Goal: Information Seeking & Learning: Learn about a topic

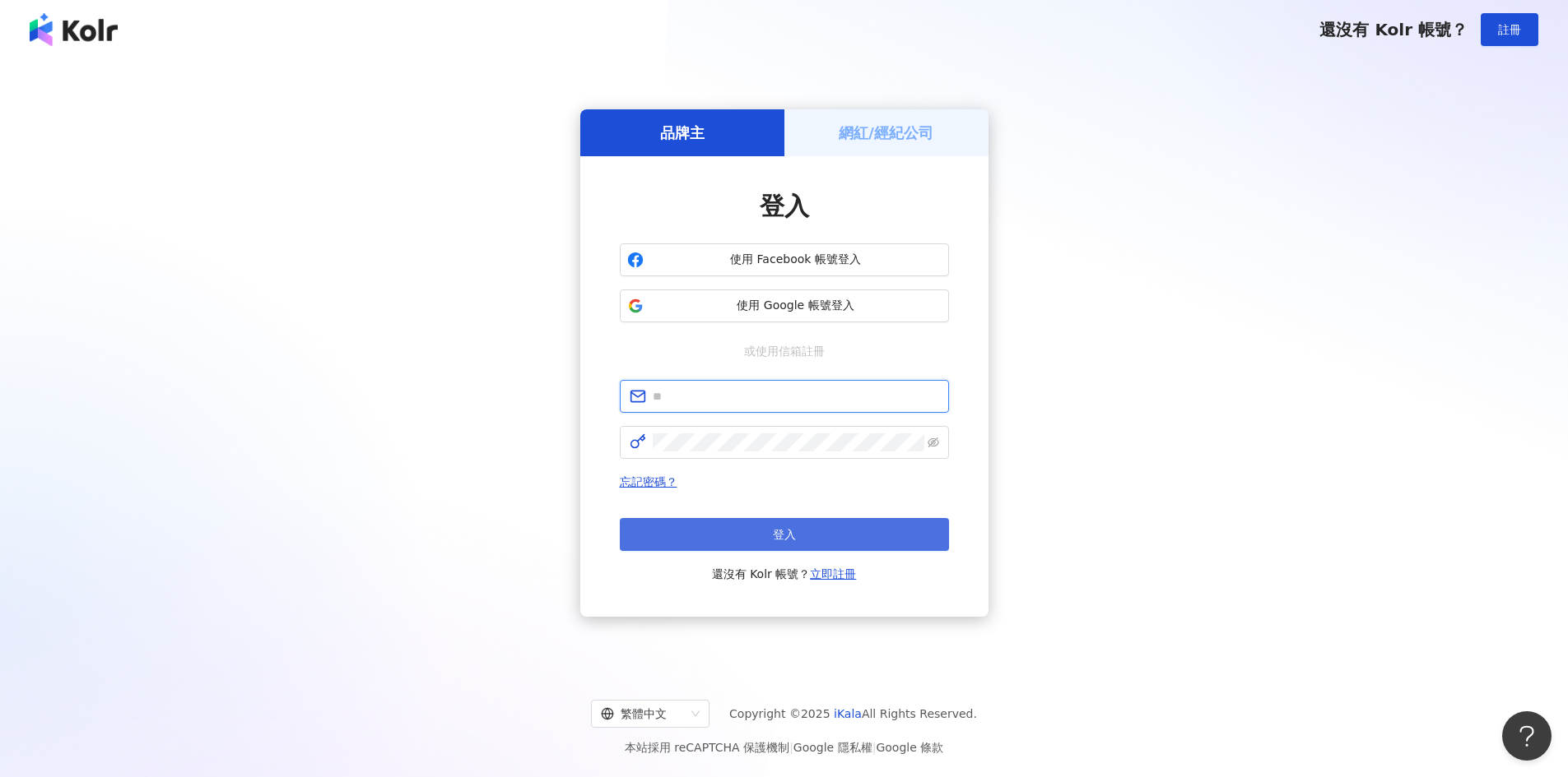
type input "**********"
click at [745, 536] on button "登入" at bounding box center [784, 535] width 329 height 33
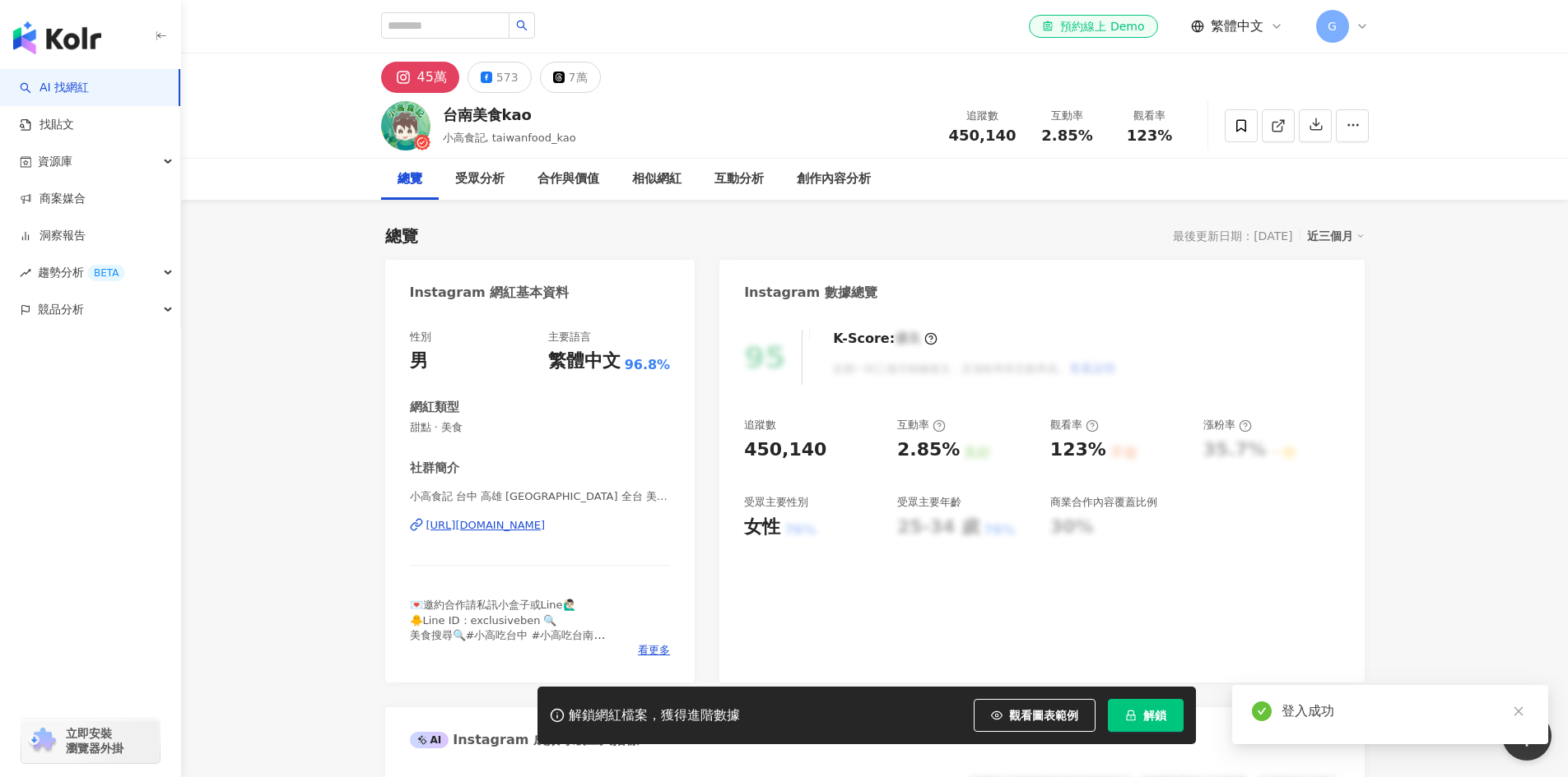
click at [1162, 718] on span "解鎖" at bounding box center [1155, 716] width 23 height 13
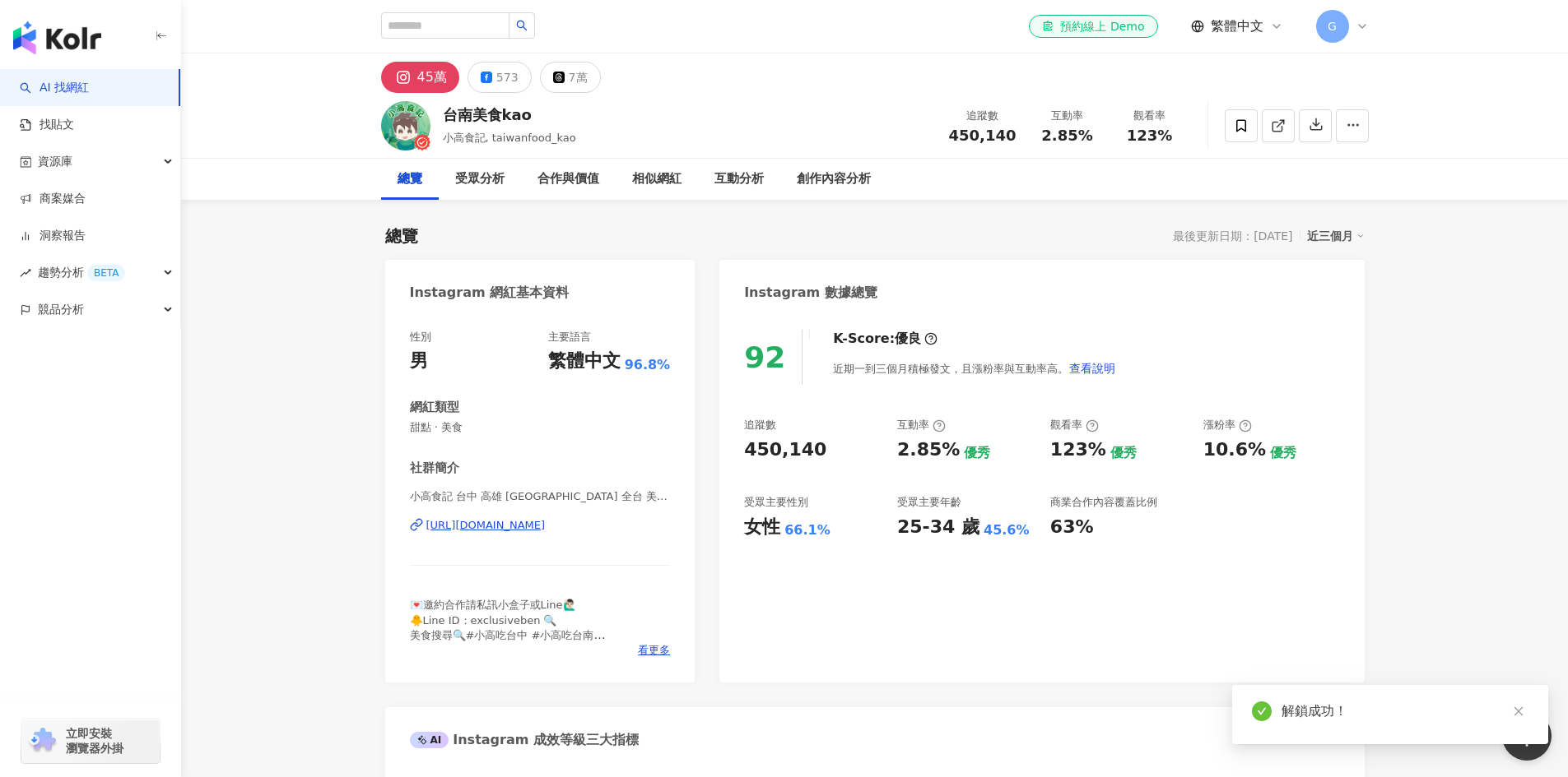
click at [1316, 128] on icon "button" at bounding box center [1316, 125] width 12 height 12
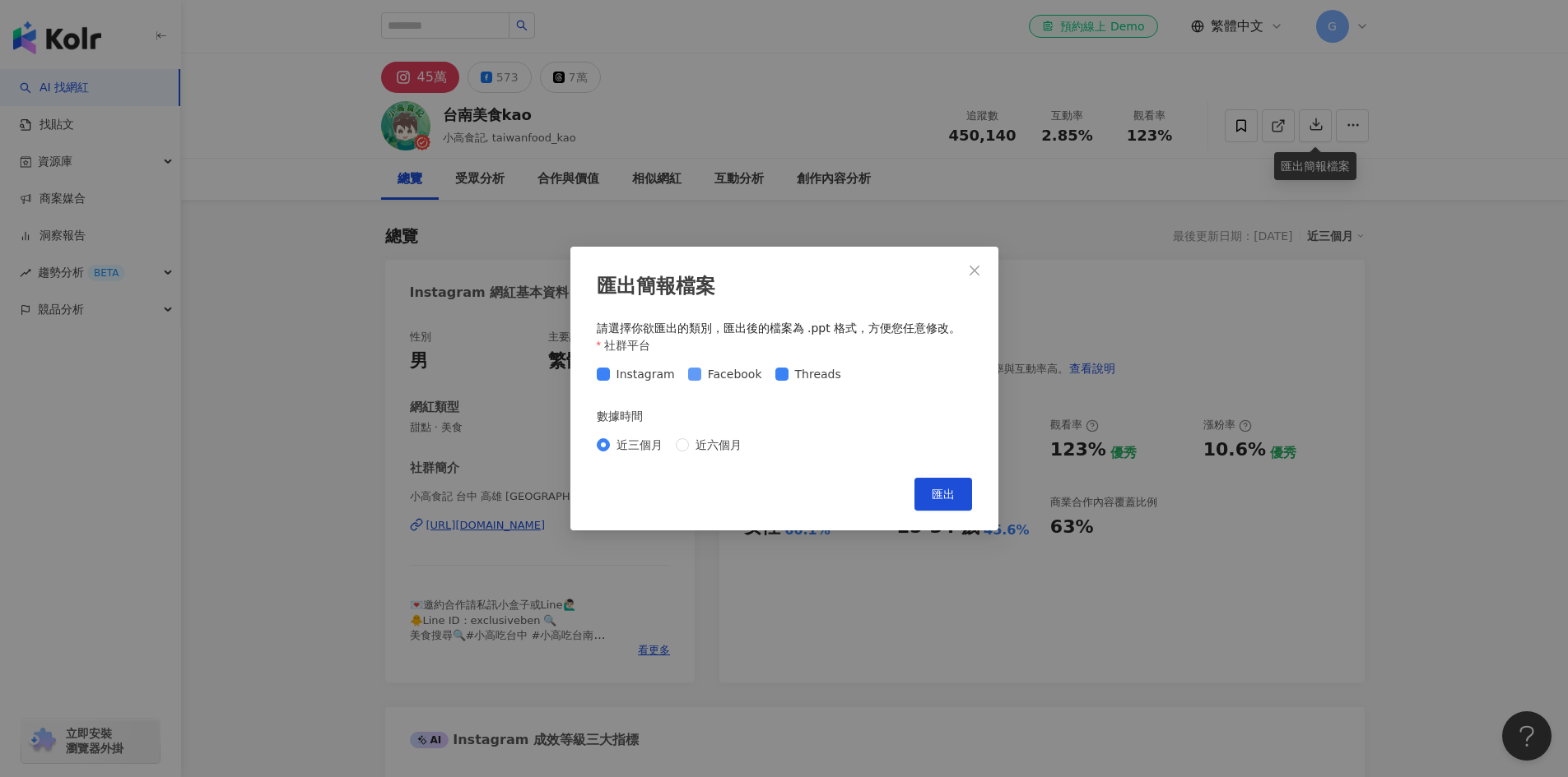
click at [736, 378] on span "Facebook" at bounding box center [735, 374] width 68 height 18
click at [943, 490] on span "匯出" at bounding box center [943, 495] width 23 height 13
drag, startPoint x: 976, startPoint y: 263, endPoint x: 955, endPoint y: 264, distance: 21.0
click at [976, 265] on icon "close" at bounding box center [975, 271] width 13 height 13
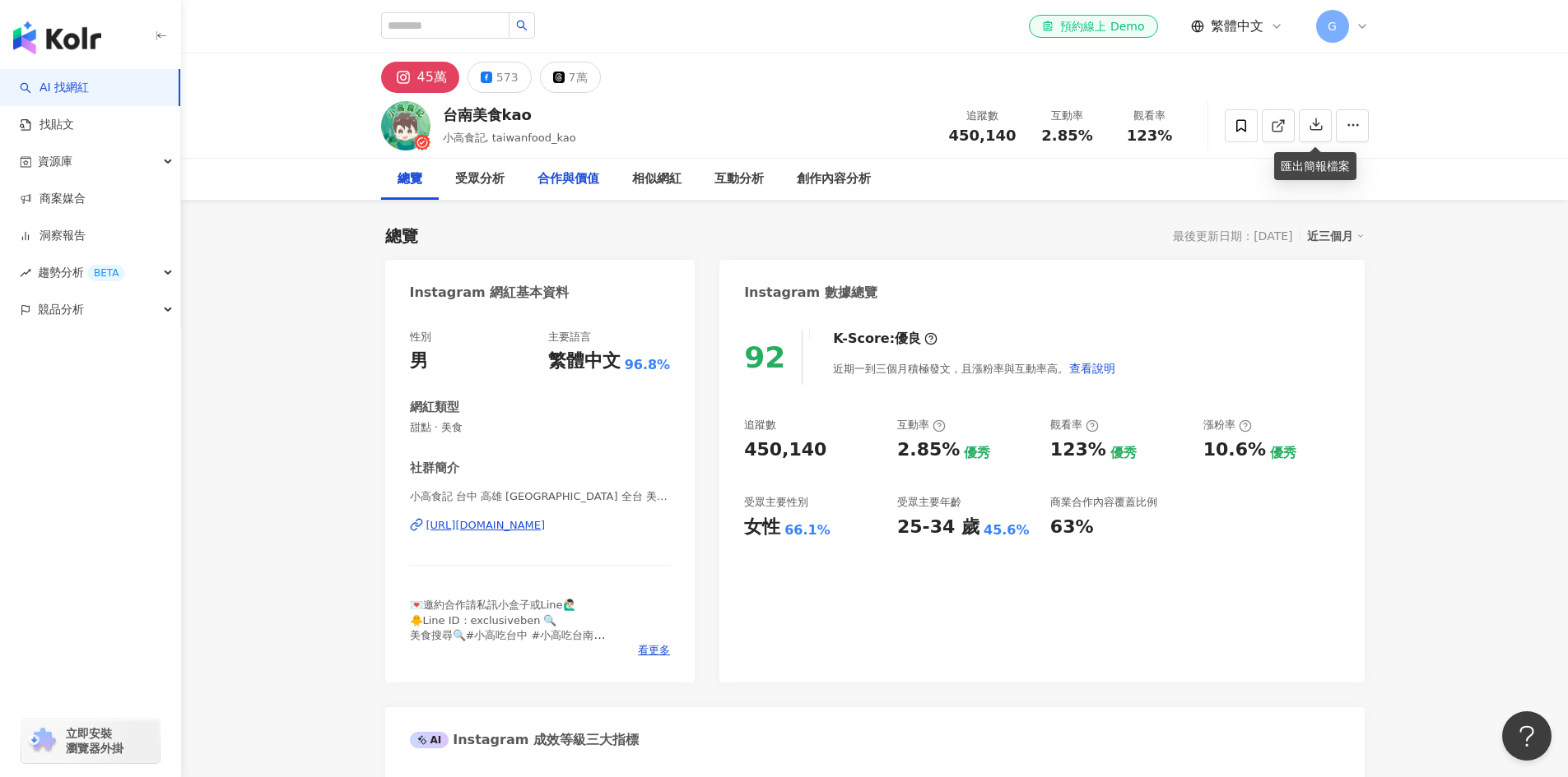
click at [596, 175] on div "合作與價值" at bounding box center [568, 179] width 62 height 20
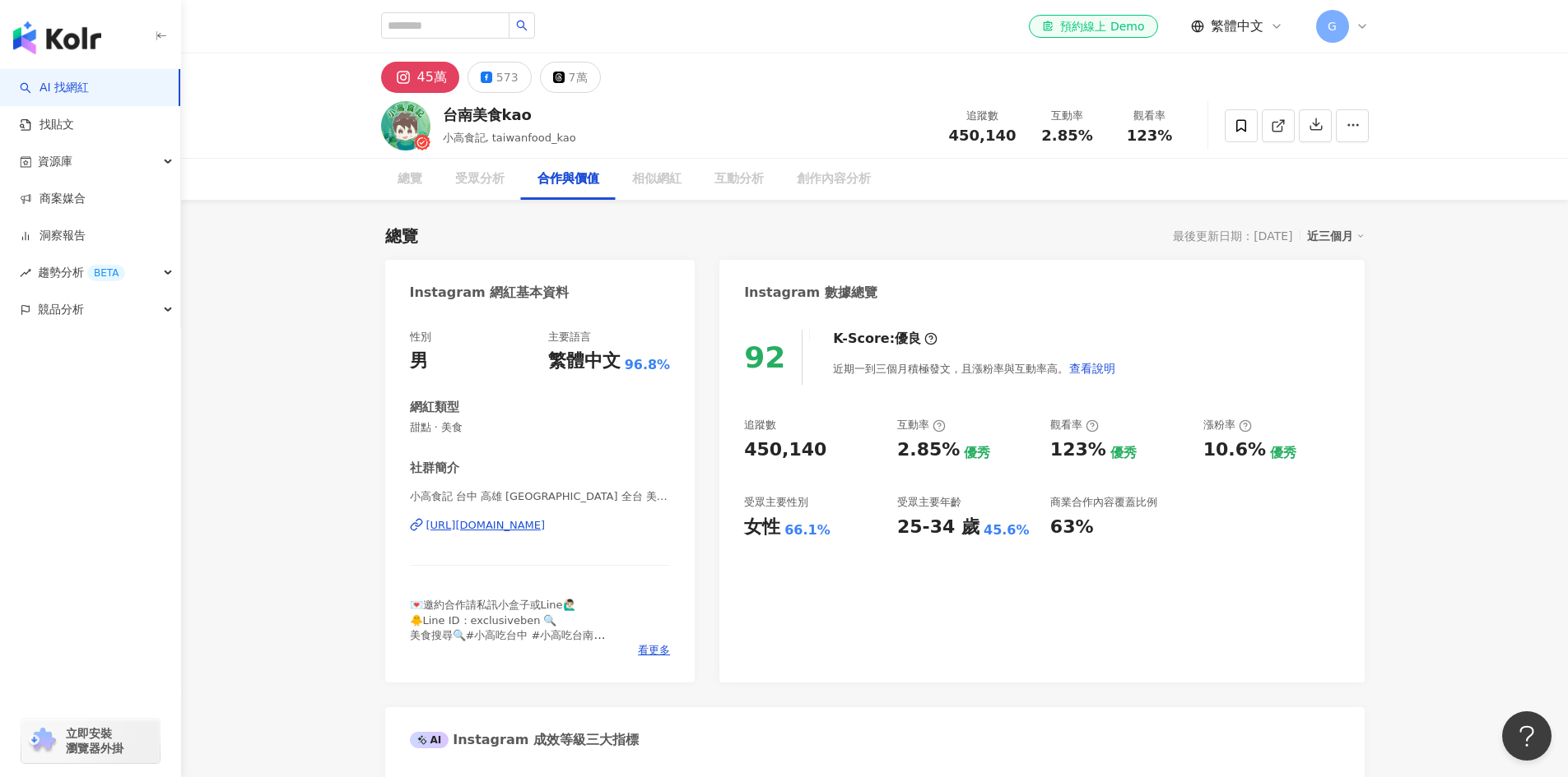
scroll to position [2228, 0]
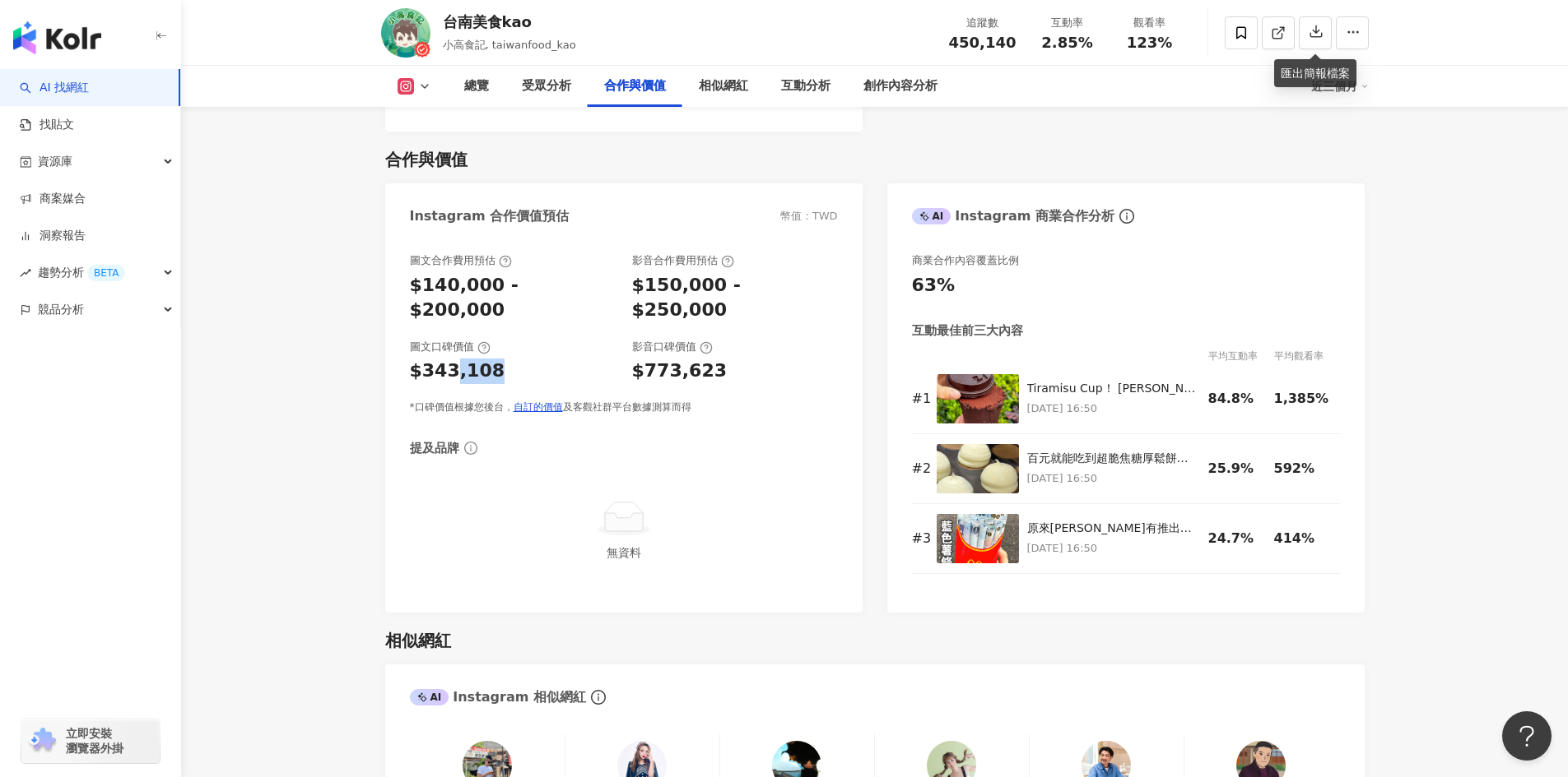
drag, startPoint x: 451, startPoint y: 325, endPoint x: 507, endPoint y: 325, distance: 56.0
click at [507, 358] on div "$343,108" at bounding box center [512, 371] width 206 height 26
drag, startPoint x: 442, startPoint y: 268, endPoint x: 500, endPoint y: 268, distance: 58.0
click at [500, 273] on div "$140,000 - $200,000" at bounding box center [512, 299] width 206 height 51
click at [480, 273] on div "$140,000 - $200,000" at bounding box center [512, 299] width 206 height 51
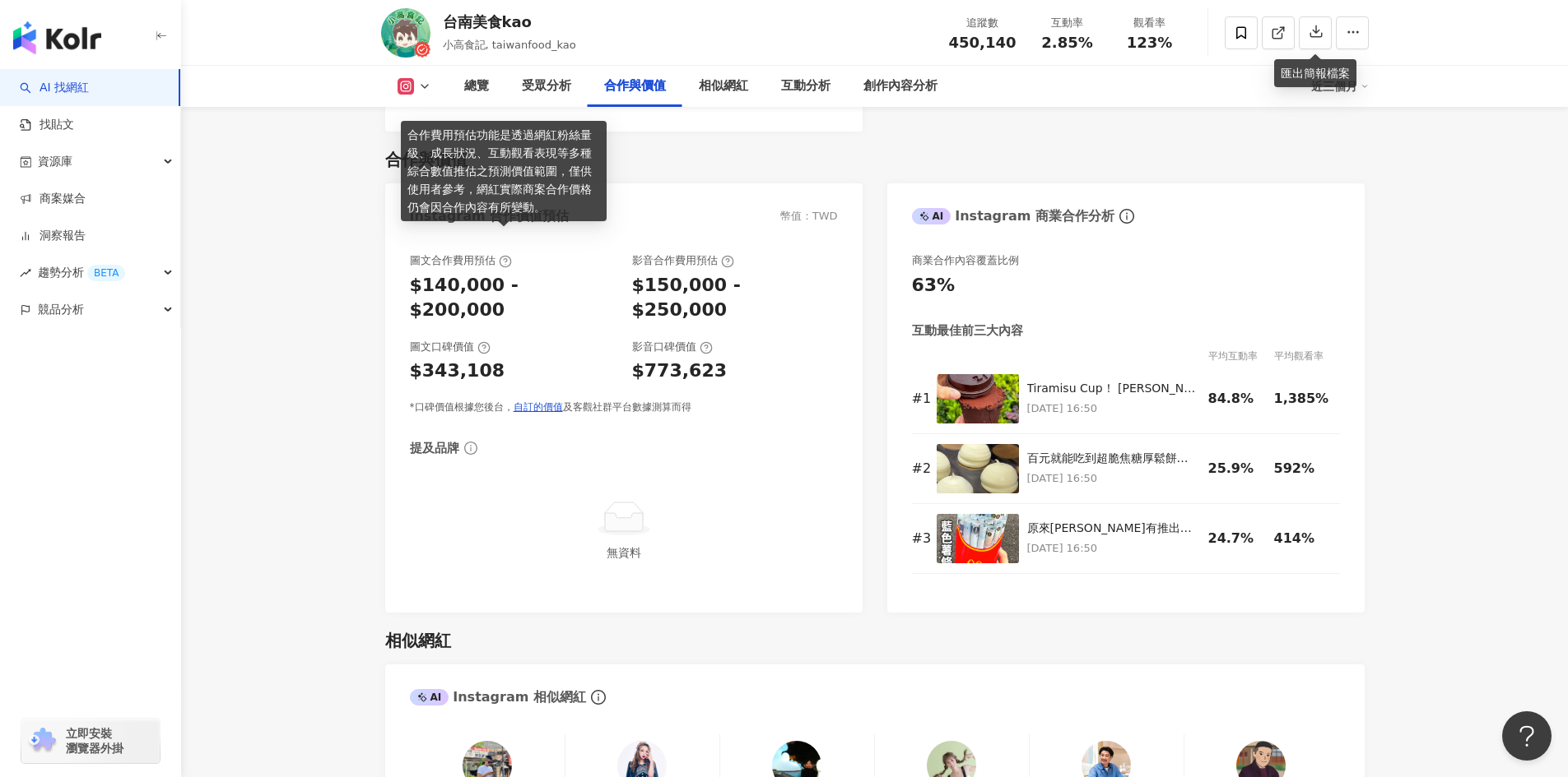
click at [501, 255] on icon at bounding box center [506, 262] width 13 height 13
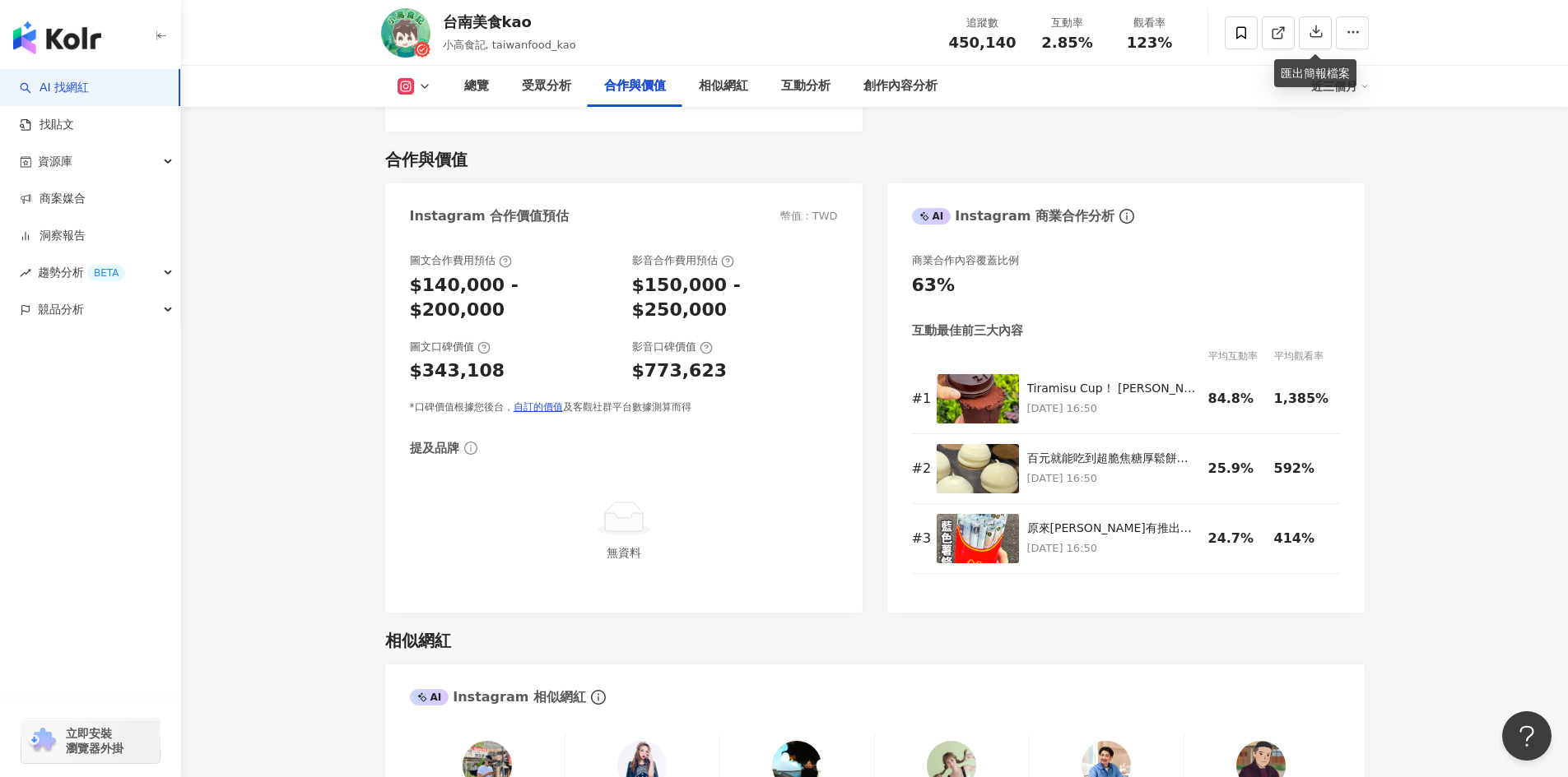
click at [557, 273] on div "$140,000 - $200,000" at bounding box center [512, 299] width 206 height 51
click at [539, 273] on div "$140,000 - $200,000" at bounding box center [512, 299] width 206 height 51
click at [520, 273] on div "$140,000 - $200,000" at bounding box center [512, 299] width 206 height 51
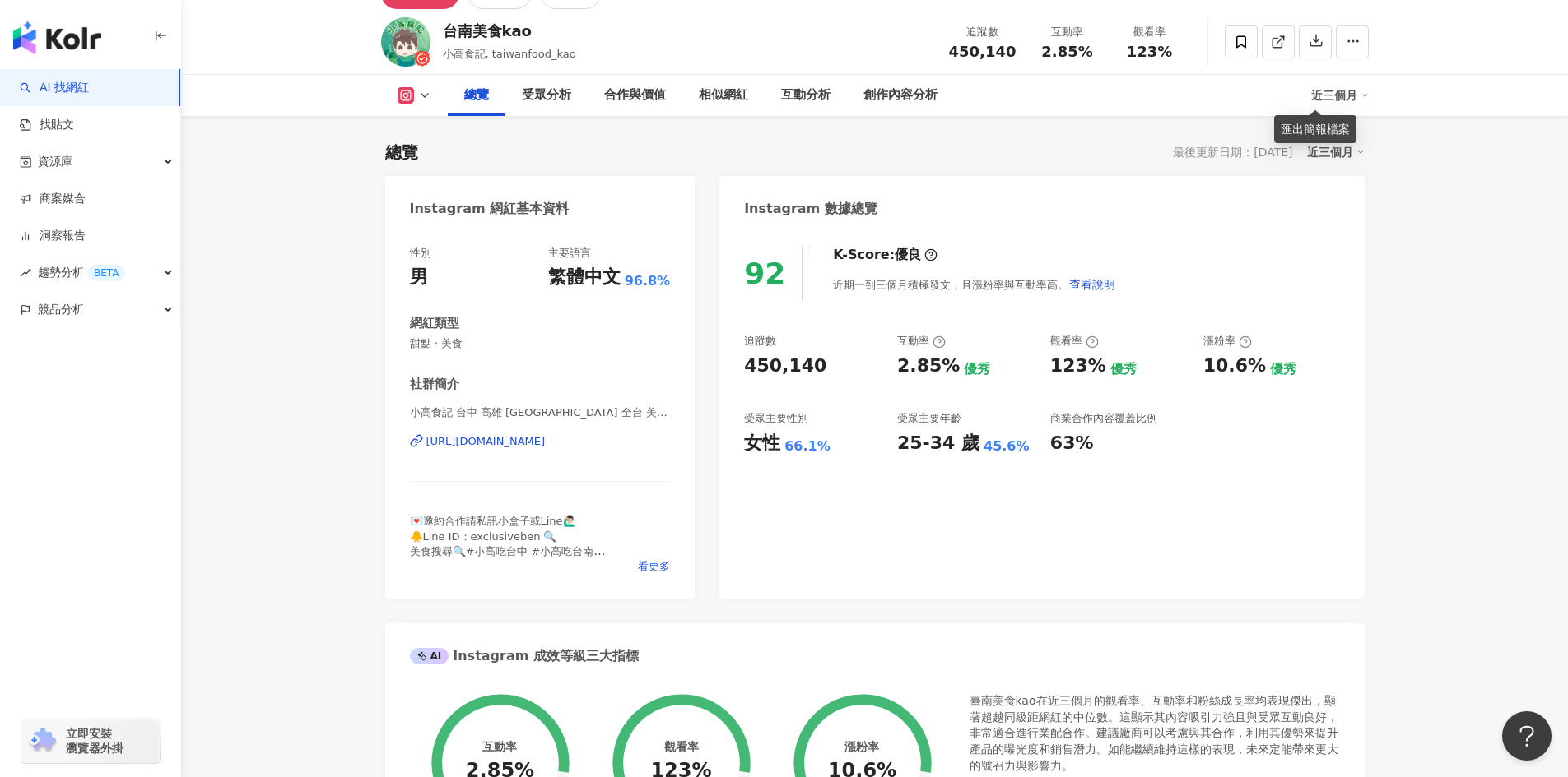
scroll to position [0, 0]
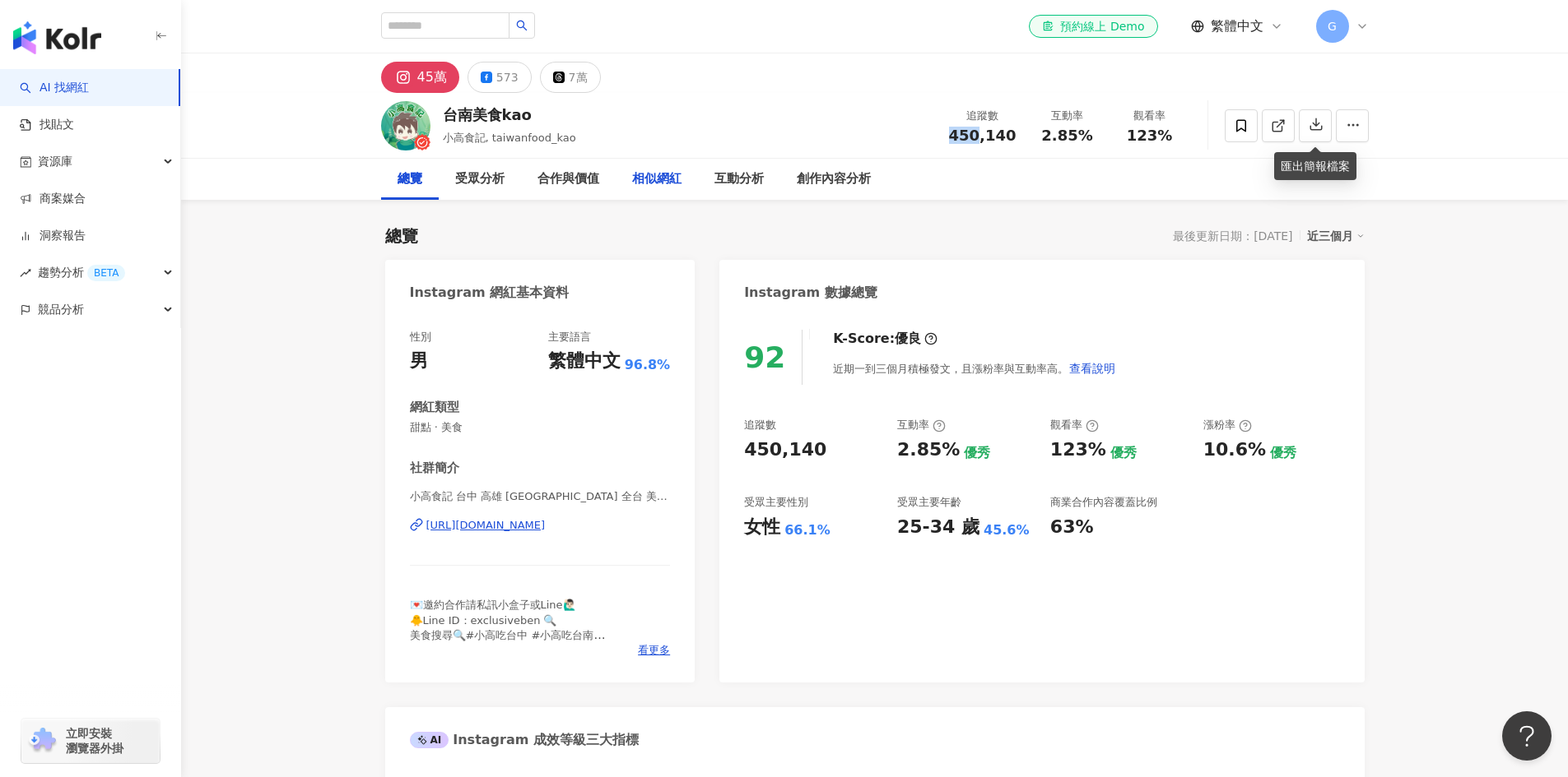
drag, startPoint x: 979, startPoint y: 140, endPoint x: 639, endPoint y: 159, distance: 340.5
click at [725, 154] on div "台南美食kao 小高食記, taiwanfood_kao 追蹤數 450,140 互動率 2.85% 觀看率 123%" at bounding box center [874, 126] width 1053 height 65
click at [55, 80] on link "AI 找網紅" at bounding box center [55, 88] width 69 height 17
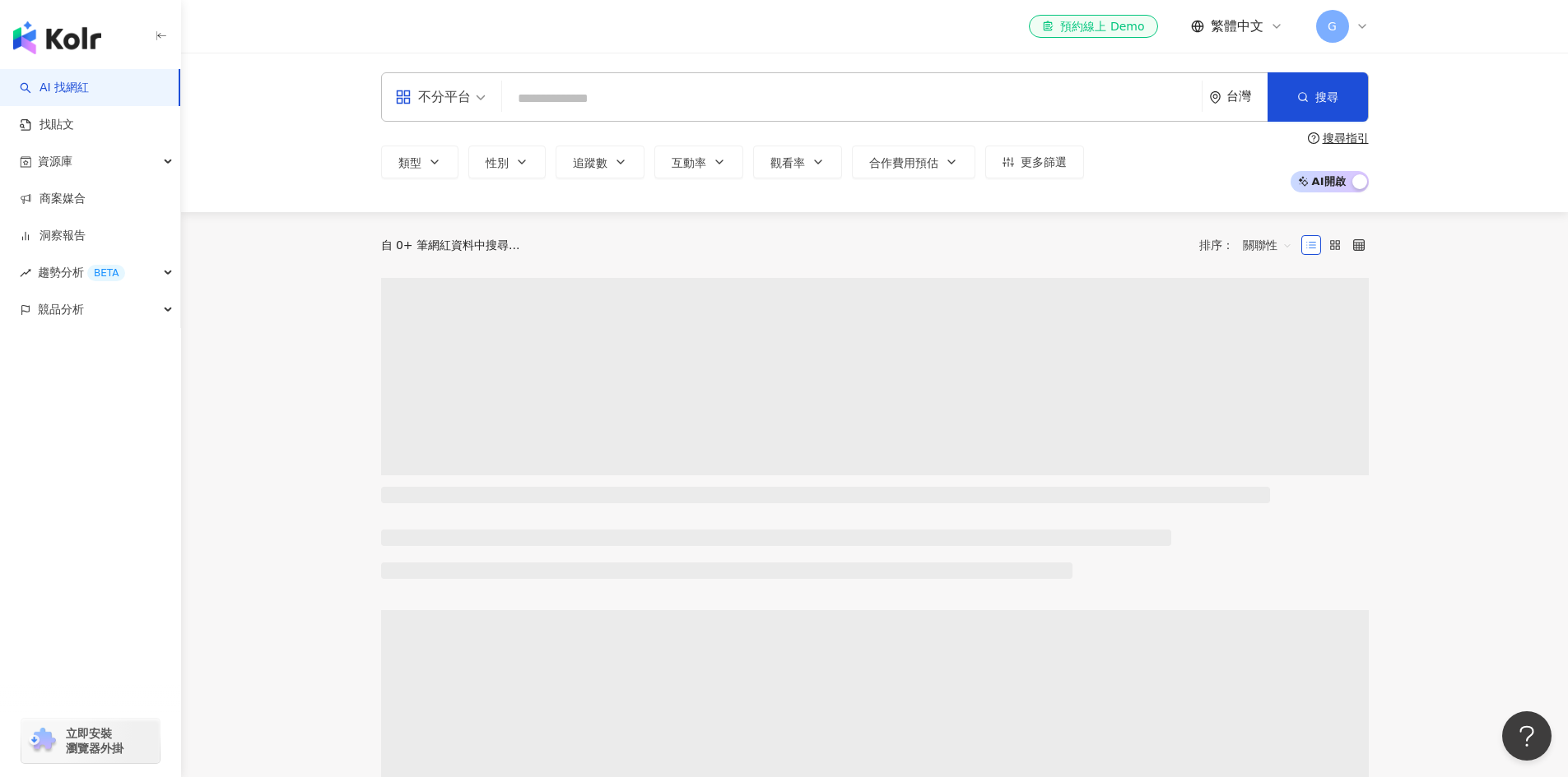
click at [89, 90] on link "AI 找網紅" at bounding box center [55, 88] width 69 height 17
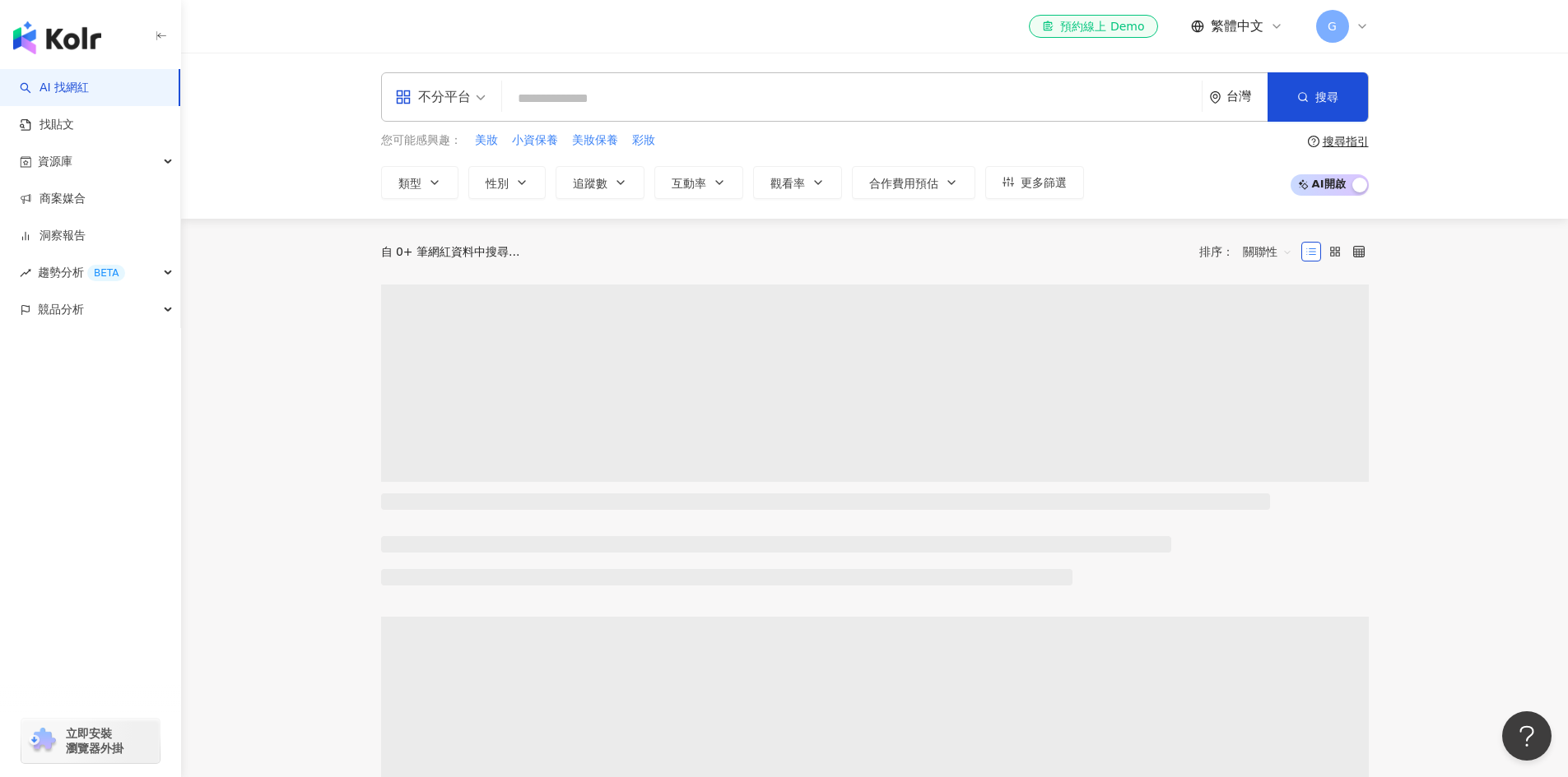
click at [635, 96] on input "search" at bounding box center [852, 99] width 687 height 31
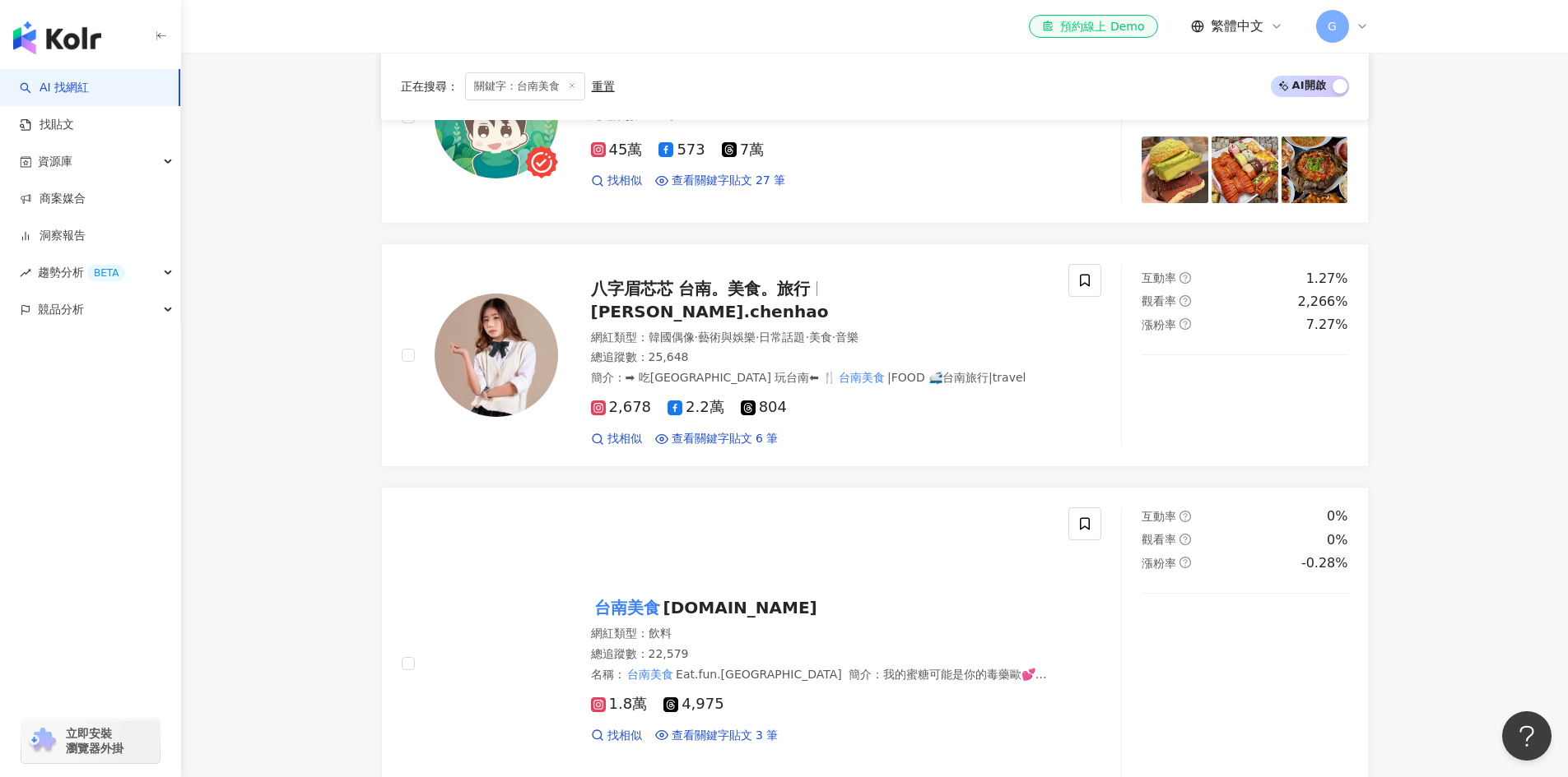
scroll to position [1409, 0]
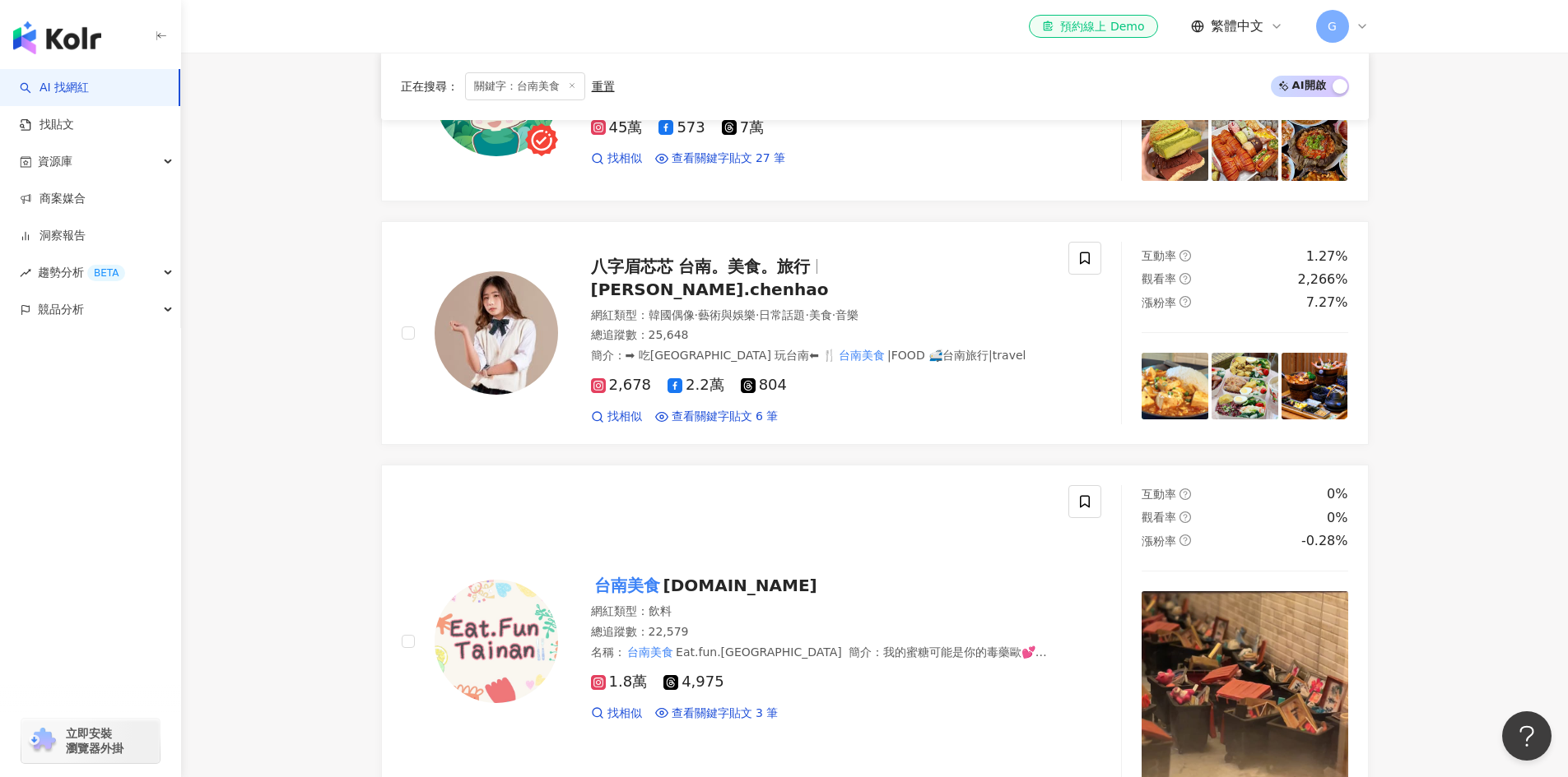
type input "****"
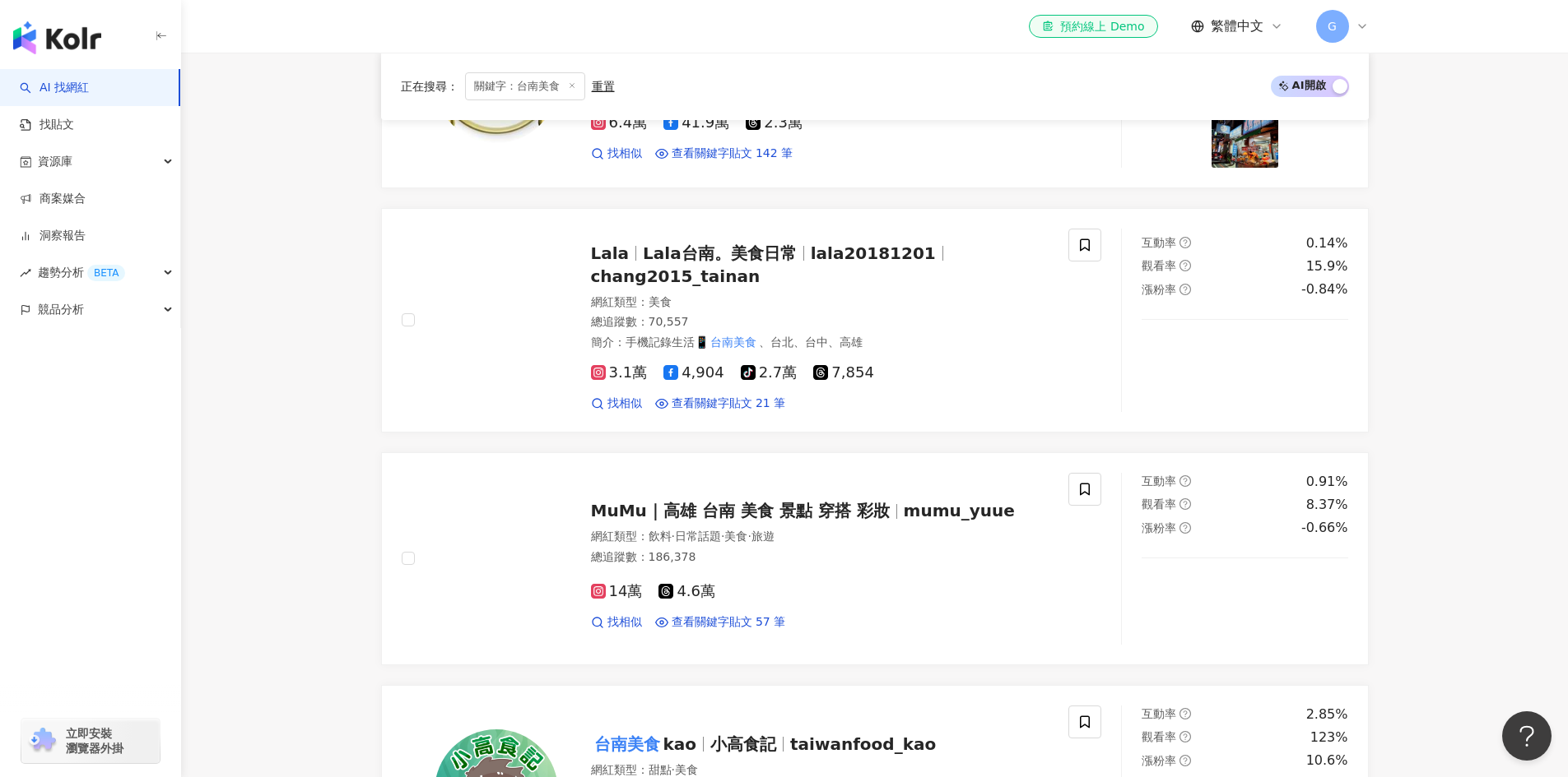
scroll to position [504, 0]
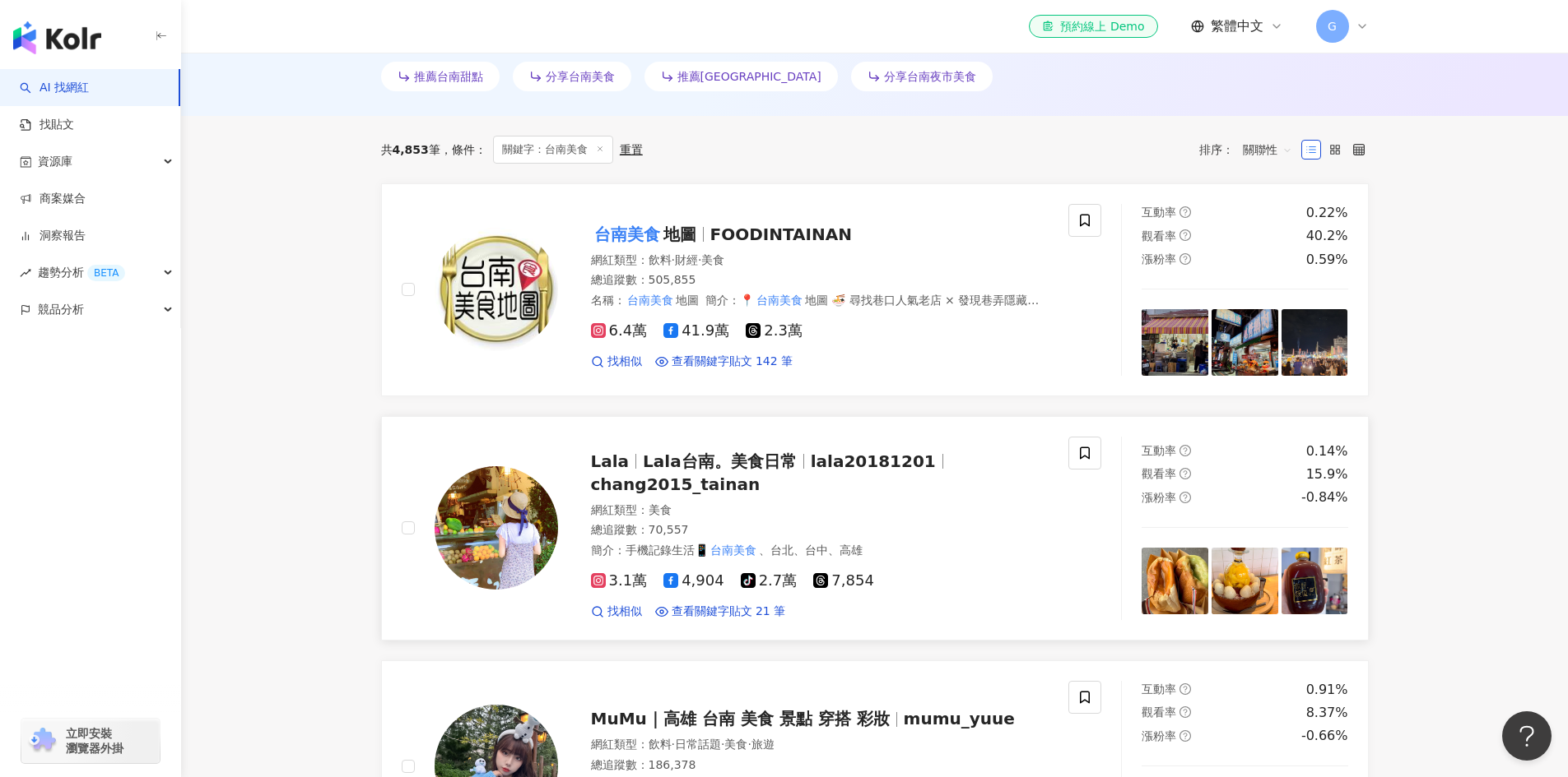
click at [615, 475] on span "chang2015_tainan" at bounding box center [675, 485] width 169 height 20
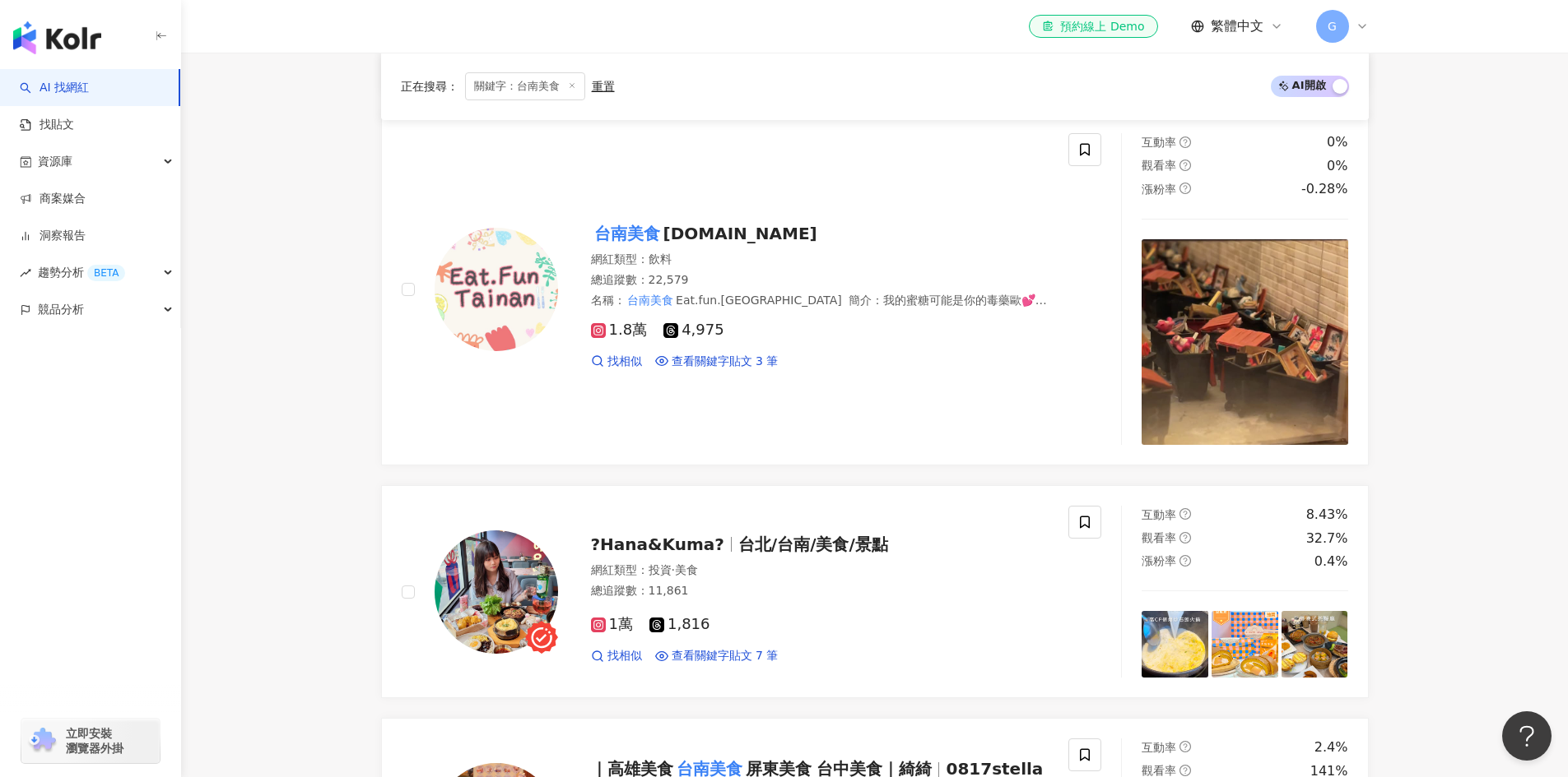
scroll to position [1737, 0]
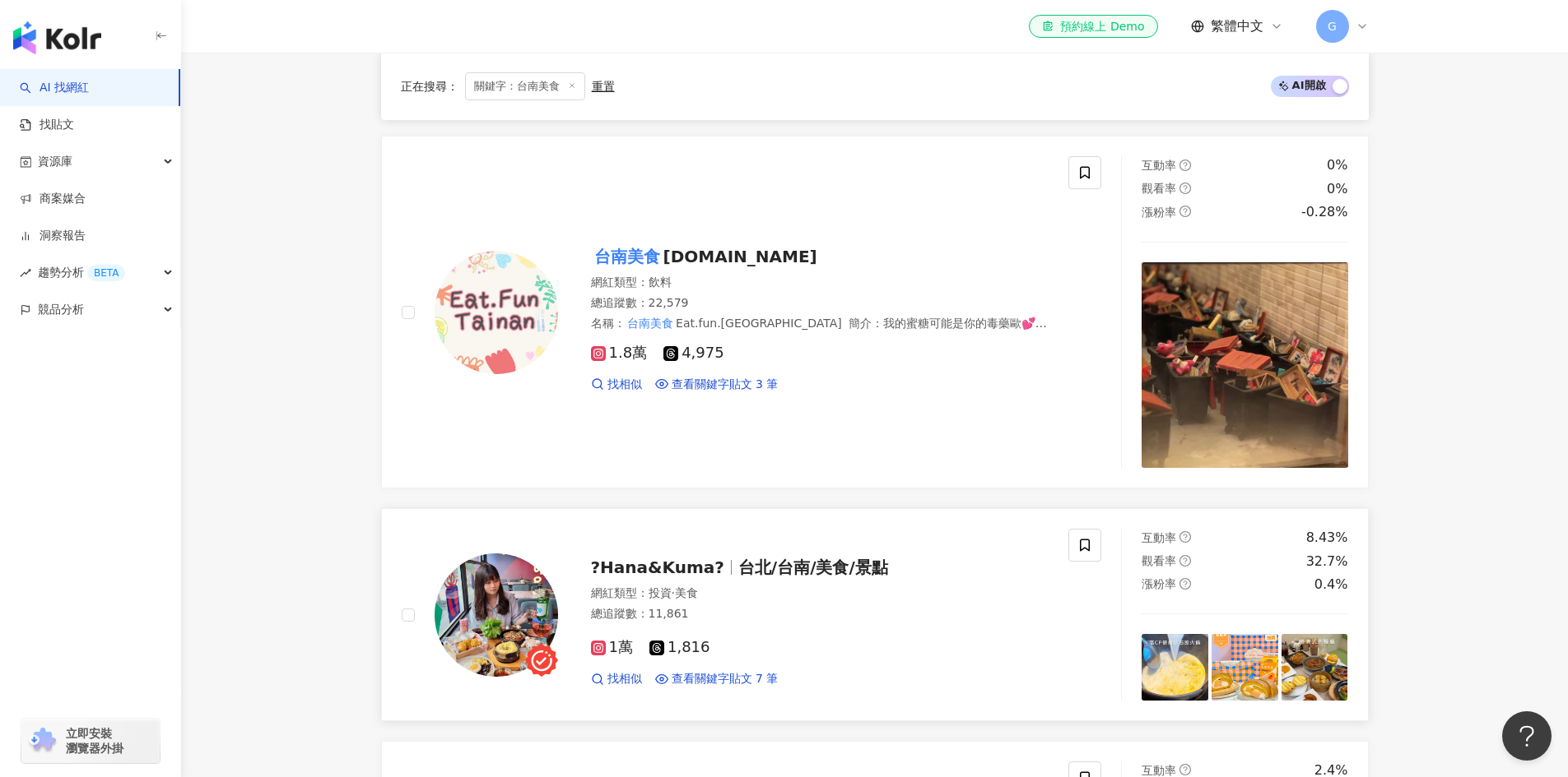
click at [669, 557] on span "?Hana&Kuma?" at bounding box center [657, 567] width 133 height 20
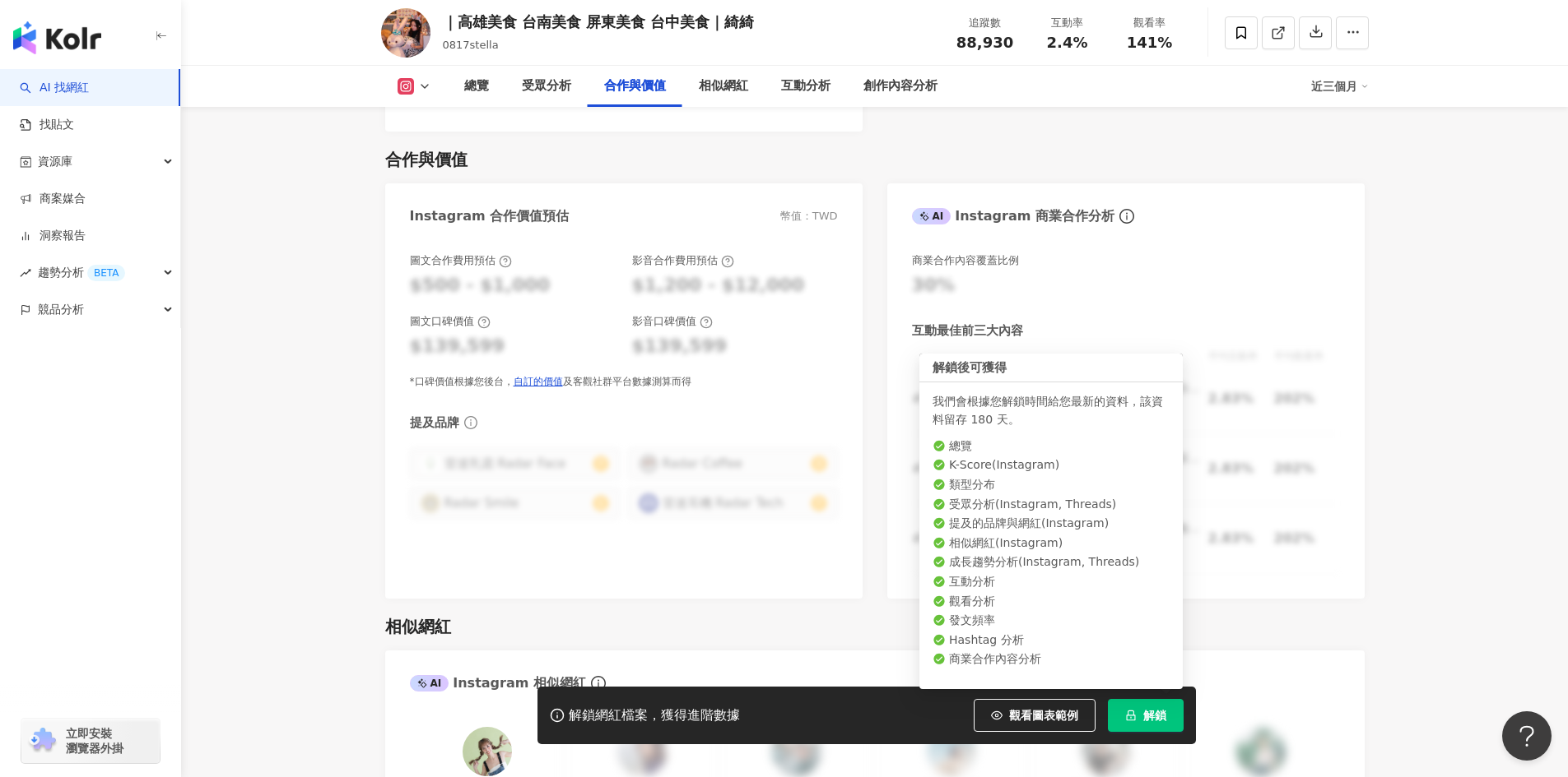
drag, startPoint x: 1152, startPoint y: 720, endPoint x: 1103, endPoint y: 681, distance: 62.6
click at [1152, 720] on span "解鎖" at bounding box center [1155, 716] width 23 height 13
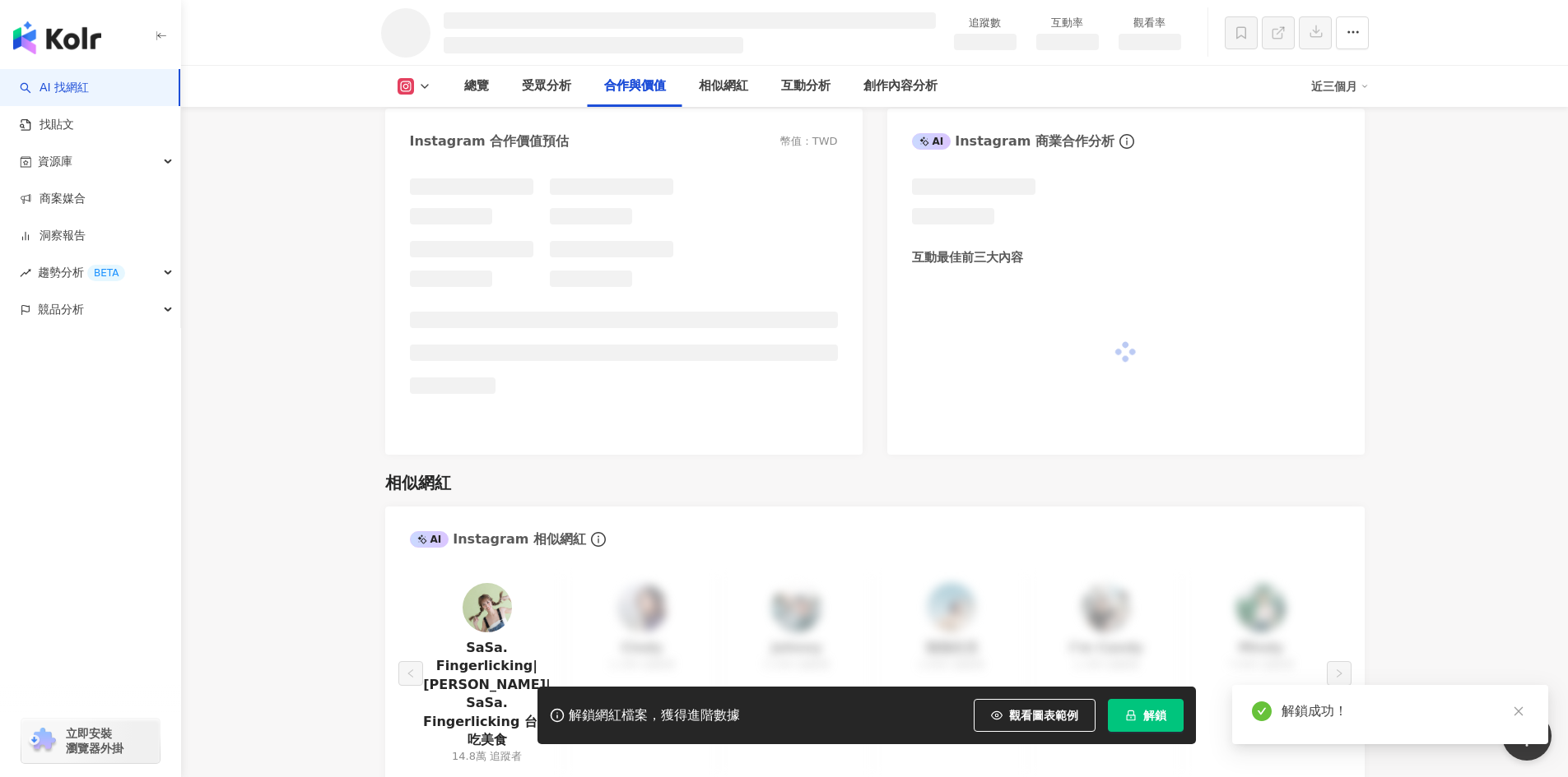
scroll to position [1907, 0]
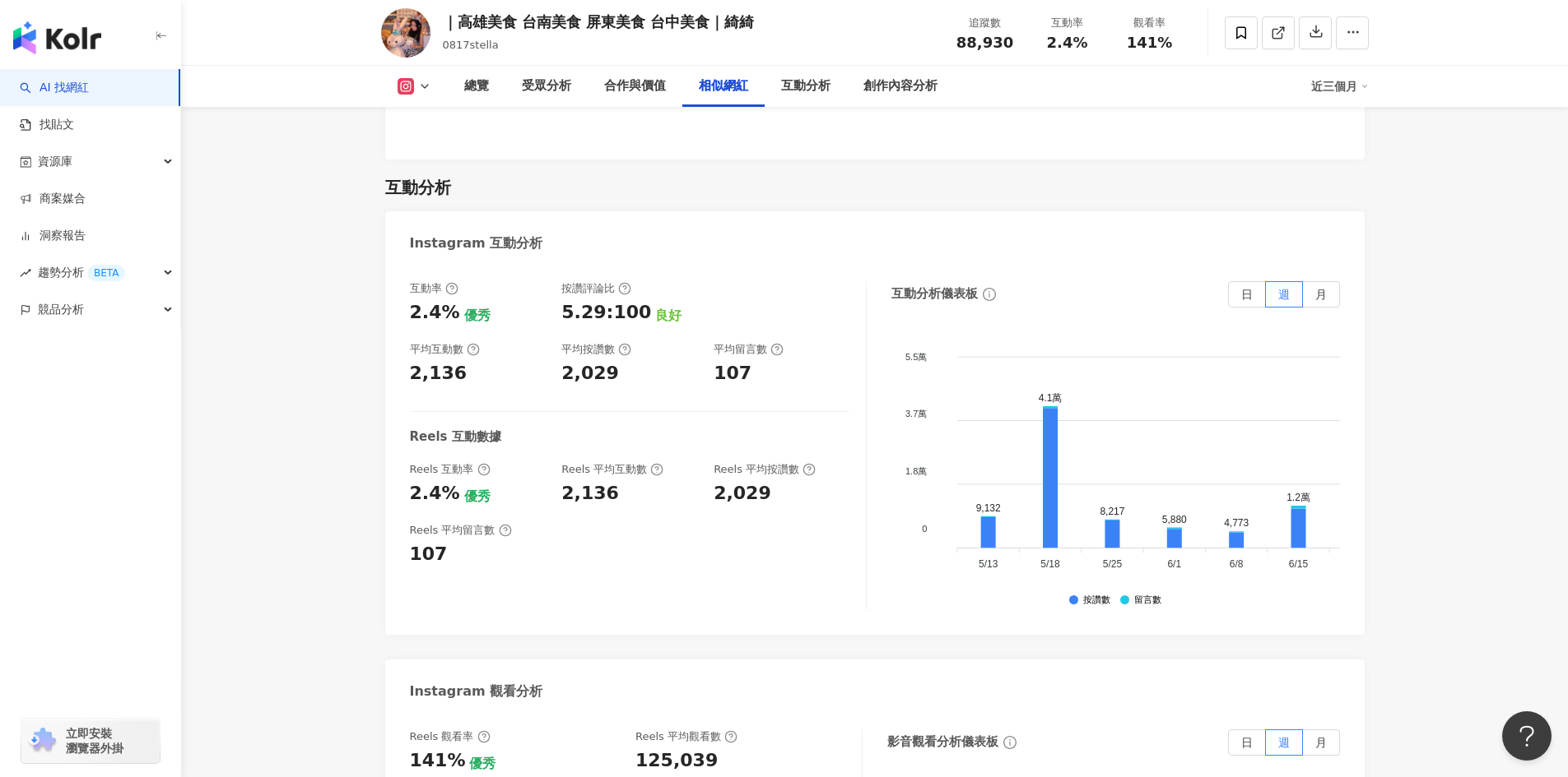
scroll to position [3297, 0]
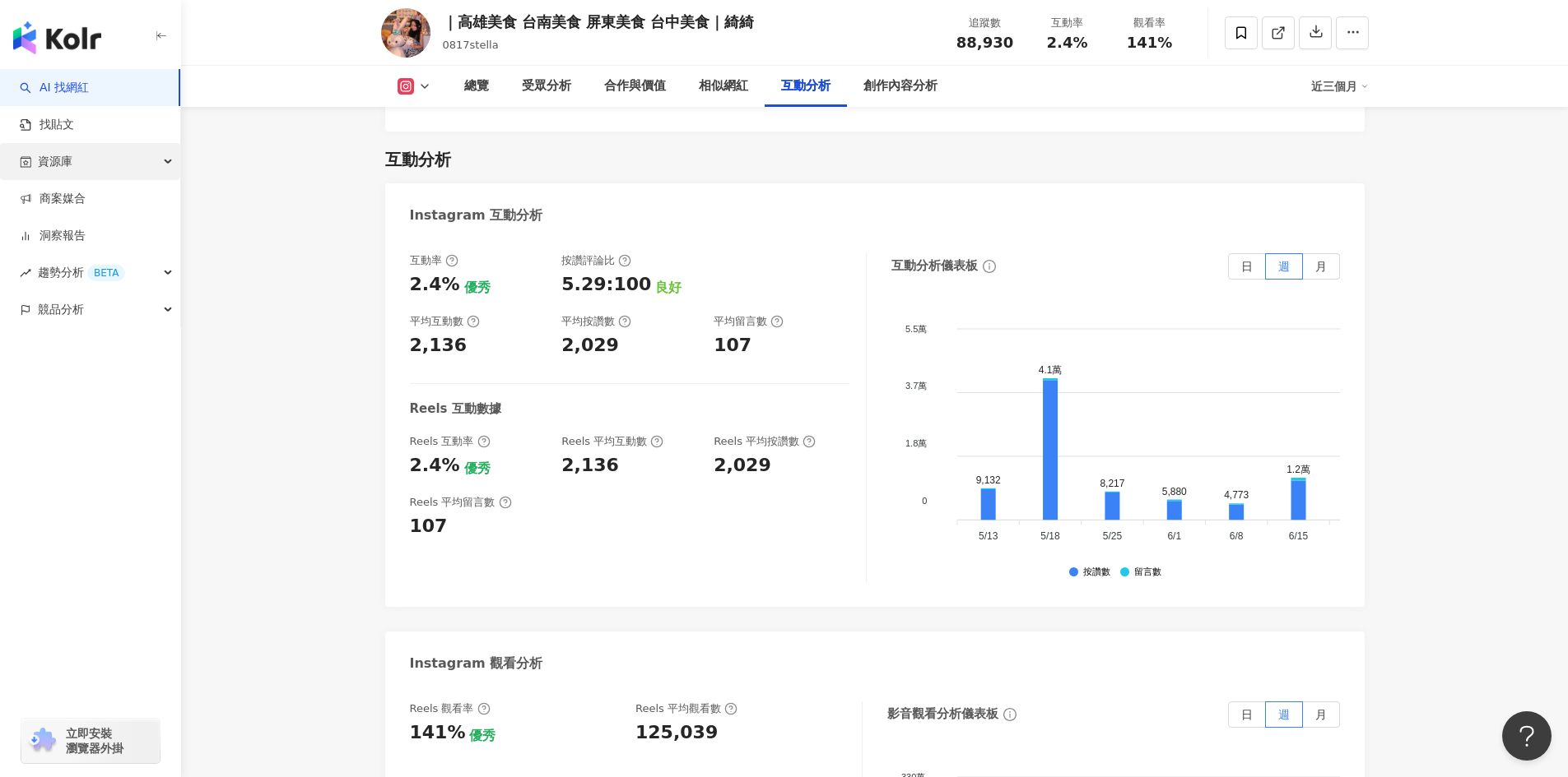
click at [178, 165] on div "資源庫" at bounding box center [90, 161] width 180 height 37
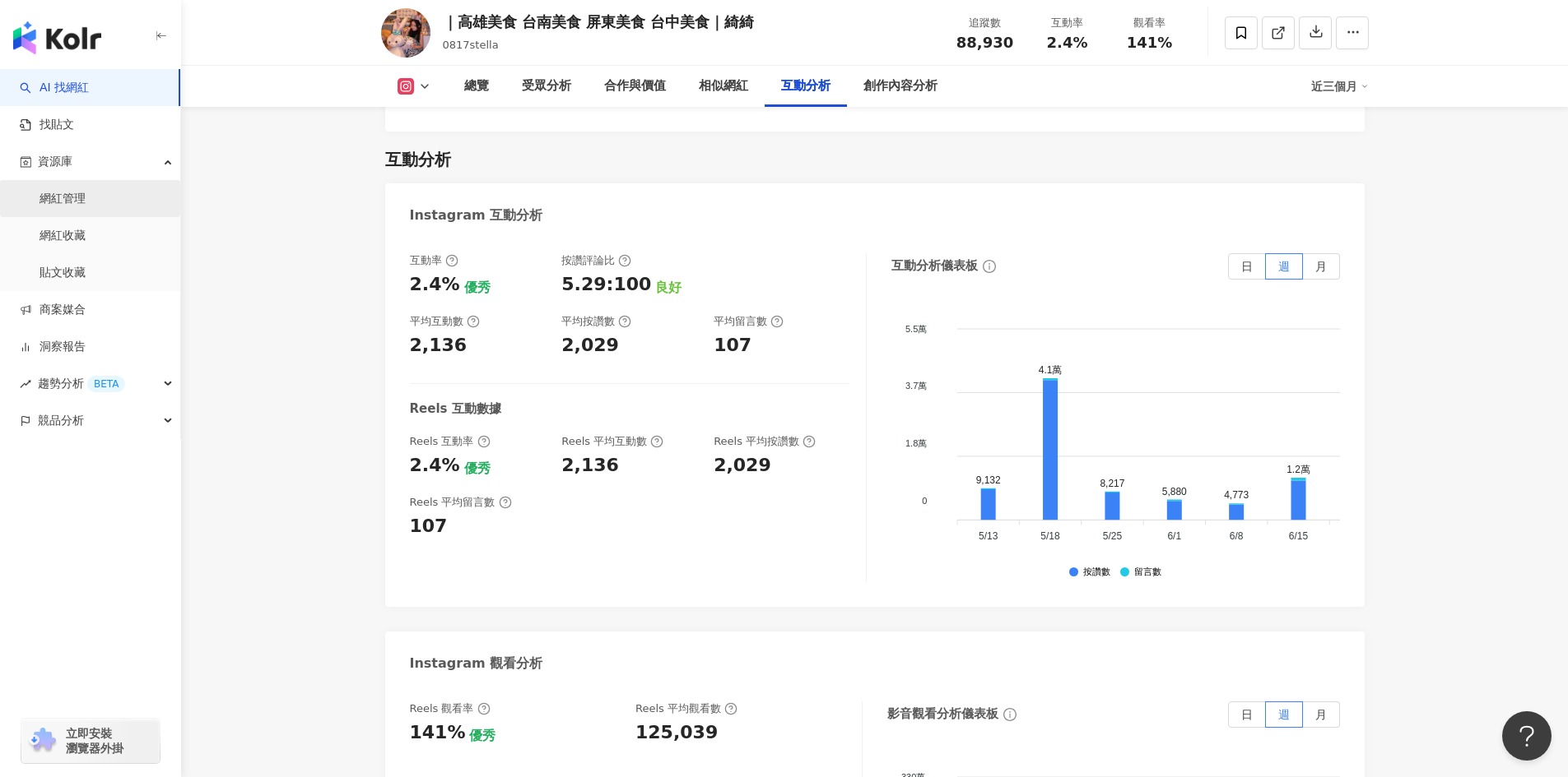
click at [86, 197] on link "網紅管理" at bounding box center [63, 199] width 46 height 17
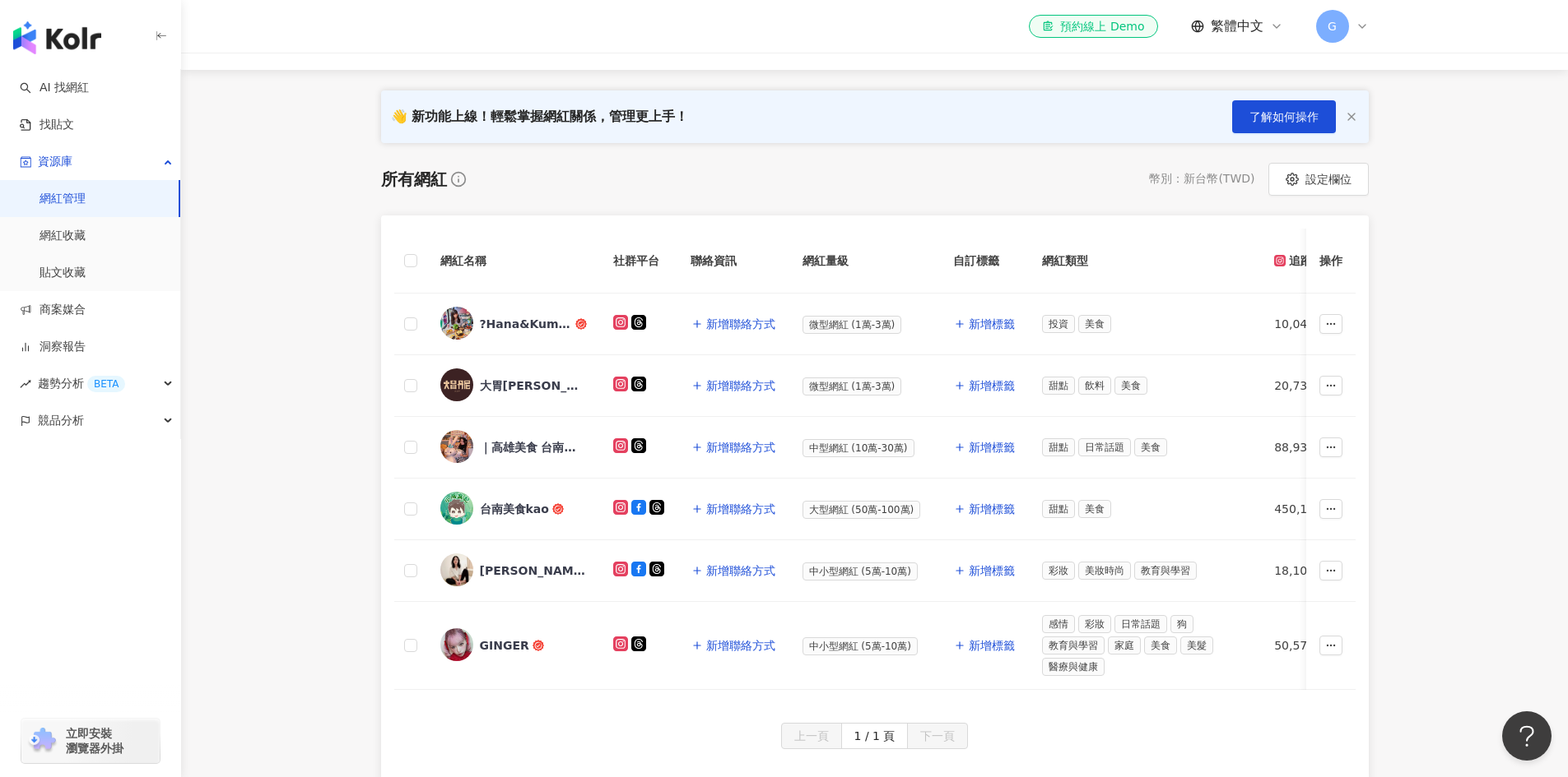
scroll to position [164, 0]
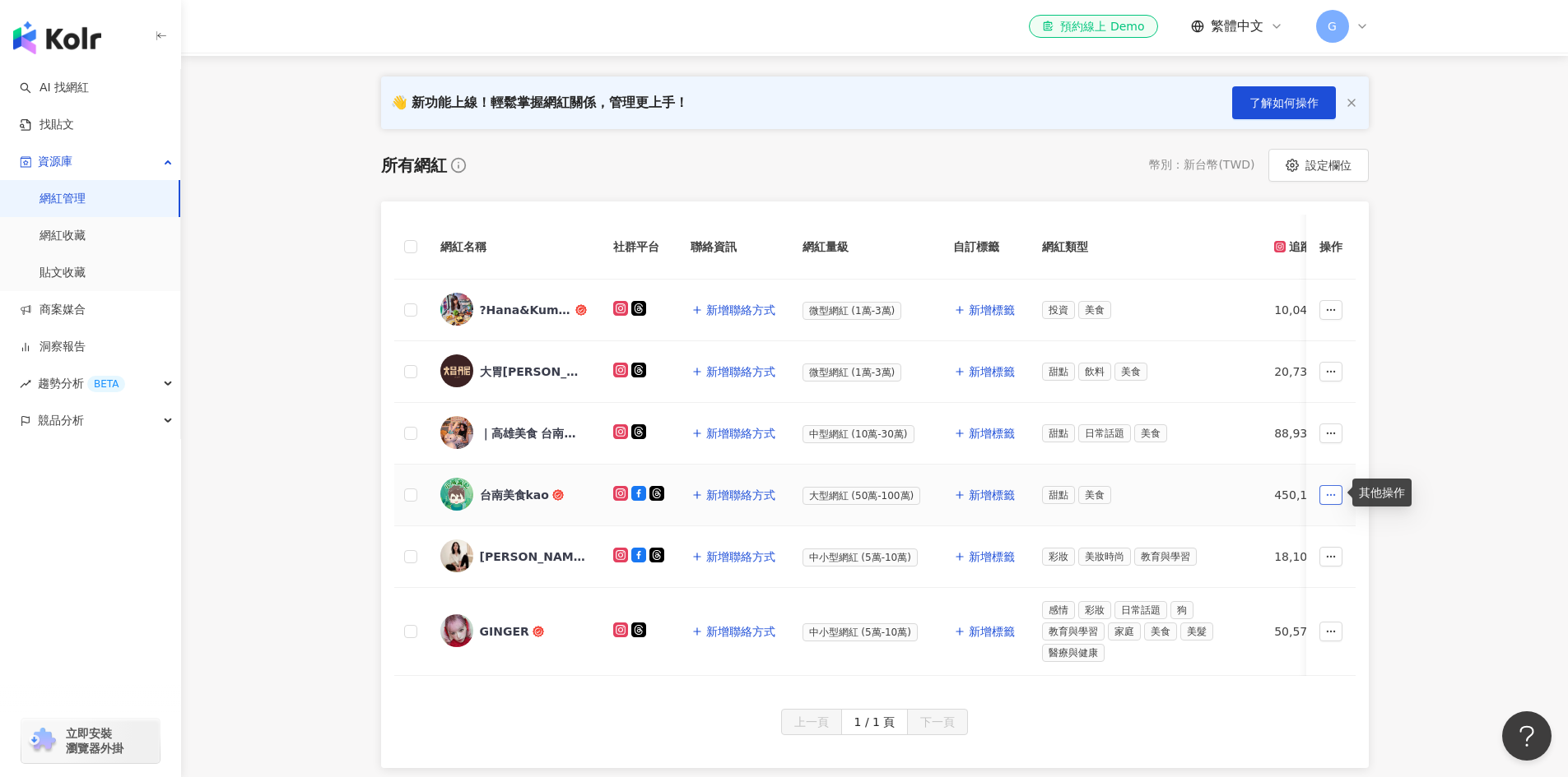
click at [1326, 494] on icon "button" at bounding box center [1331, 495] width 12 height 12
click at [285, 328] on main "網紅管理 加入網紅 社群平台 合作專案 合作酬勞 標籤 解鎖狀態 更多篩選 👋 新功能上線！輕鬆掌握網紅關係，管理更上手！ 了解如何操作 所有網紅 幣別 ： …" at bounding box center [874, 329] width 1387 height 880
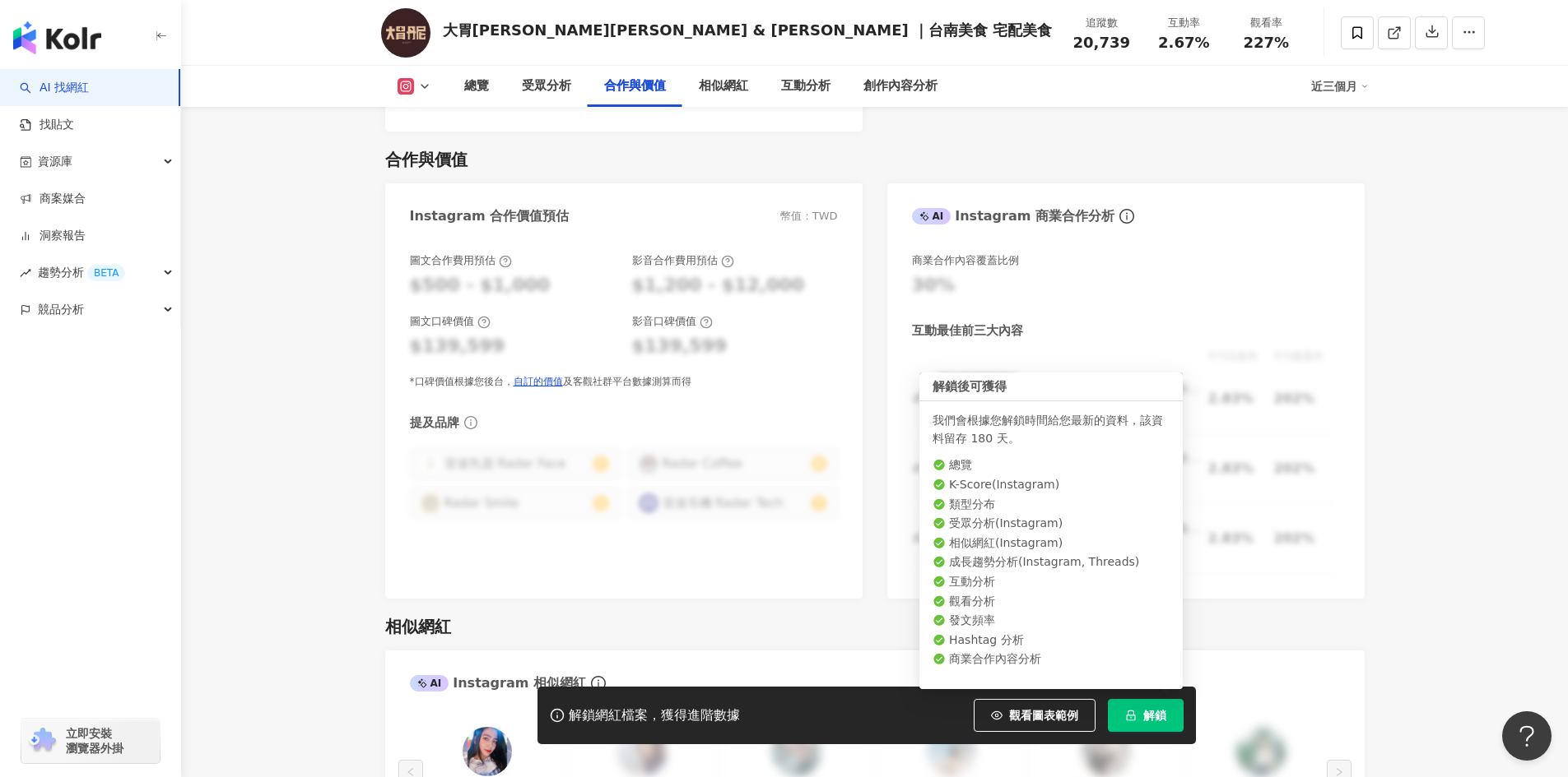
click at [1164, 721] on span "解鎖" at bounding box center [1155, 716] width 23 height 13
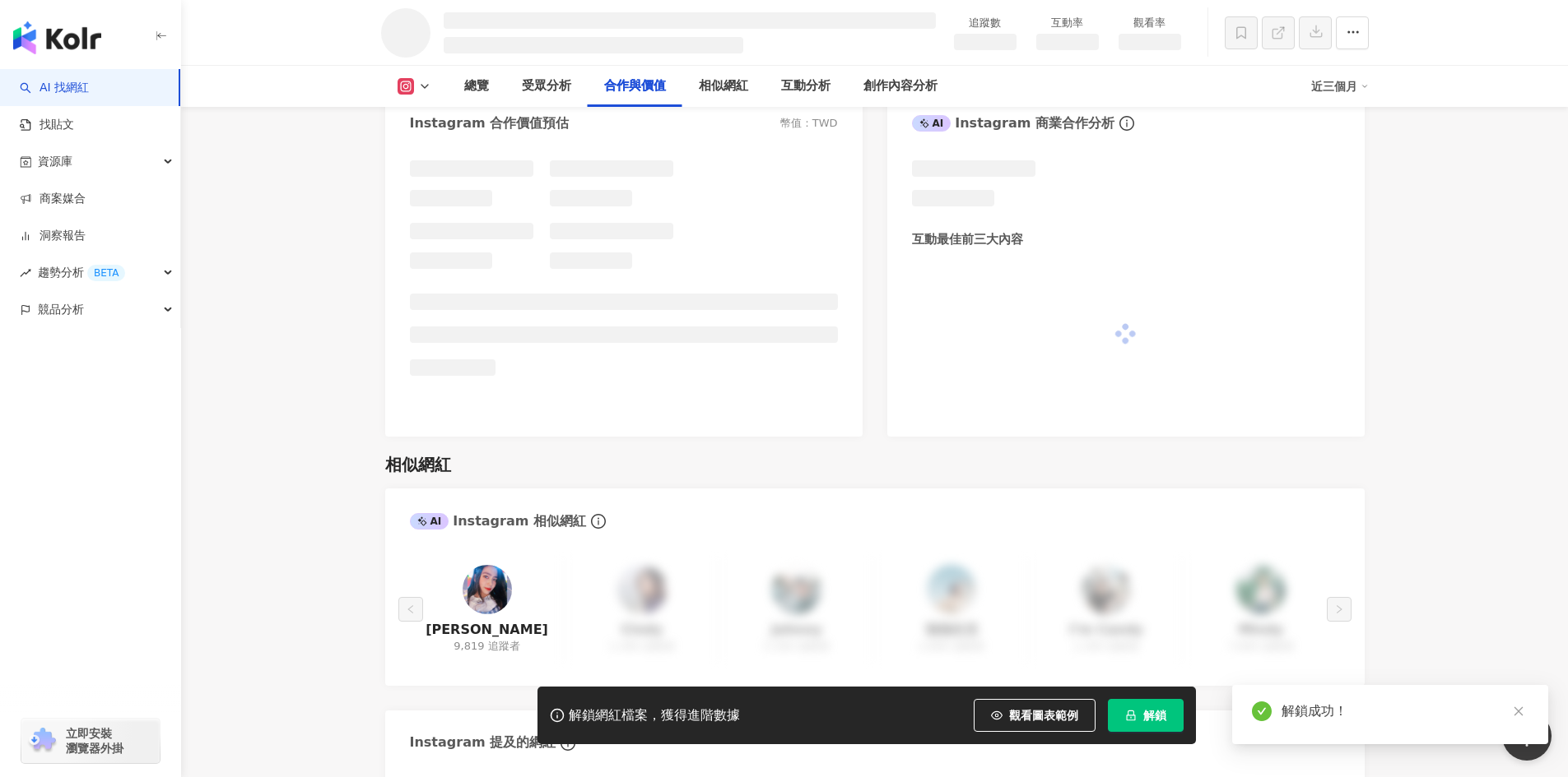
scroll to position [1907, 0]
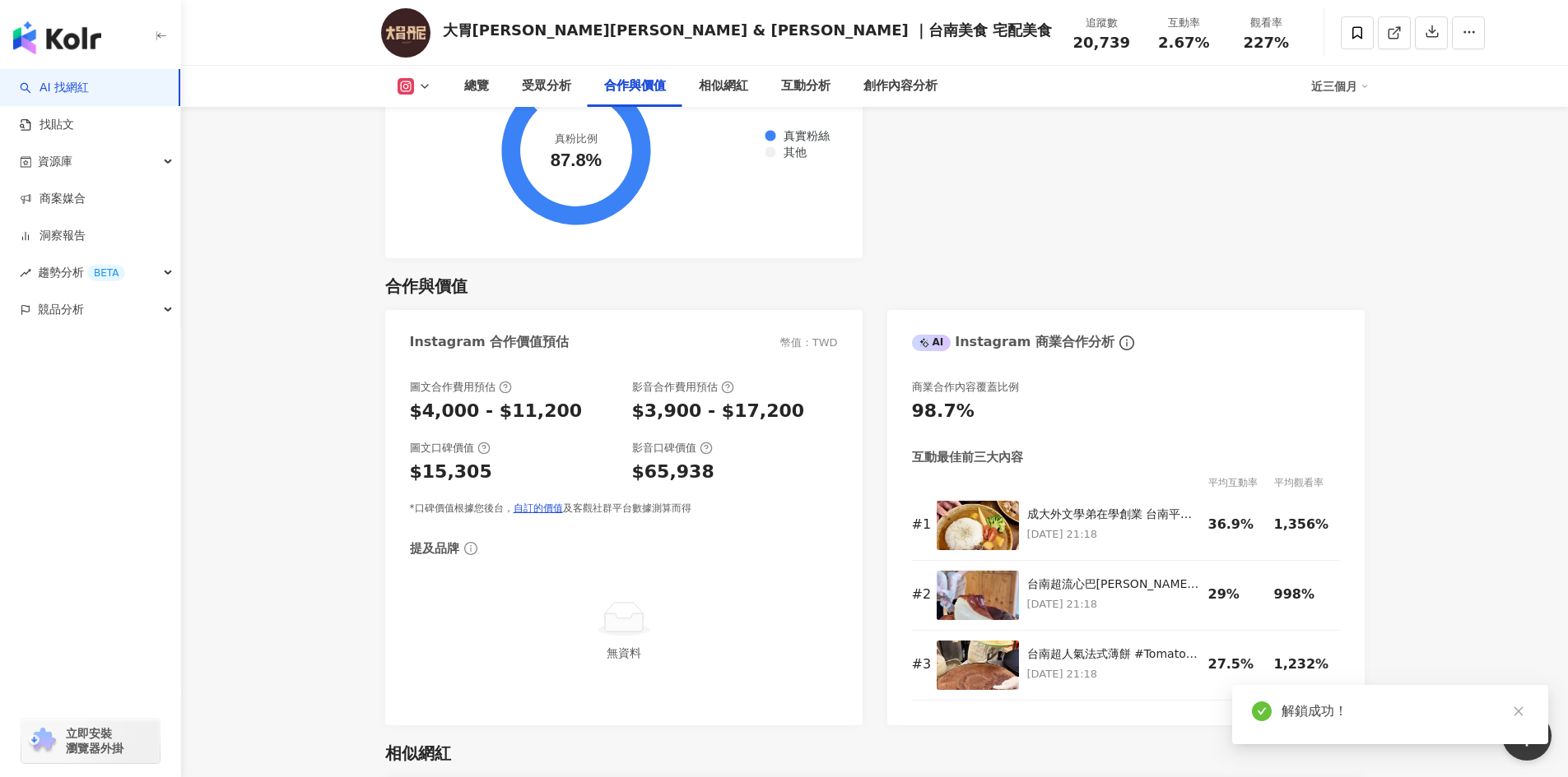
scroll to position [2228, 0]
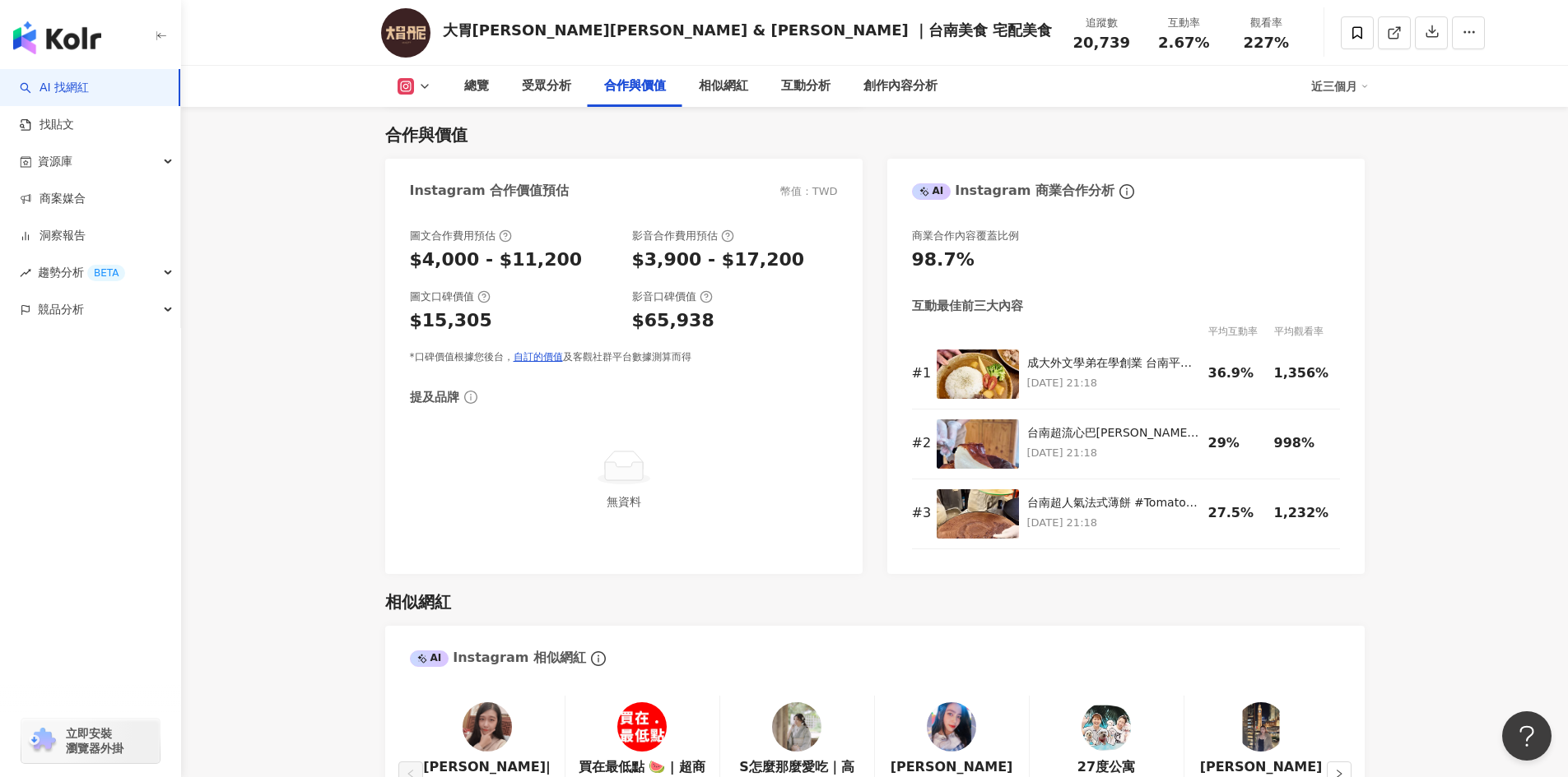
click at [89, 91] on link "AI 找網紅" at bounding box center [55, 88] width 69 height 17
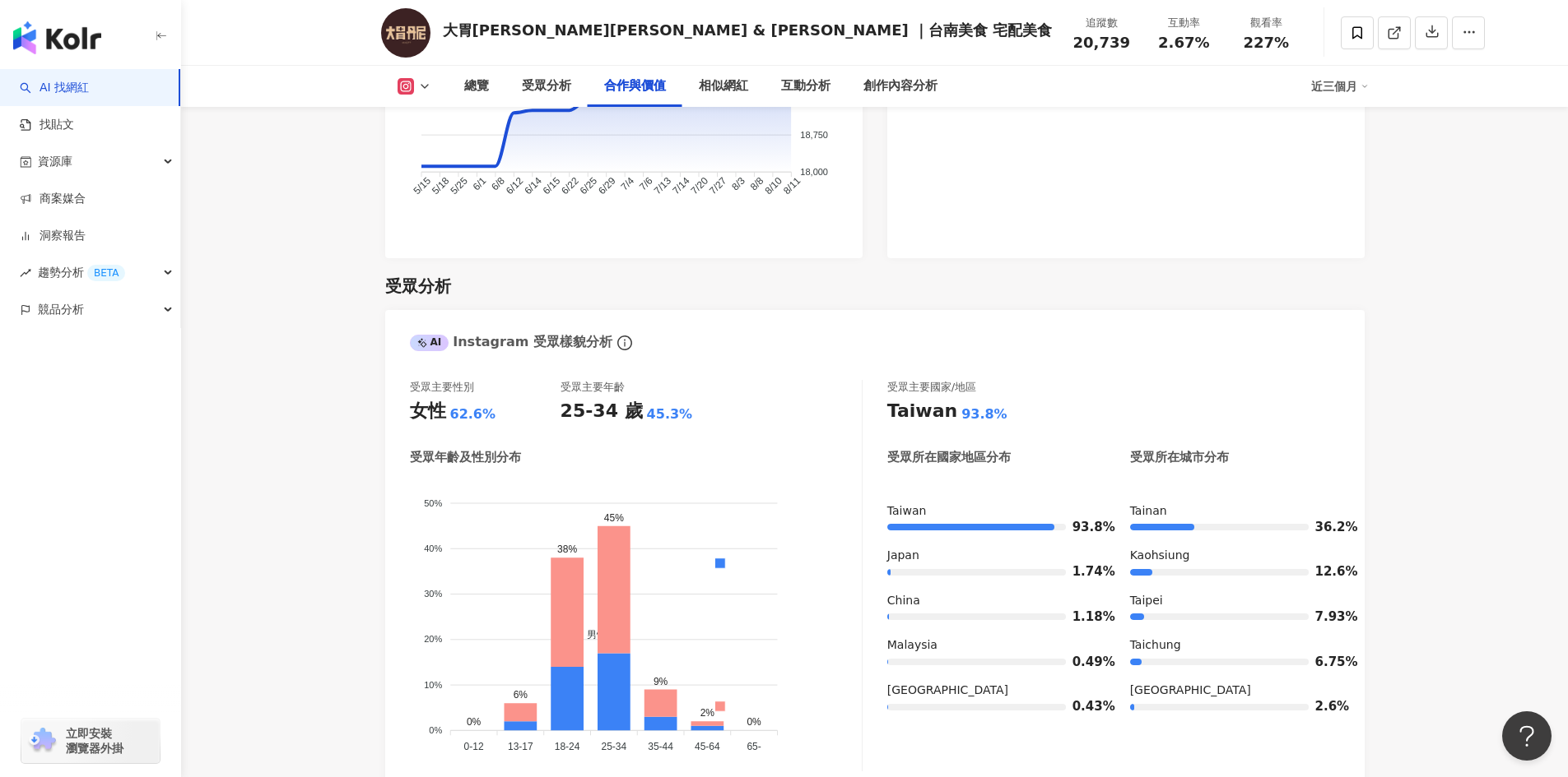
scroll to position [2228, 0]
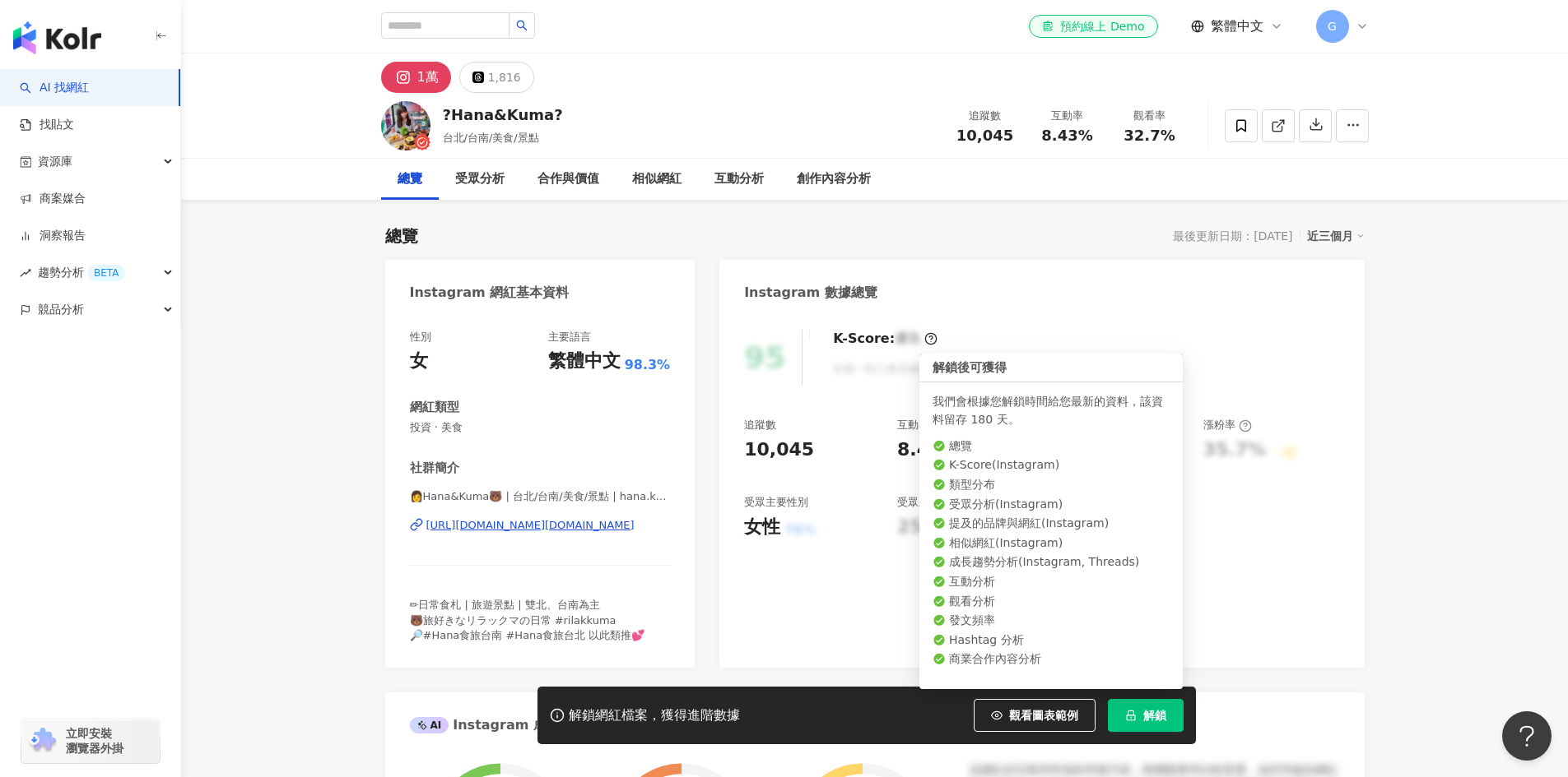
click at [1142, 713] on button "解鎖" at bounding box center [1146, 716] width 76 height 33
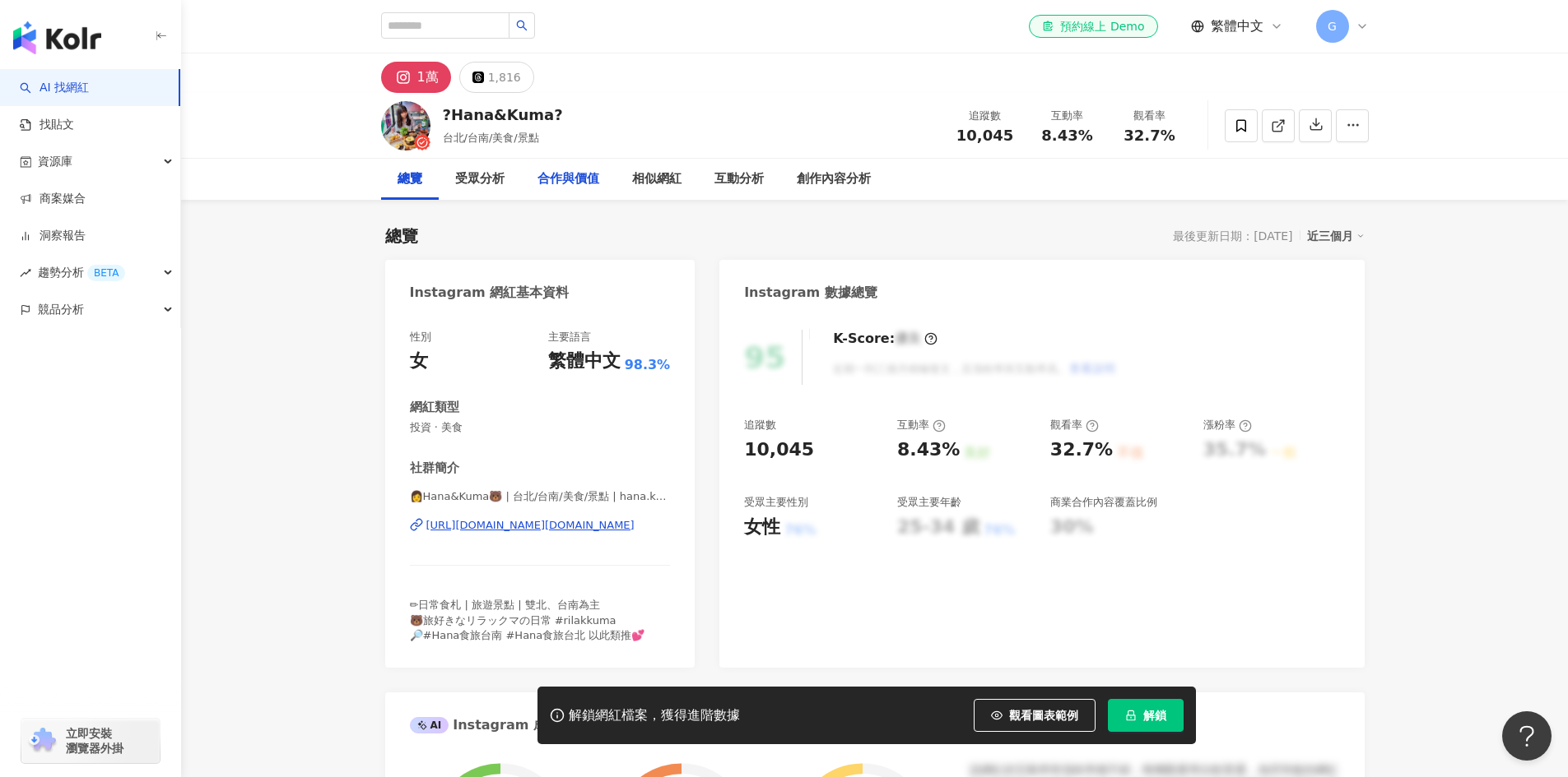
click at [589, 169] on div "合作與價值" at bounding box center [568, 179] width 62 height 20
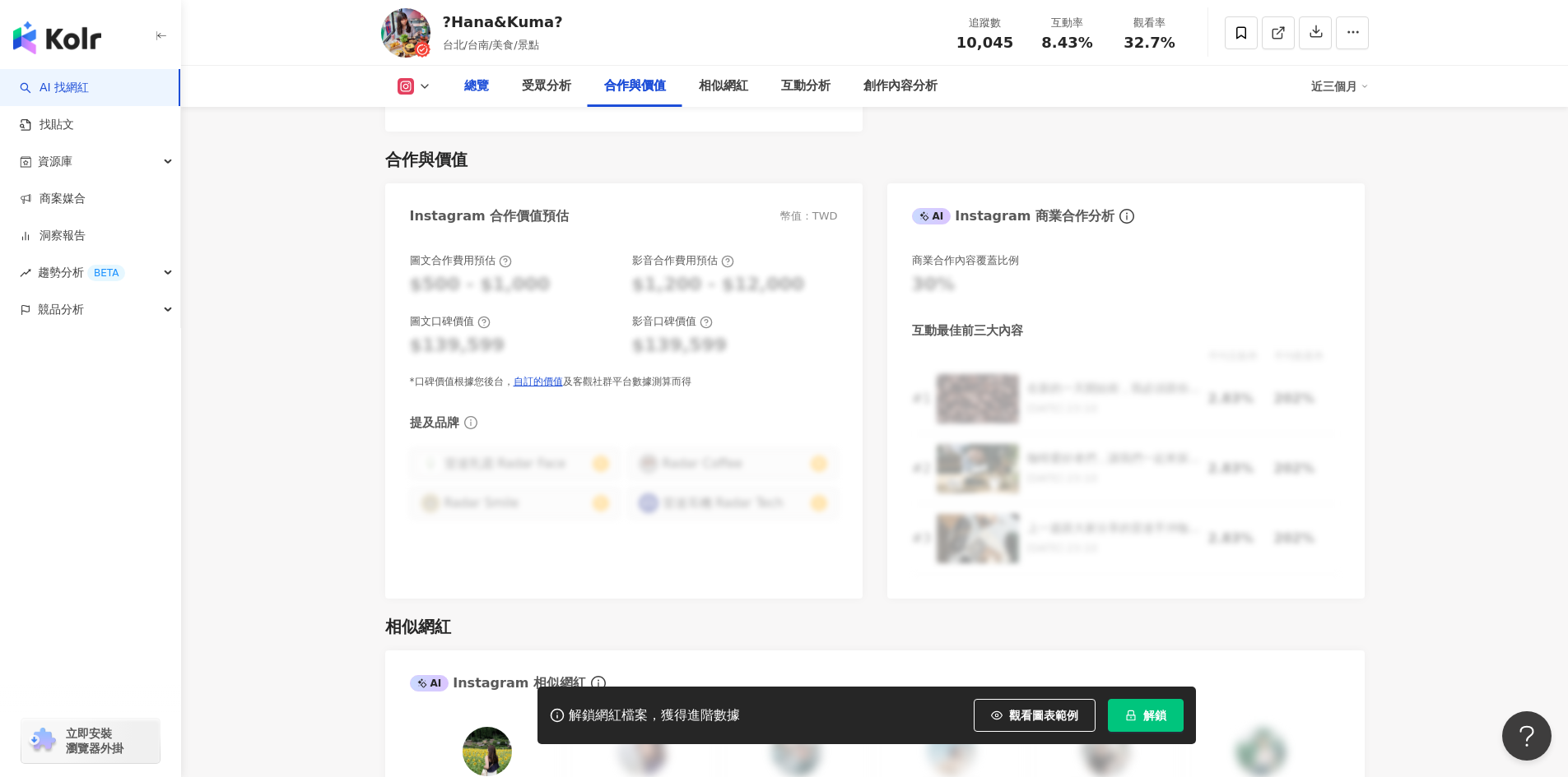
click at [483, 88] on div "總覽" at bounding box center [477, 87] width 25 height 20
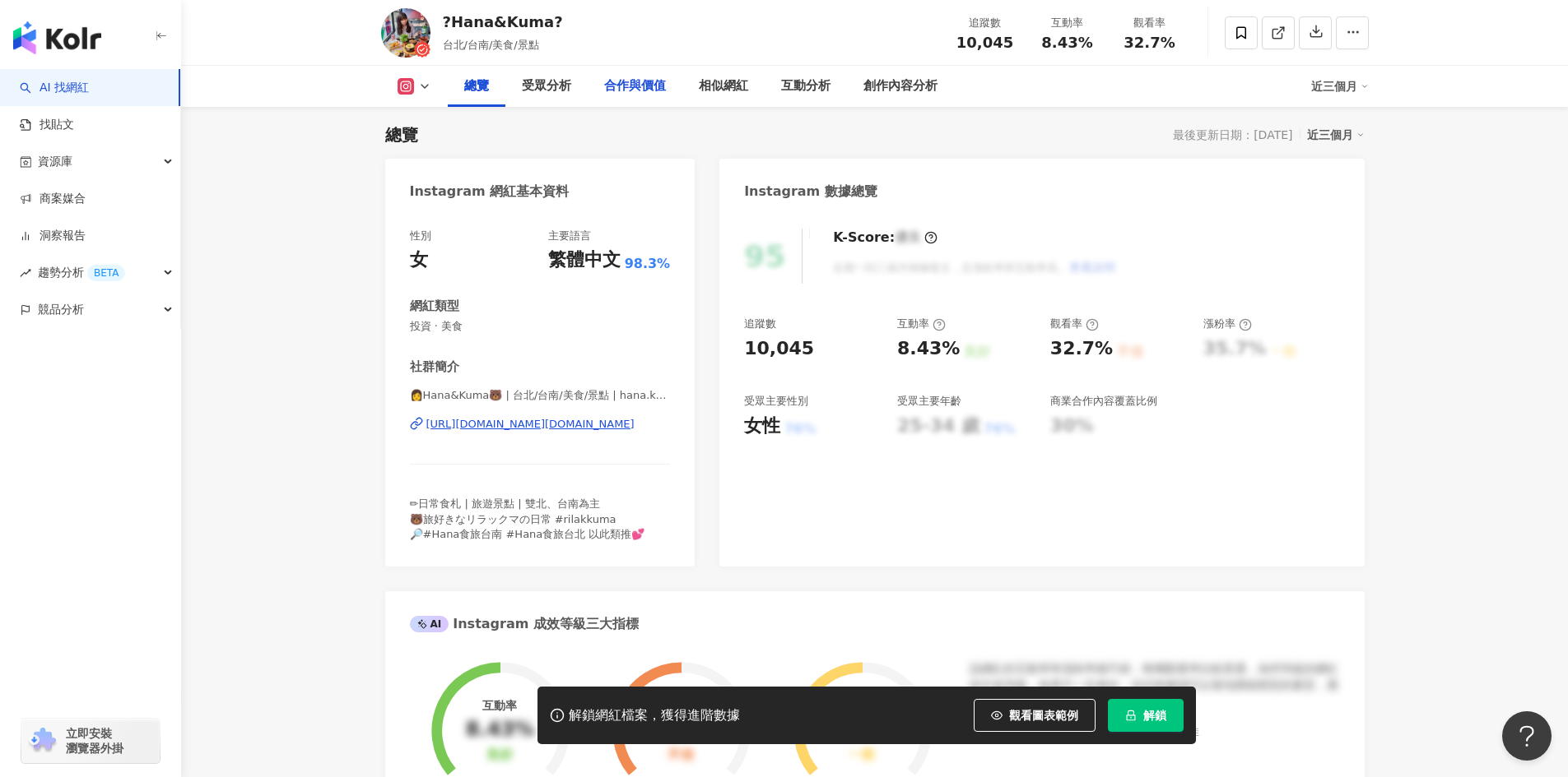
click at [625, 90] on div "合作與價值" at bounding box center [634, 87] width 62 height 20
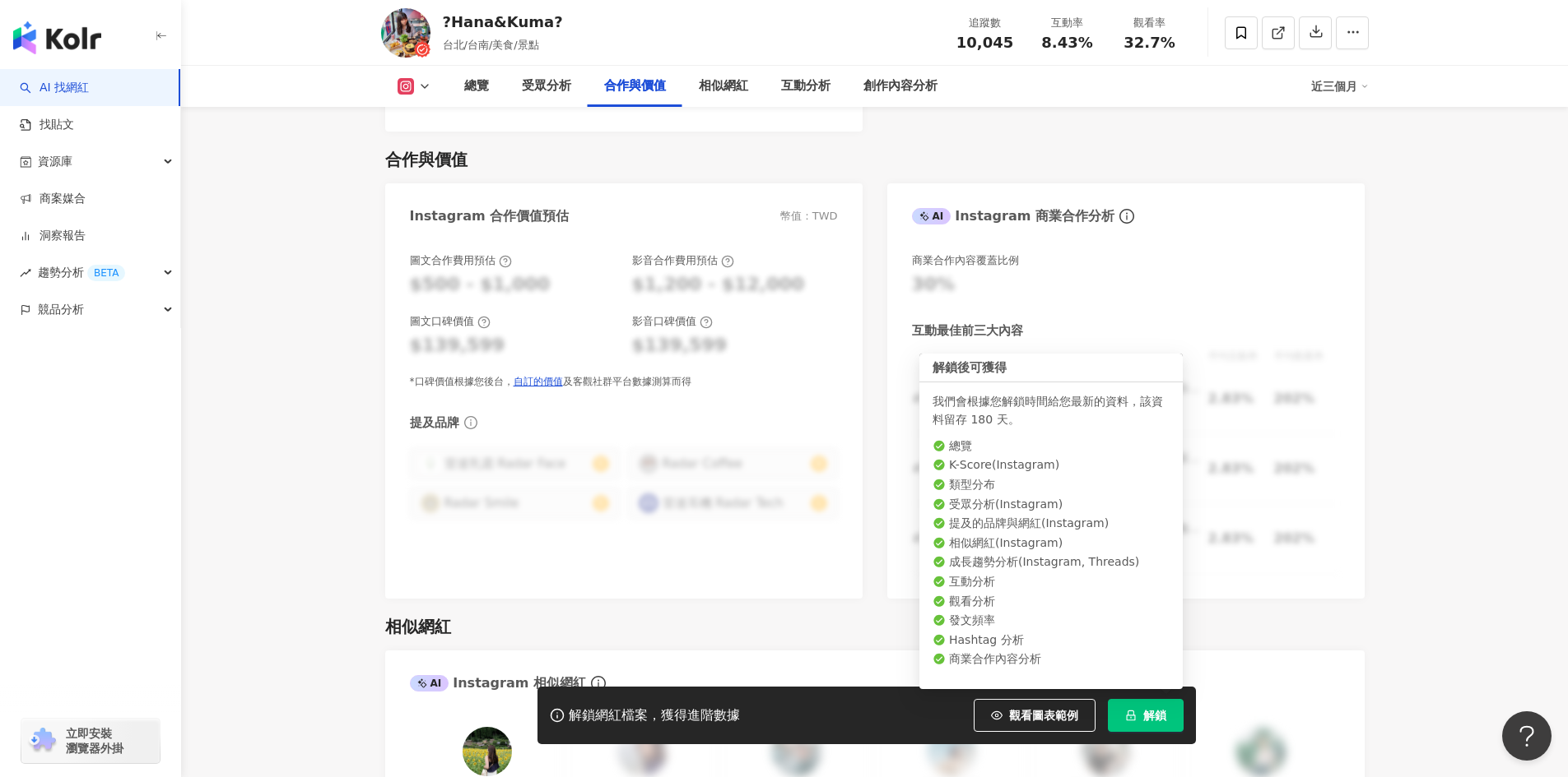
click at [1147, 709] on span "解鎖" at bounding box center [1155, 716] width 23 height 13
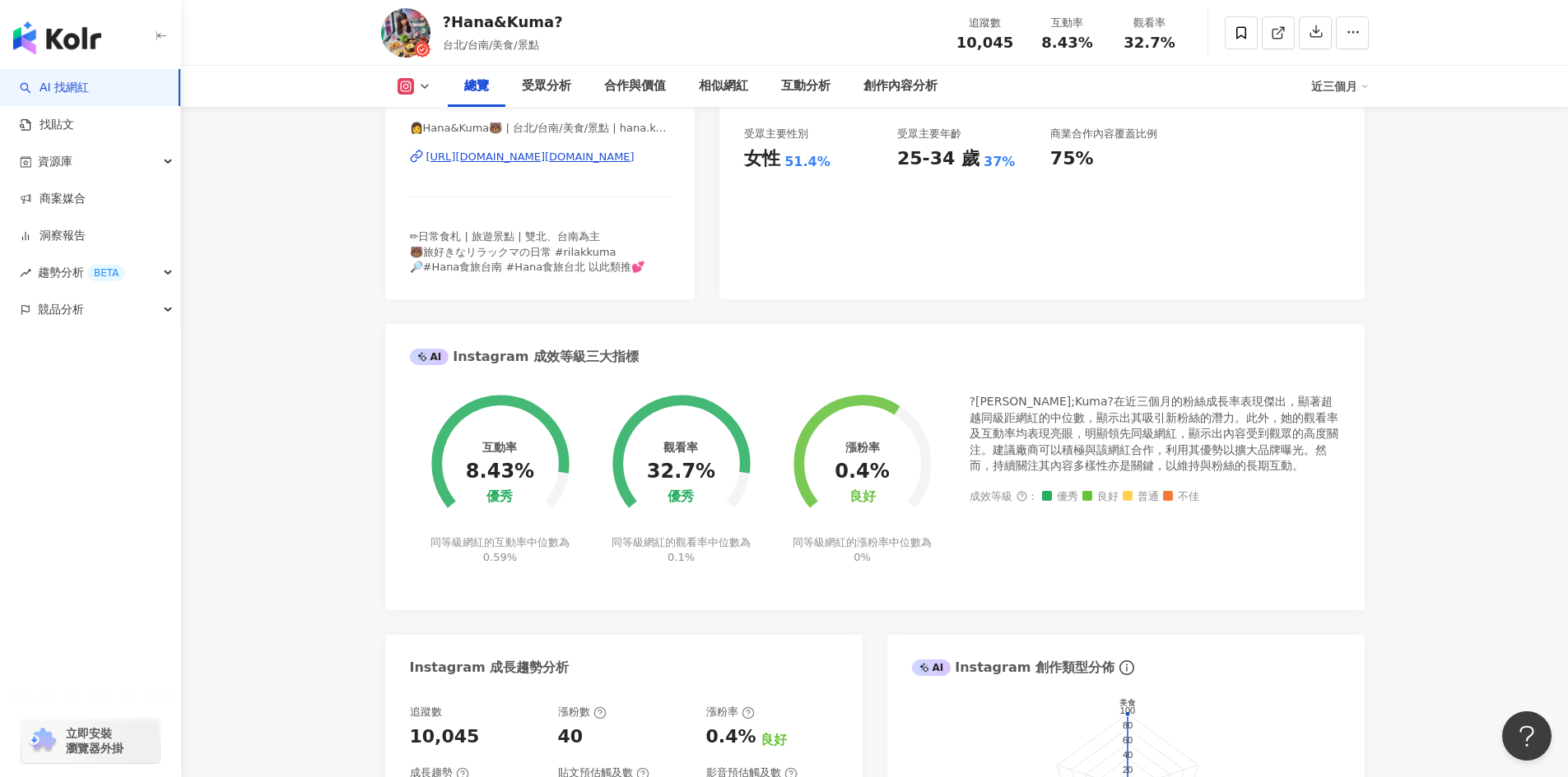
scroll to position [321, 0]
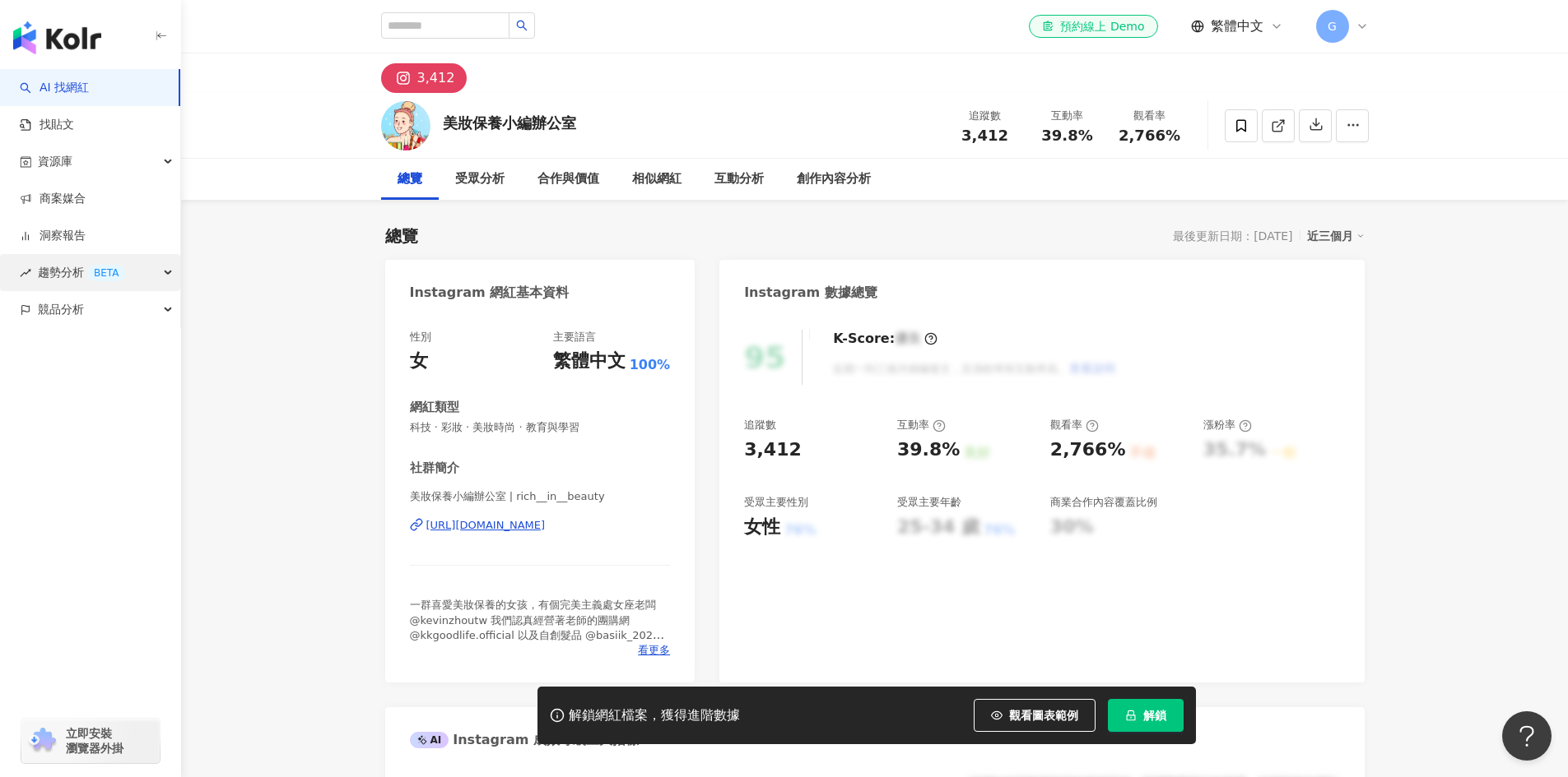
click at [154, 263] on div "趨勢分析 BETA" at bounding box center [90, 272] width 180 height 37
click at [161, 273] on div "趨勢分析 BETA" at bounding box center [90, 272] width 180 height 37
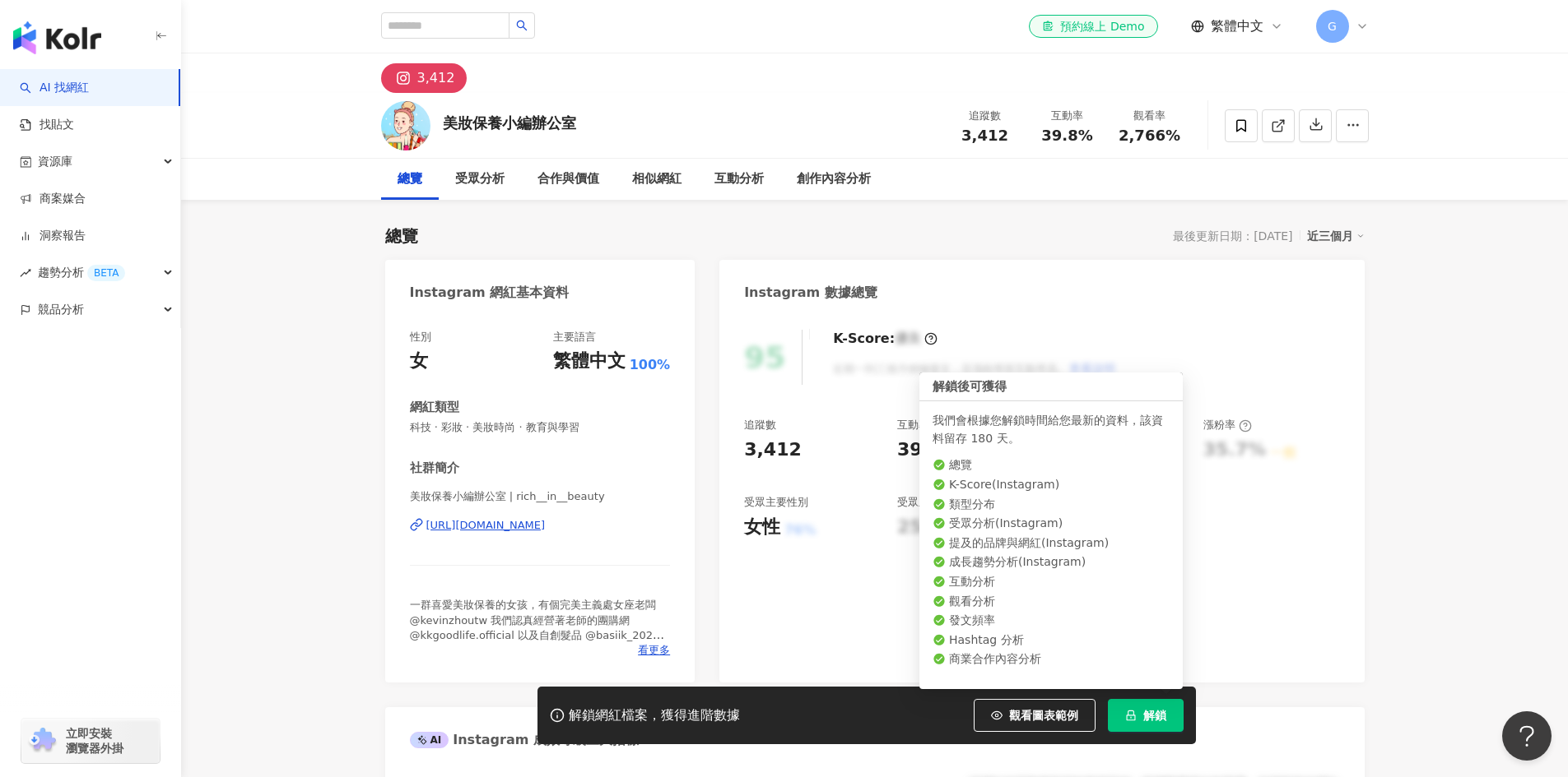
click at [1151, 714] on span "解鎖" at bounding box center [1155, 716] width 23 height 13
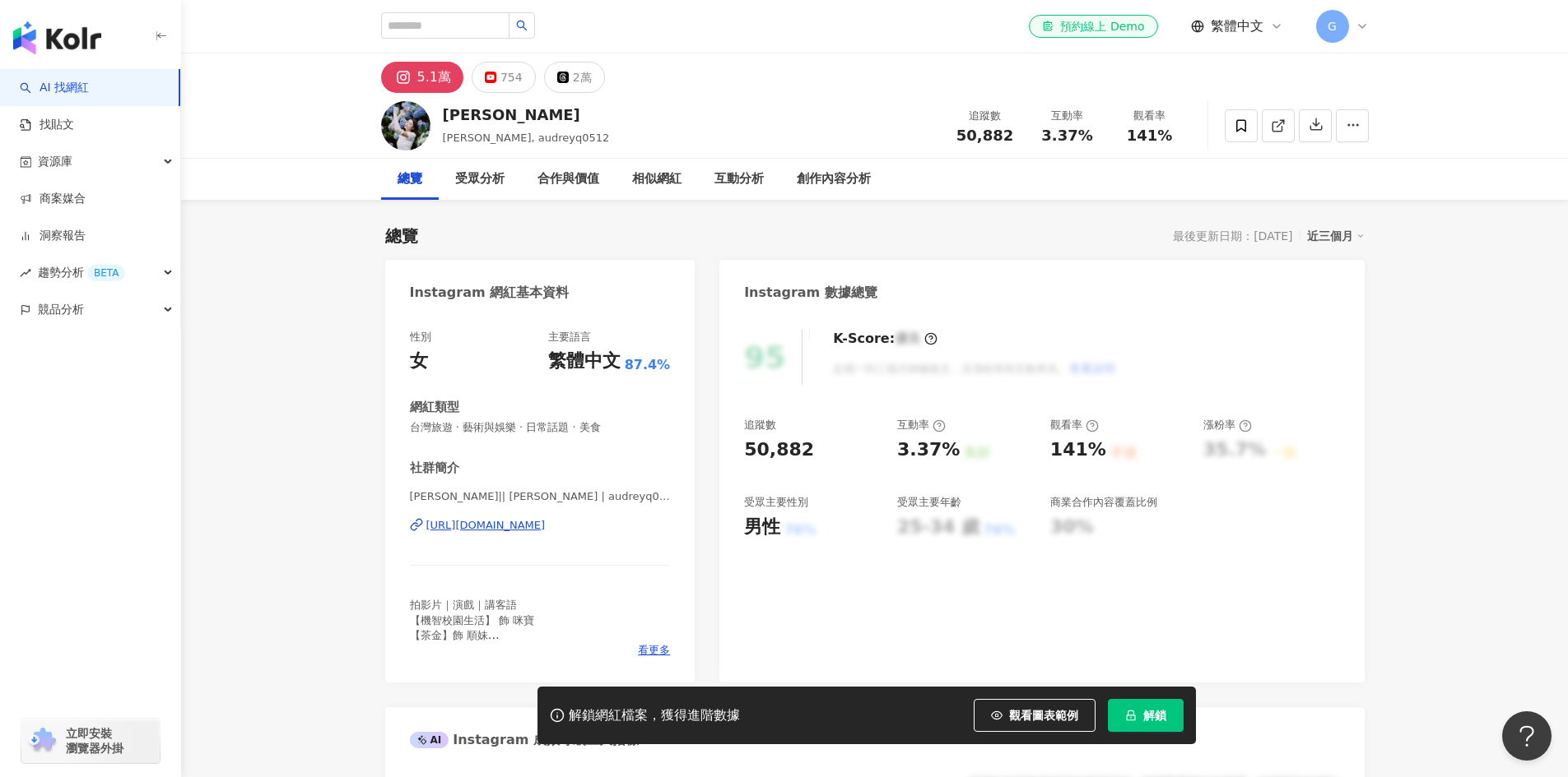
click at [89, 96] on link "AI 找網紅" at bounding box center [55, 88] width 69 height 17
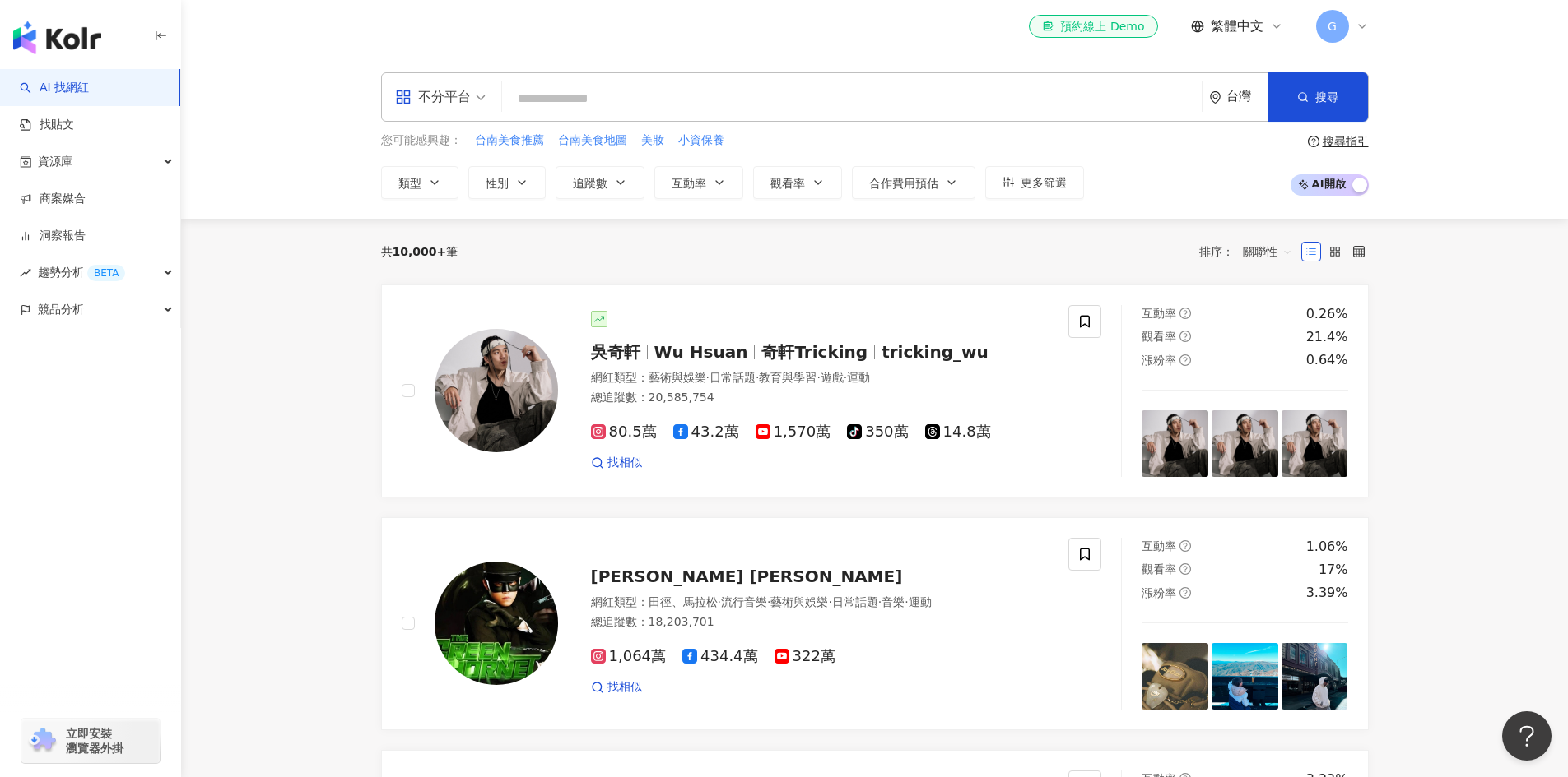
click at [834, 107] on input "search" at bounding box center [852, 99] width 687 height 31
click at [722, 98] on input "search" at bounding box center [852, 99] width 687 height 31
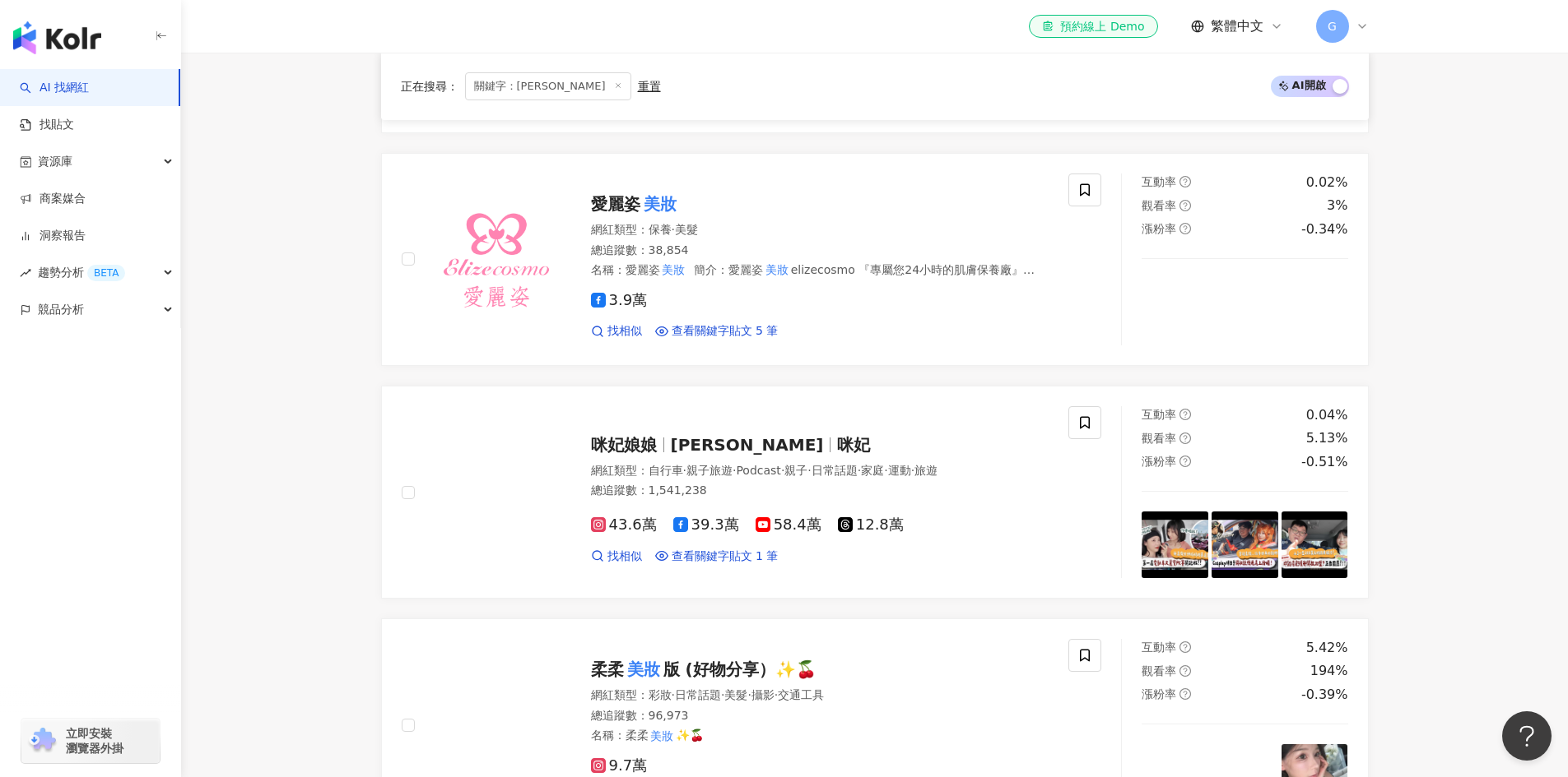
scroll to position [987, 0]
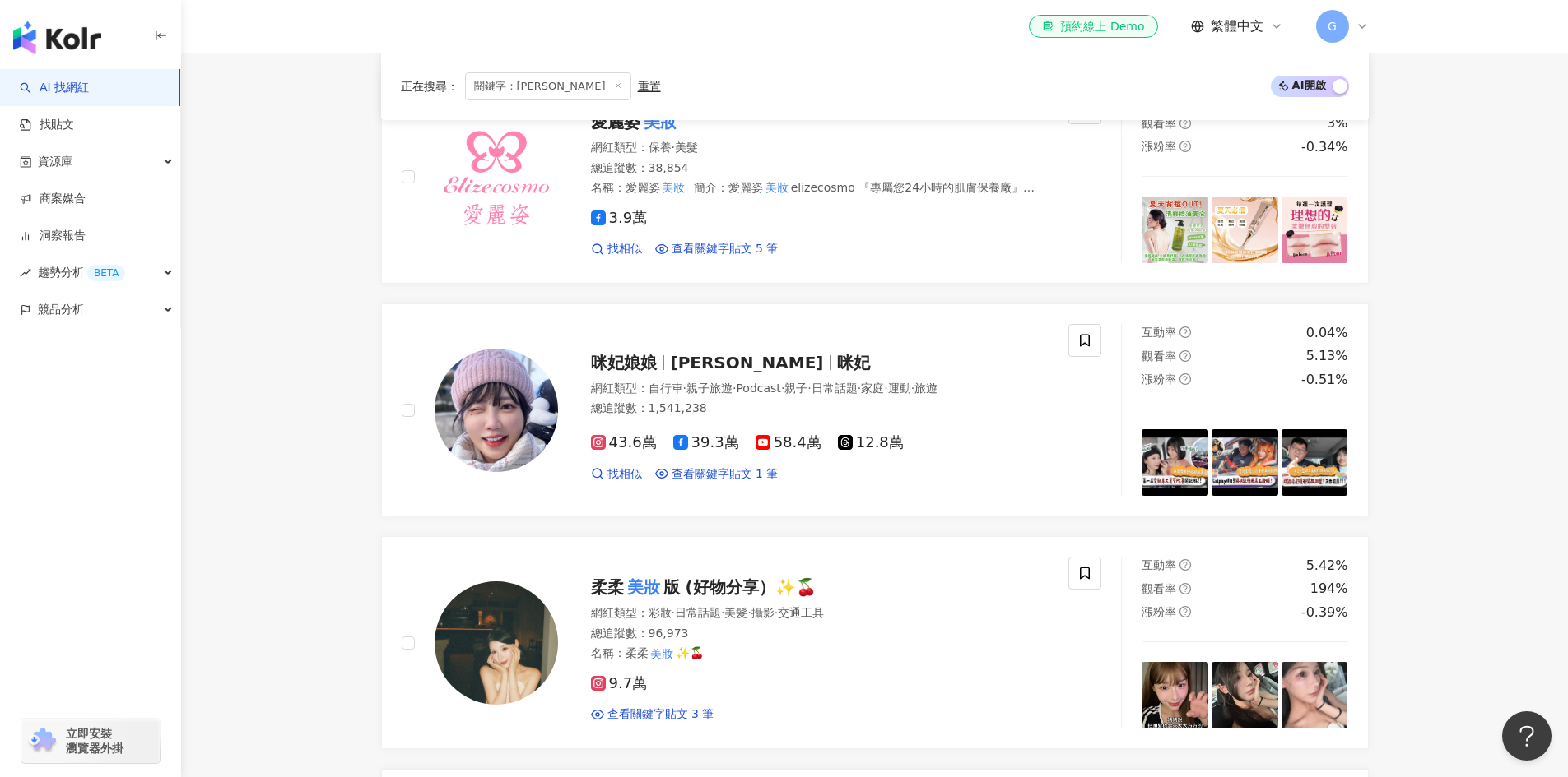
type input "**"
drag, startPoint x: 257, startPoint y: 319, endPoint x: 286, endPoint y: 375, distance: 63.1
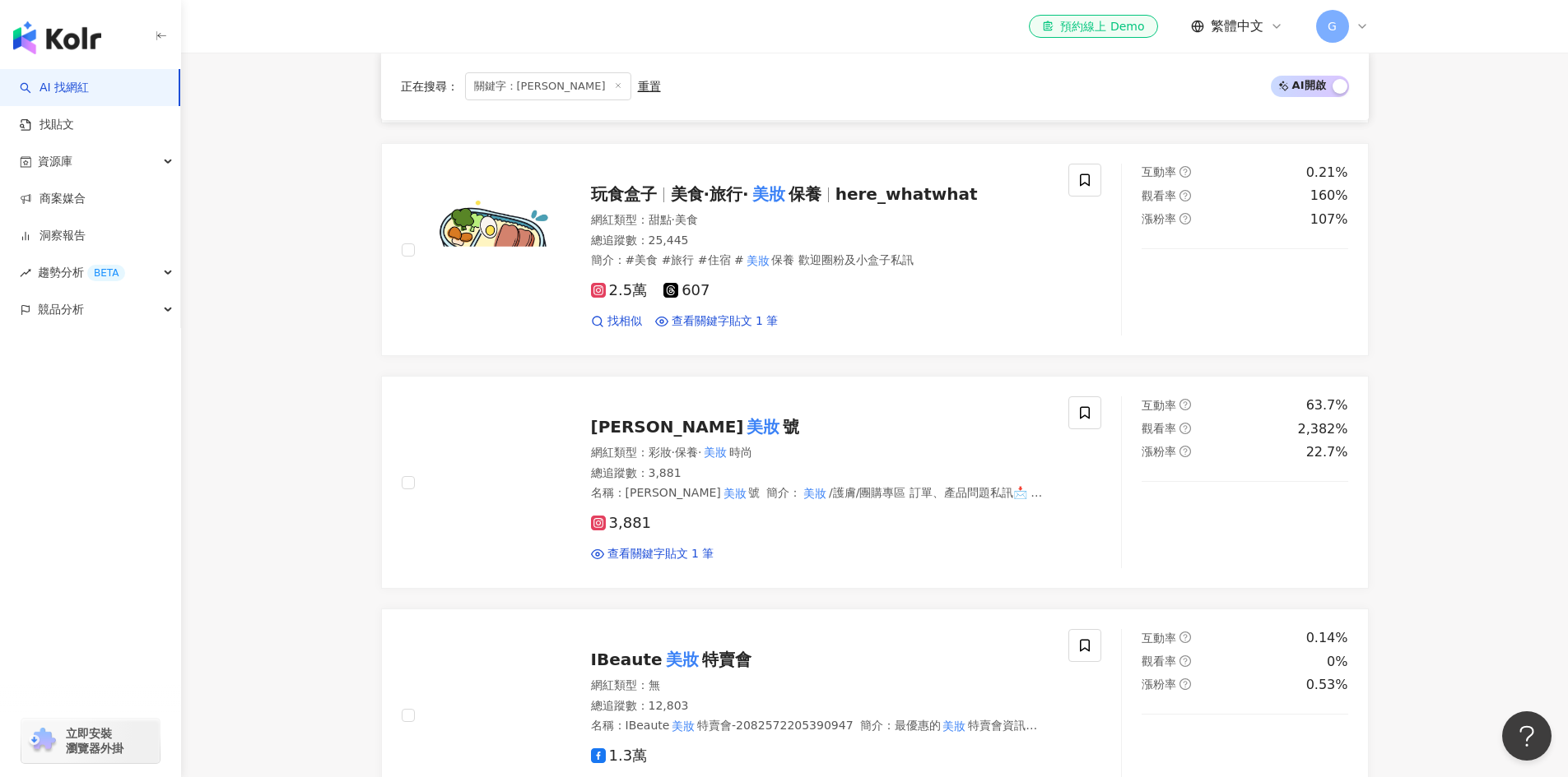
scroll to position [1645, 0]
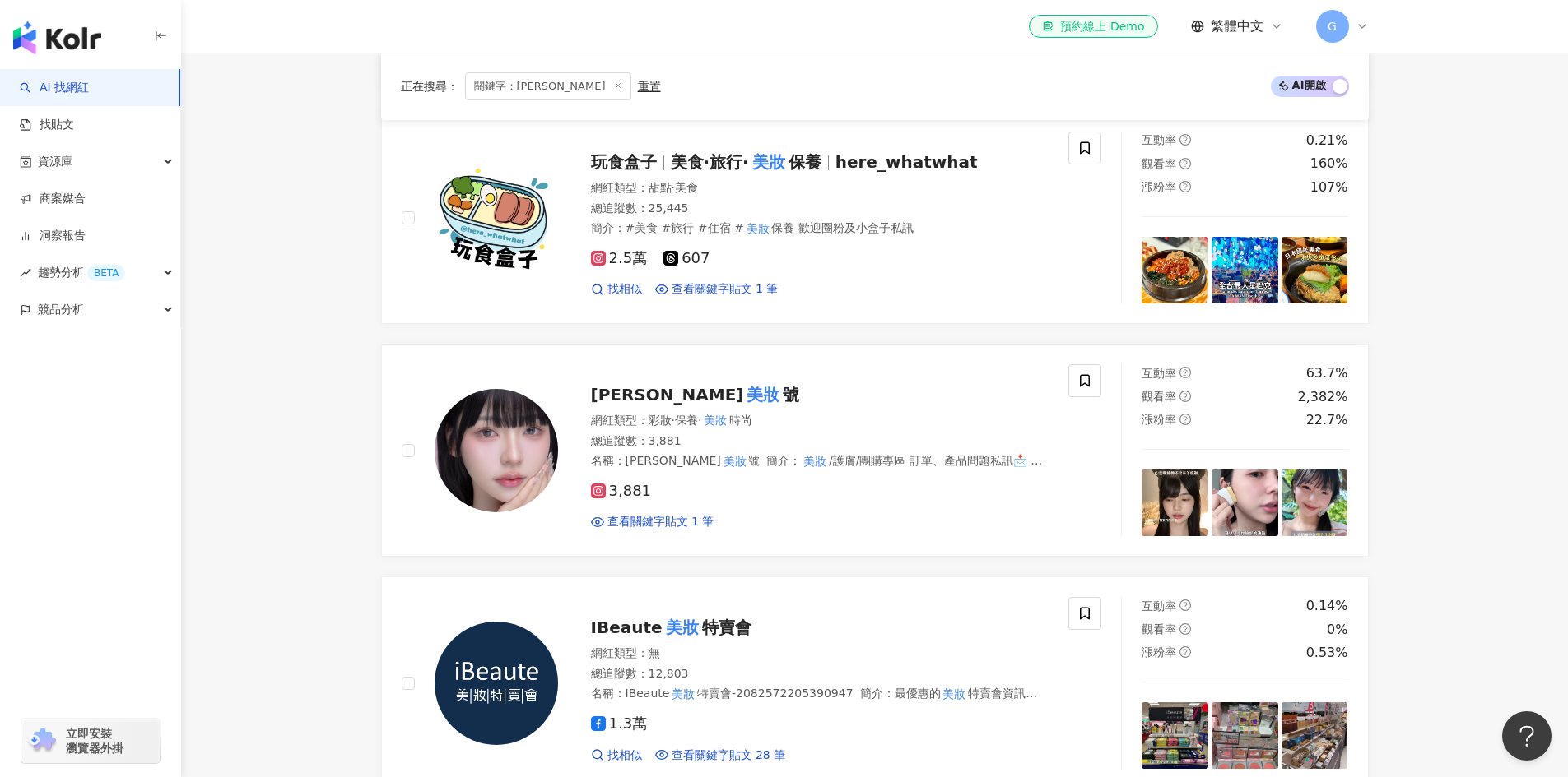
click at [228, 255] on main "不分平台 ** 台灣 搜尋 customizedTag 網紅類型 美妝 時尚 Hazy 3,489 追蹤者 Soda蘇打美妝 48,500 追蹤者 Mina …" at bounding box center [874, 431] width 1387 height 4048
click at [233, 320] on main "不分平台 ** 台灣 搜尋 customizedTag 網紅類型 美妝 時尚 Hazy 3,489 追蹤者 Soda蘇打美妝 48,500 追蹤者 Mina …" at bounding box center [874, 431] width 1387 height 4048
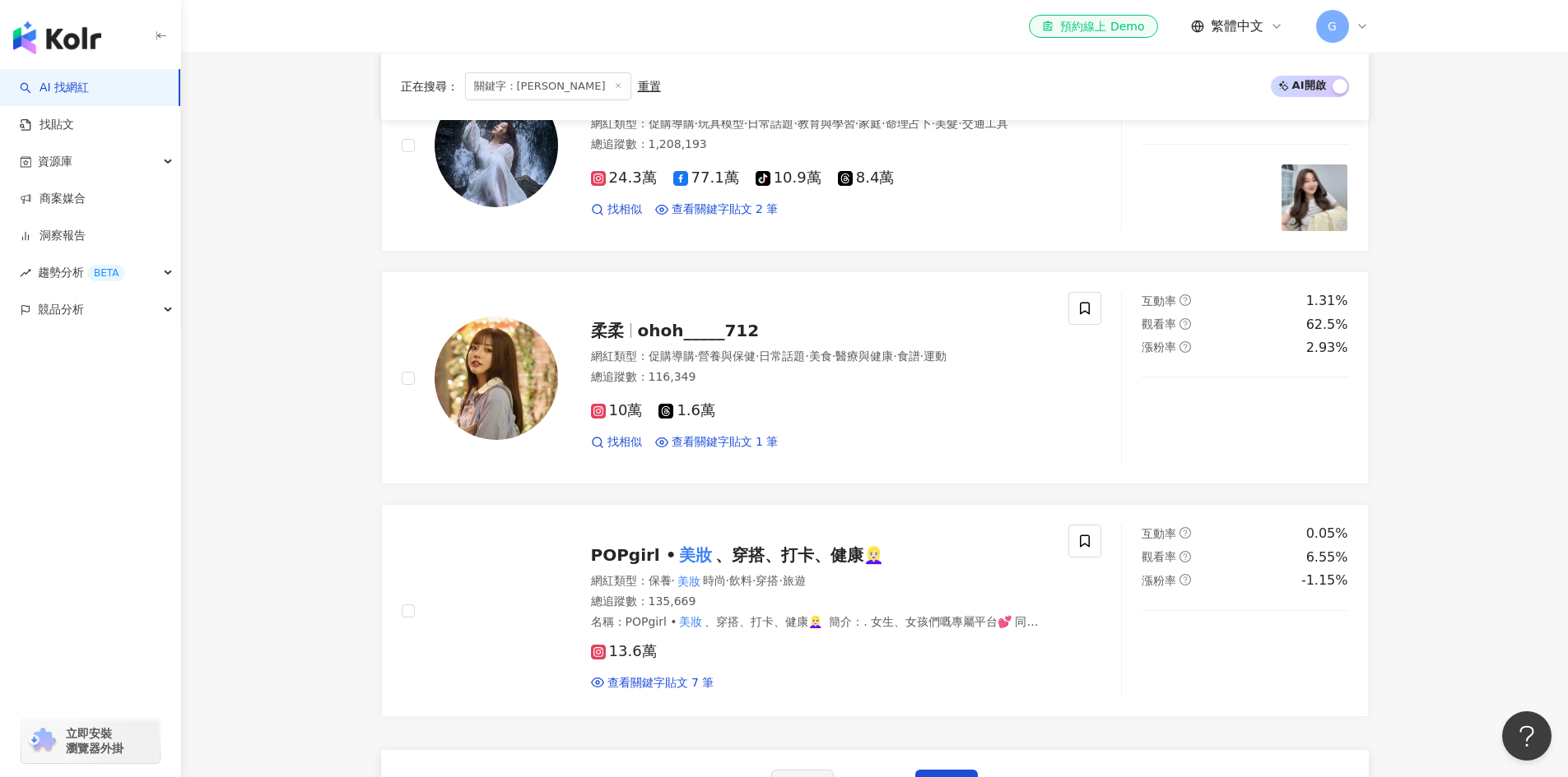
scroll to position [2632, 0]
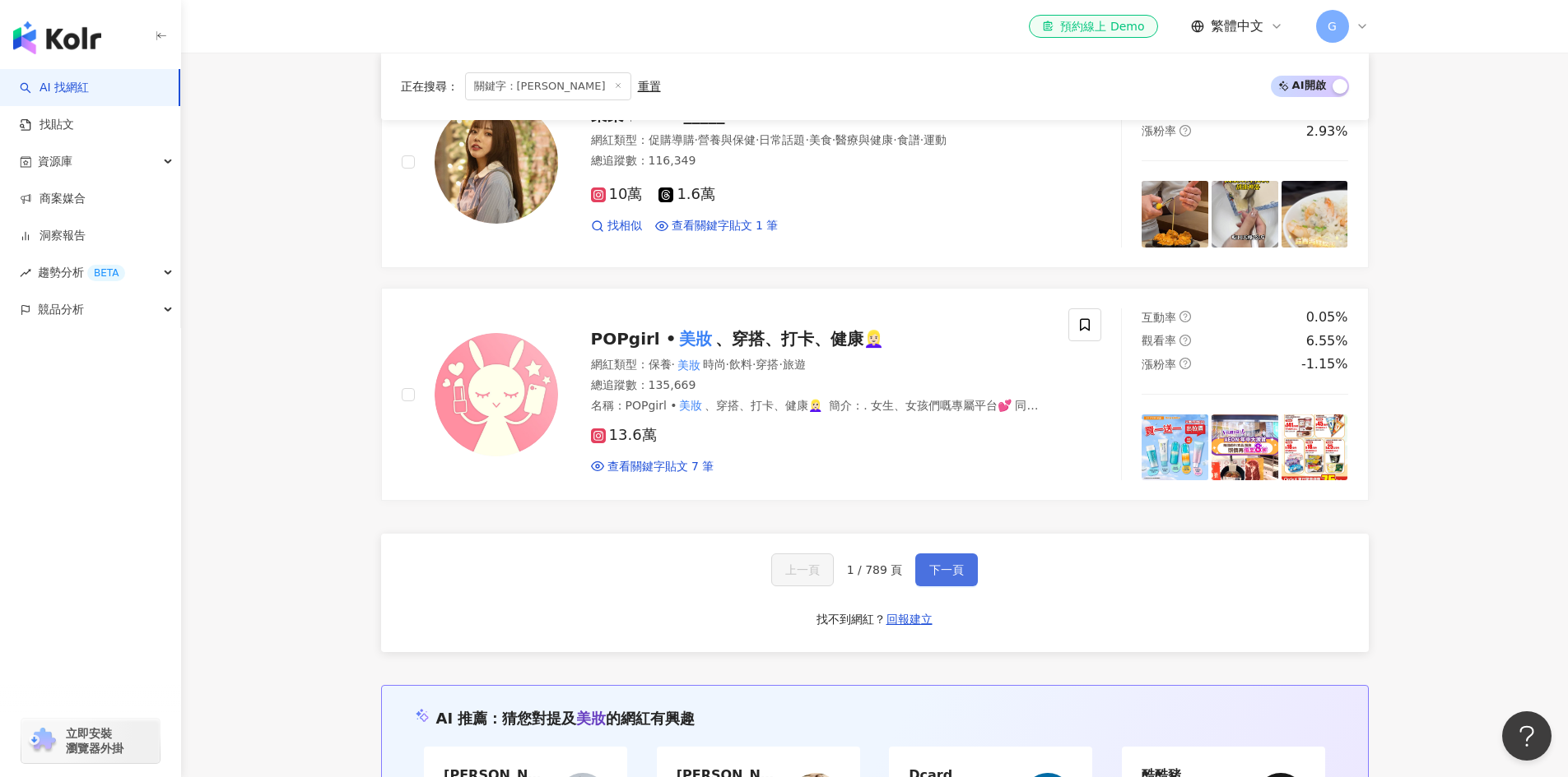
click at [953, 576] on span "下一頁" at bounding box center [947, 570] width 35 height 13
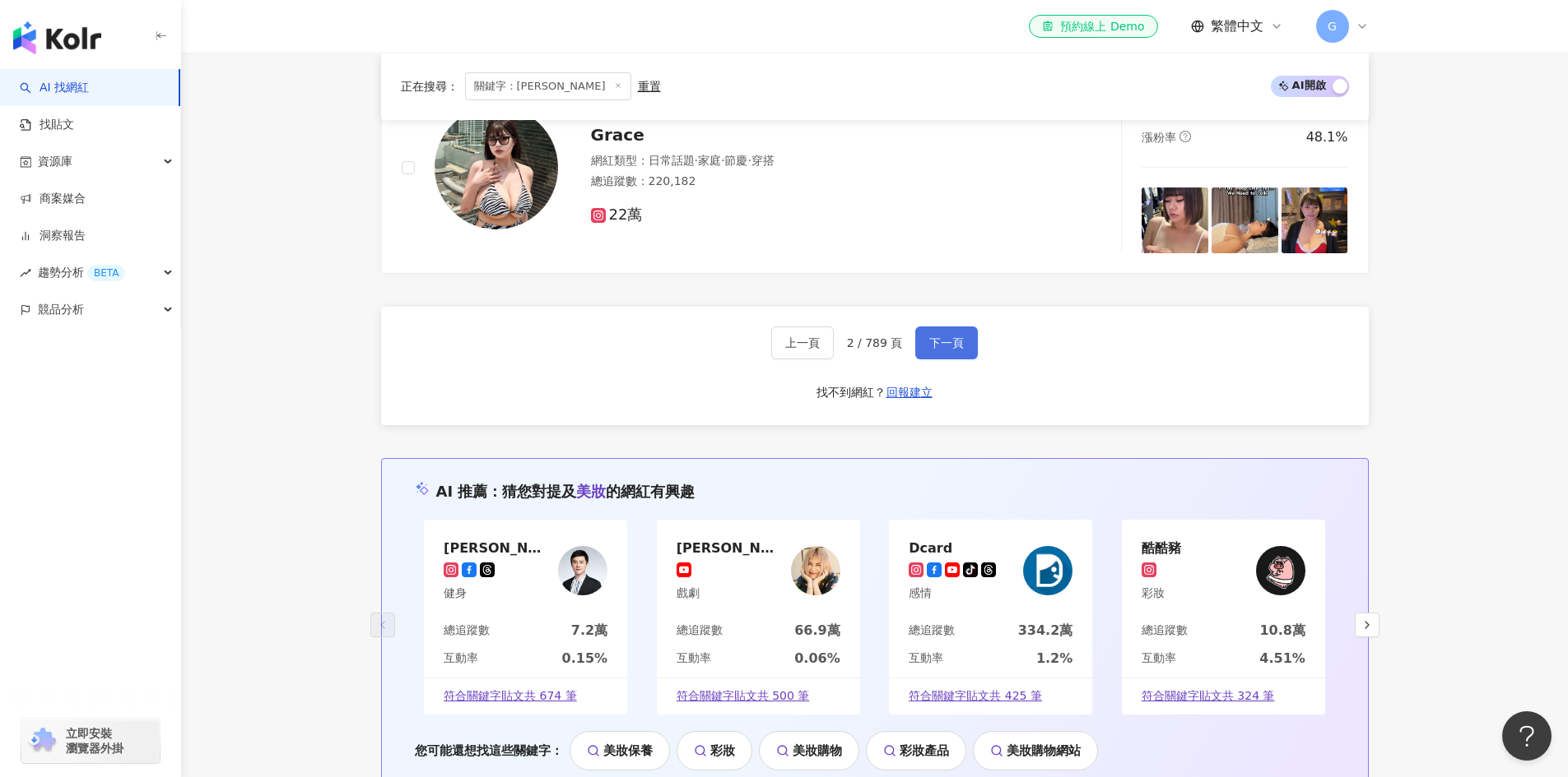
scroll to position [2889, 0]
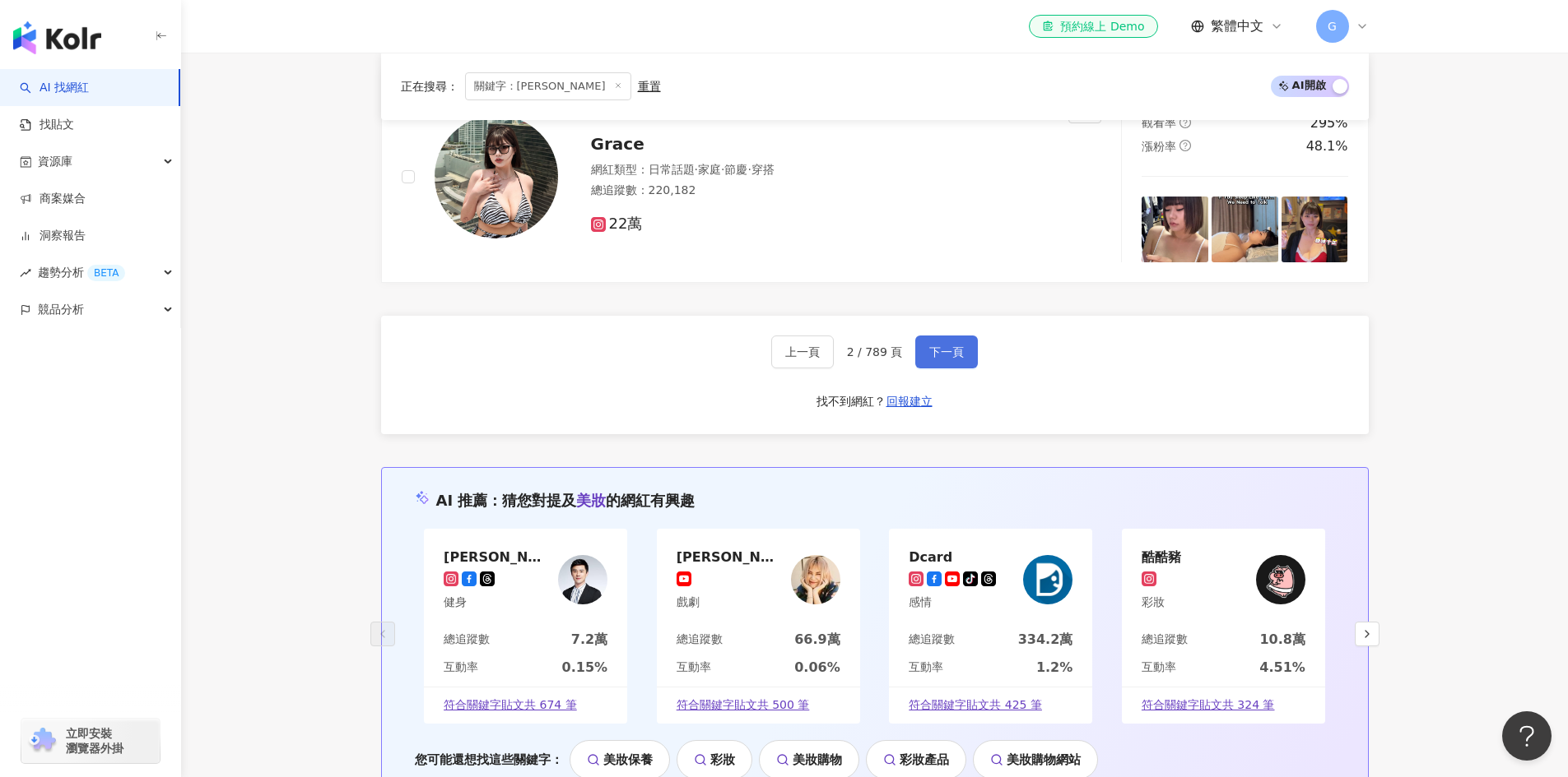
click at [925, 339] on button "下一頁" at bounding box center [947, 352] width 63 height 33
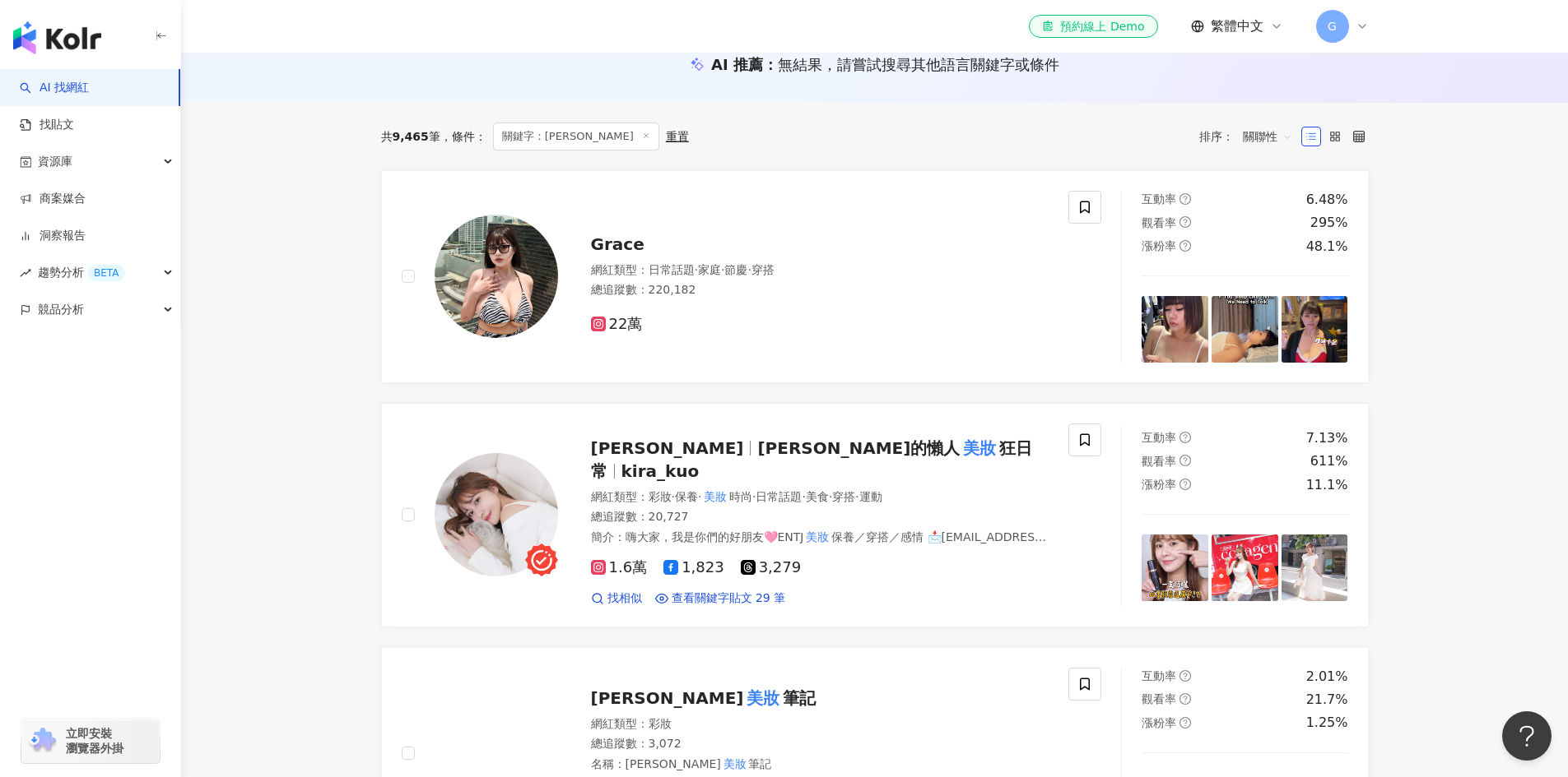
scroll to position [160, 0]
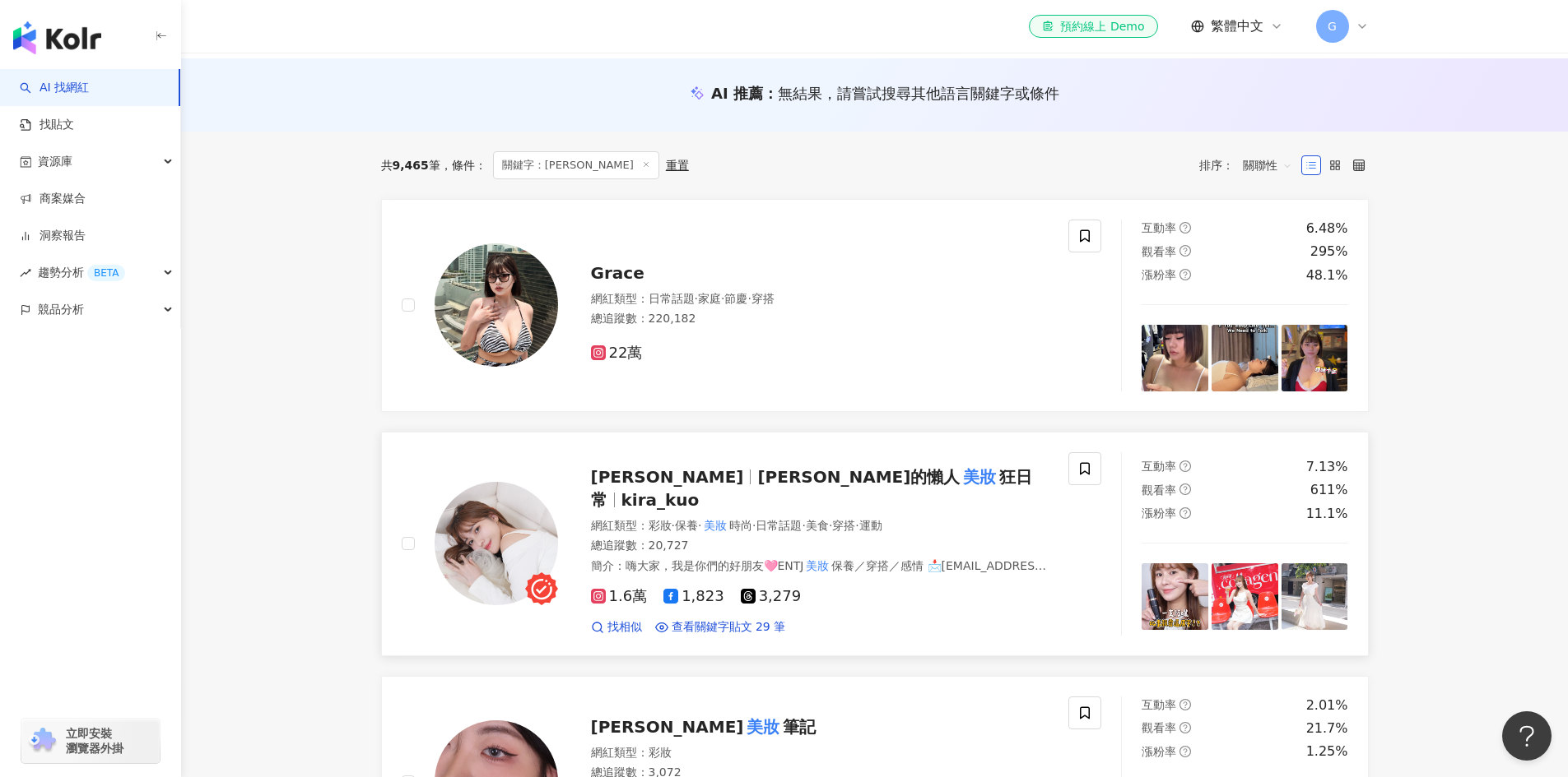
click at [758, 487] on span "Kira的懶人" at bounding box center [858, 477] width 202 height 20
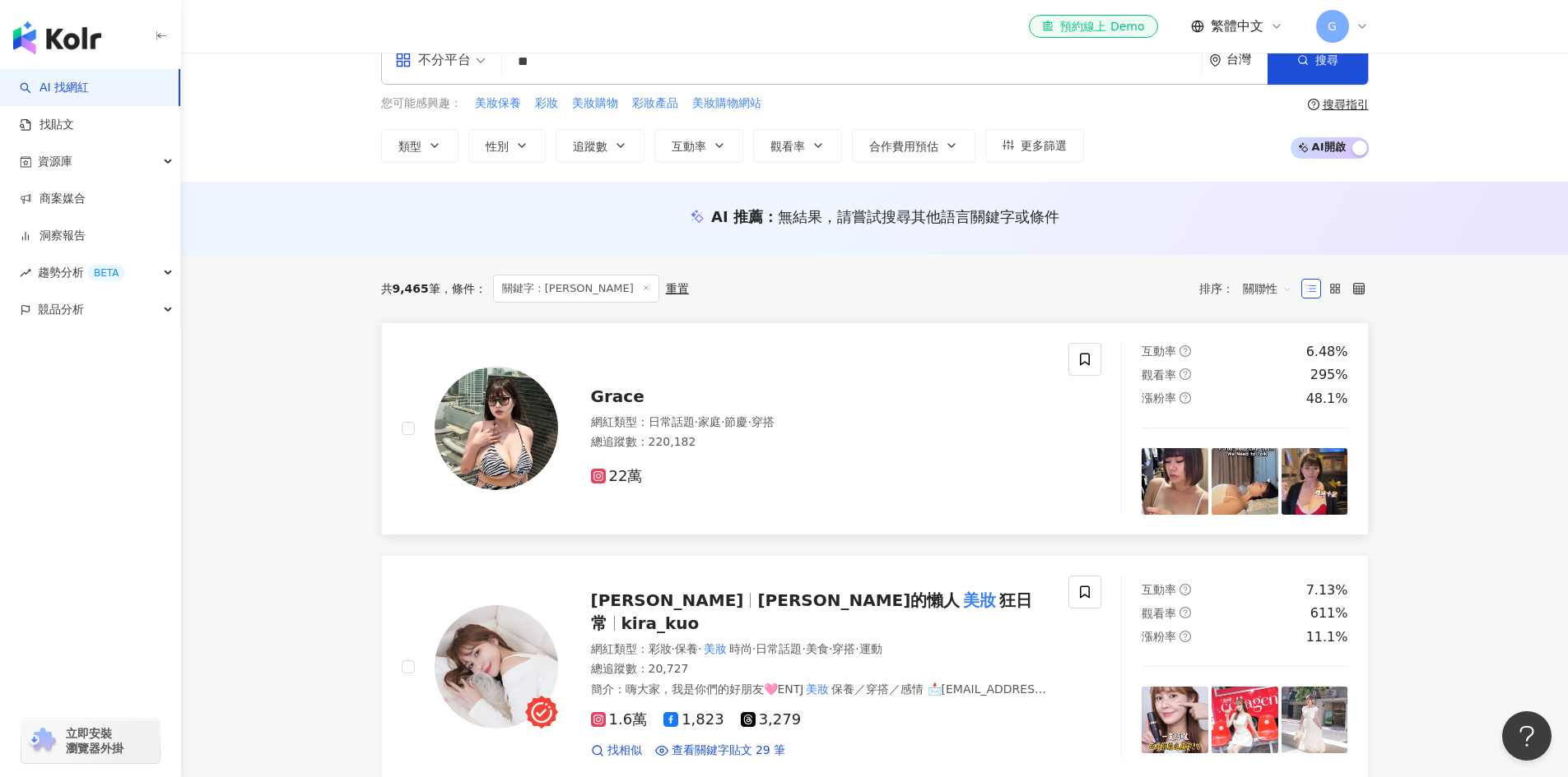
scroll to position [0, 0]
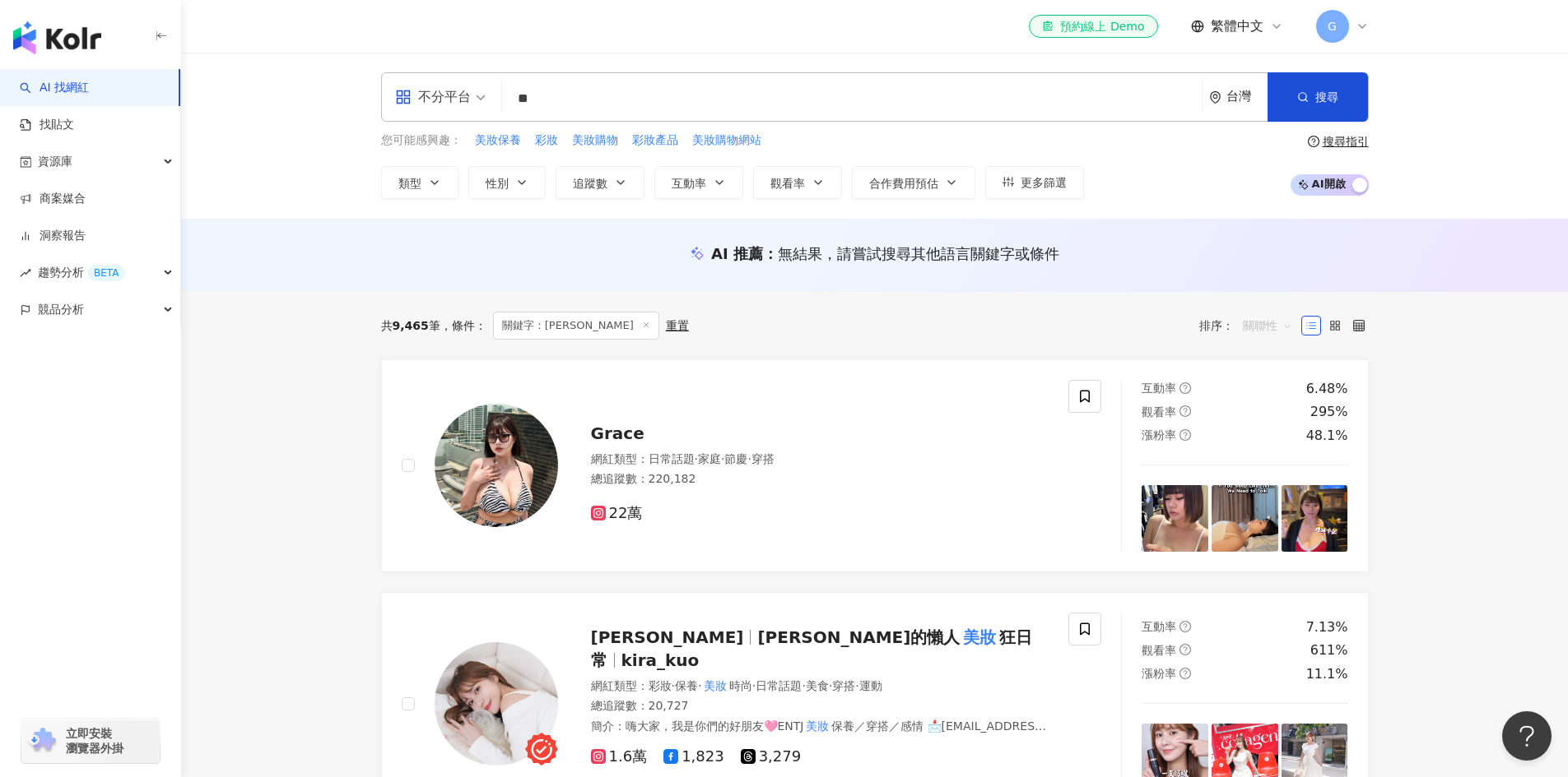
click at [1249, 325] on span "關聯性" at bounding box center [1267, 326] width 50 height 26
click at [434, 183] on icon "button" at bounding box center [435, 182] width 7 height 3
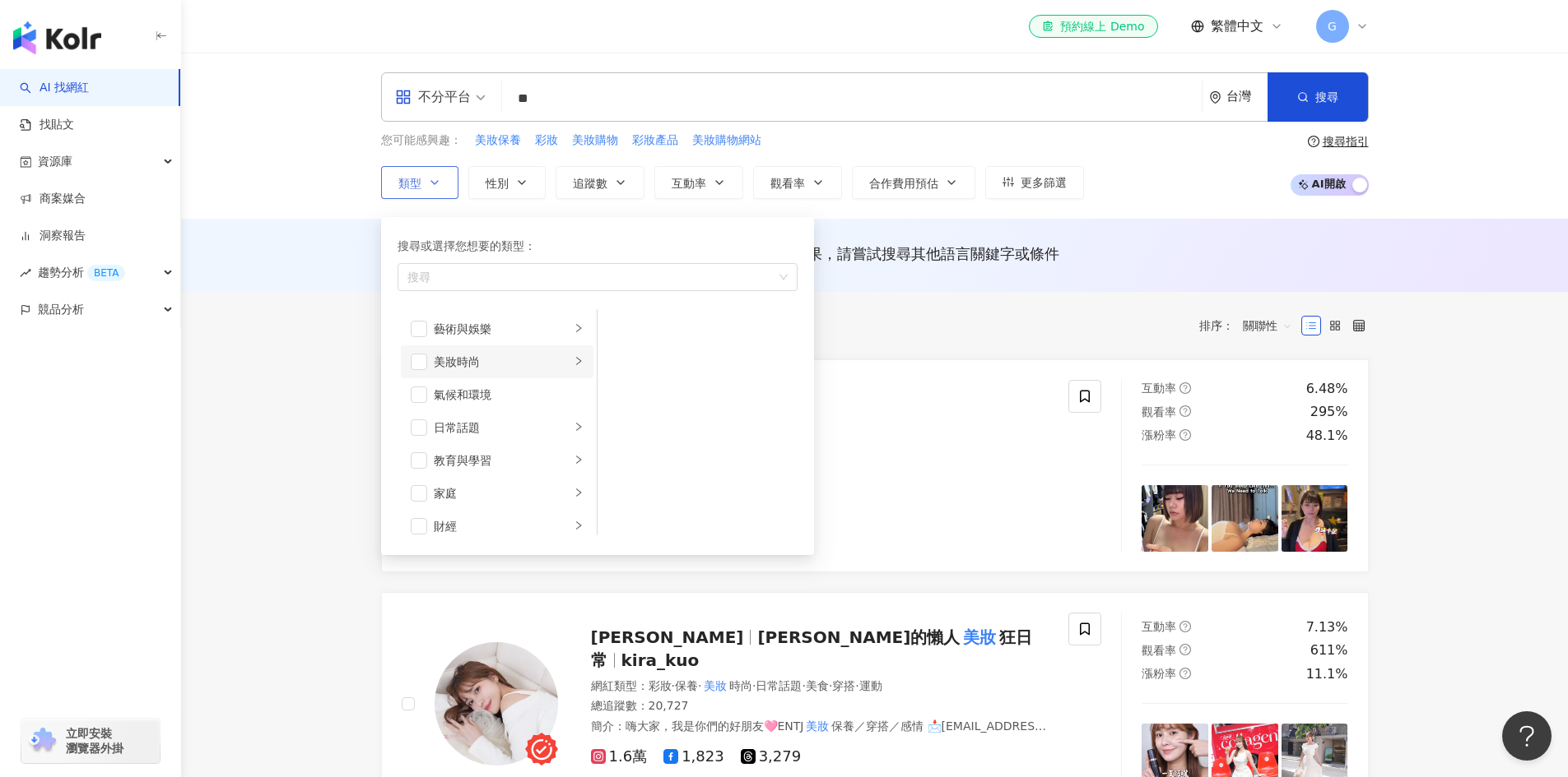
click at [554, 358] on div "美妝時尚" at bounding box center [501, 362] width 136 height 18
click at [623, 329] on span "button" at bounding box center [619, 329] width 17 height 17
click at [620, 356] on span "button" at bounding box center [619, 362] width 17 height 17
click at [632, 426] on li "彩妝" at bounding box center [697, 428] width 193 height 33
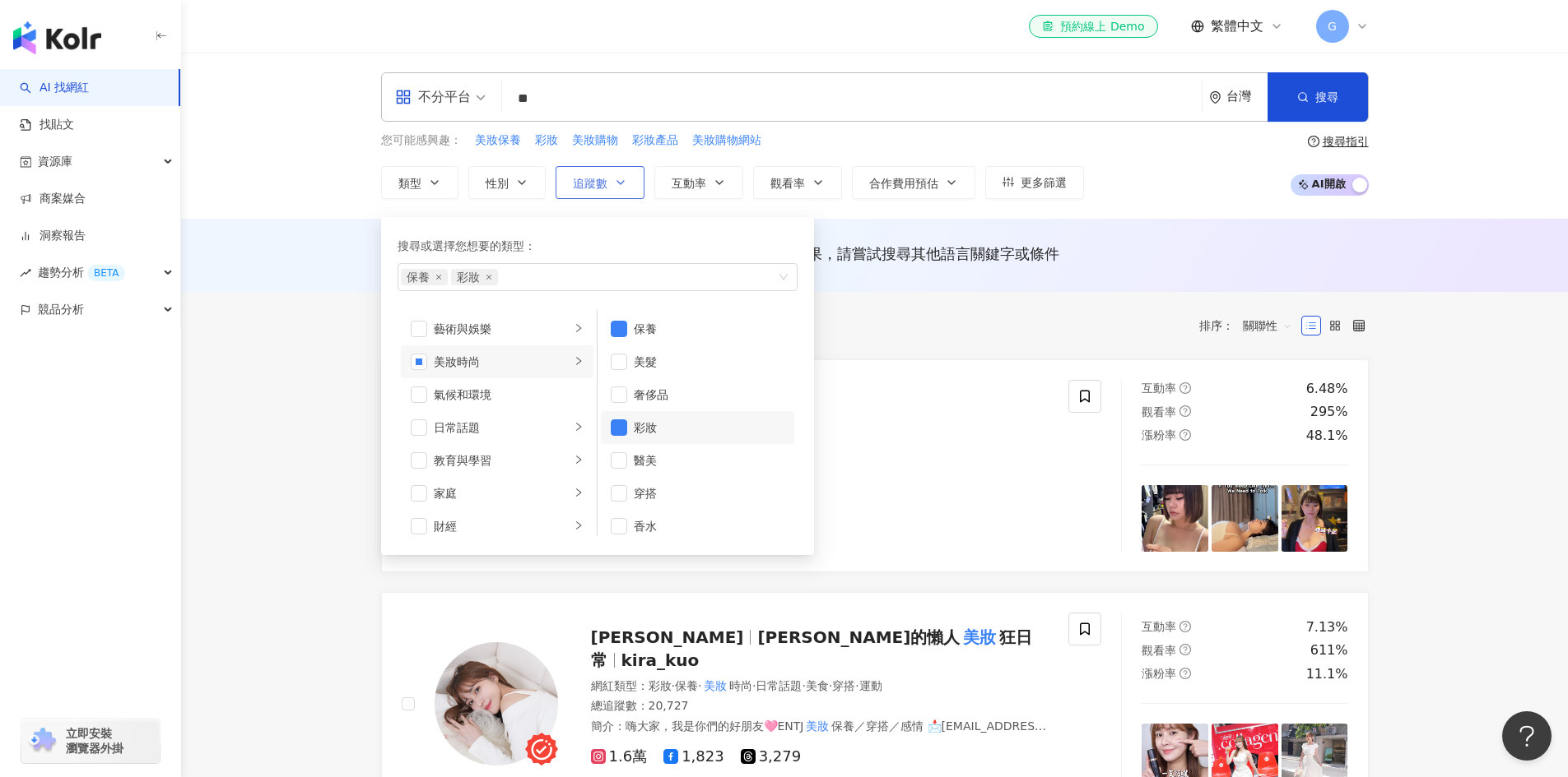
click at [623, 187] on icon "button" at bounding box center [620, 182] width 13 height 13
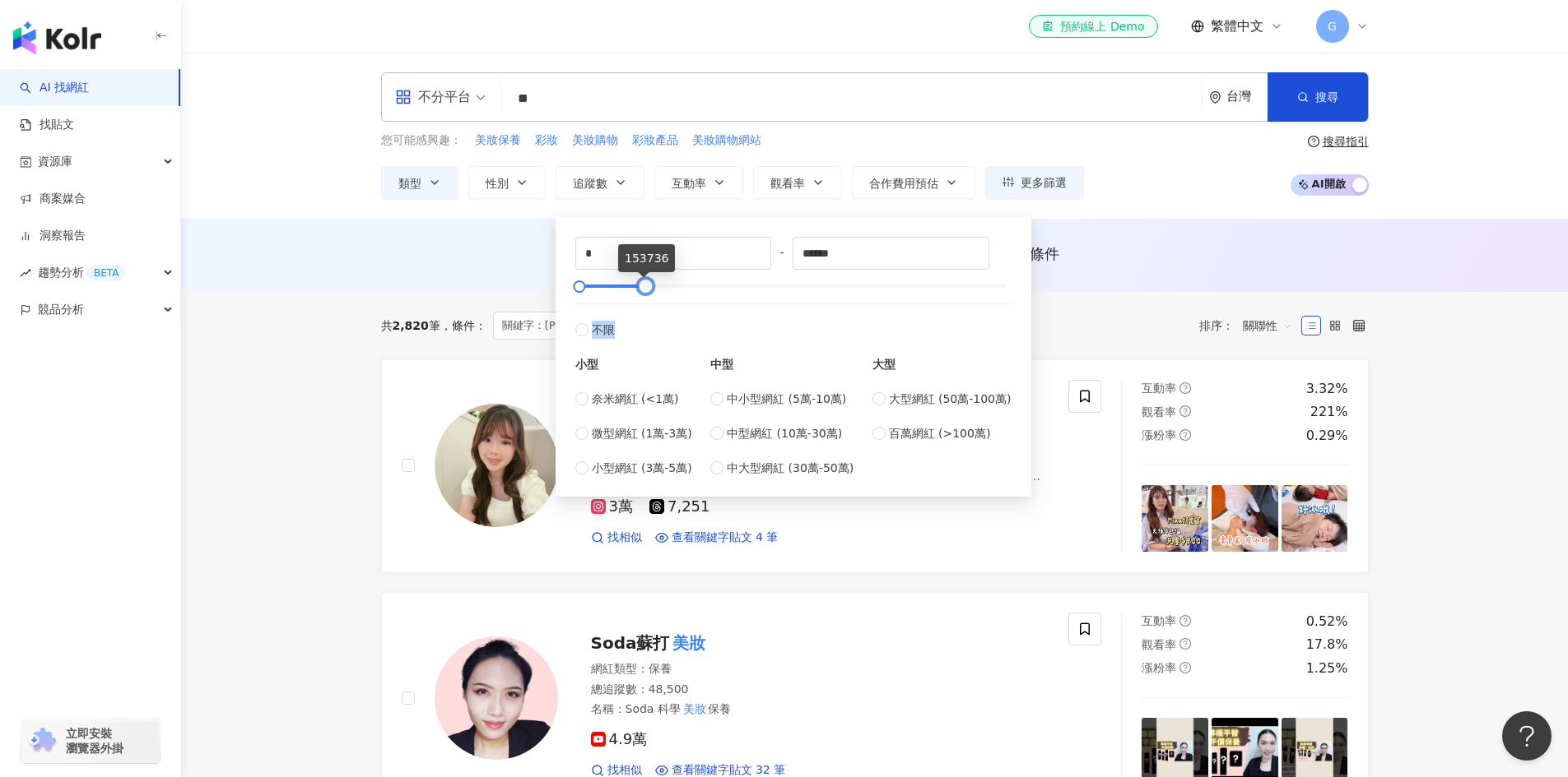
type input "******"
drag, startPoint x: 1000, startPoint y: 287, endPoint x: 644, endPoint y: 301, distance: 356.3
click at [644, 301] on div "* - ****** 不限 小型 奈米網紅 (<1萬) 微型網紅 (1萬-3萬) 小型網紅 (3萬-5萬) 中型 中小型網紅 (5萬-10萬) 中型網紅 (1…" at bounding box center [793, 357] width 436 height 240
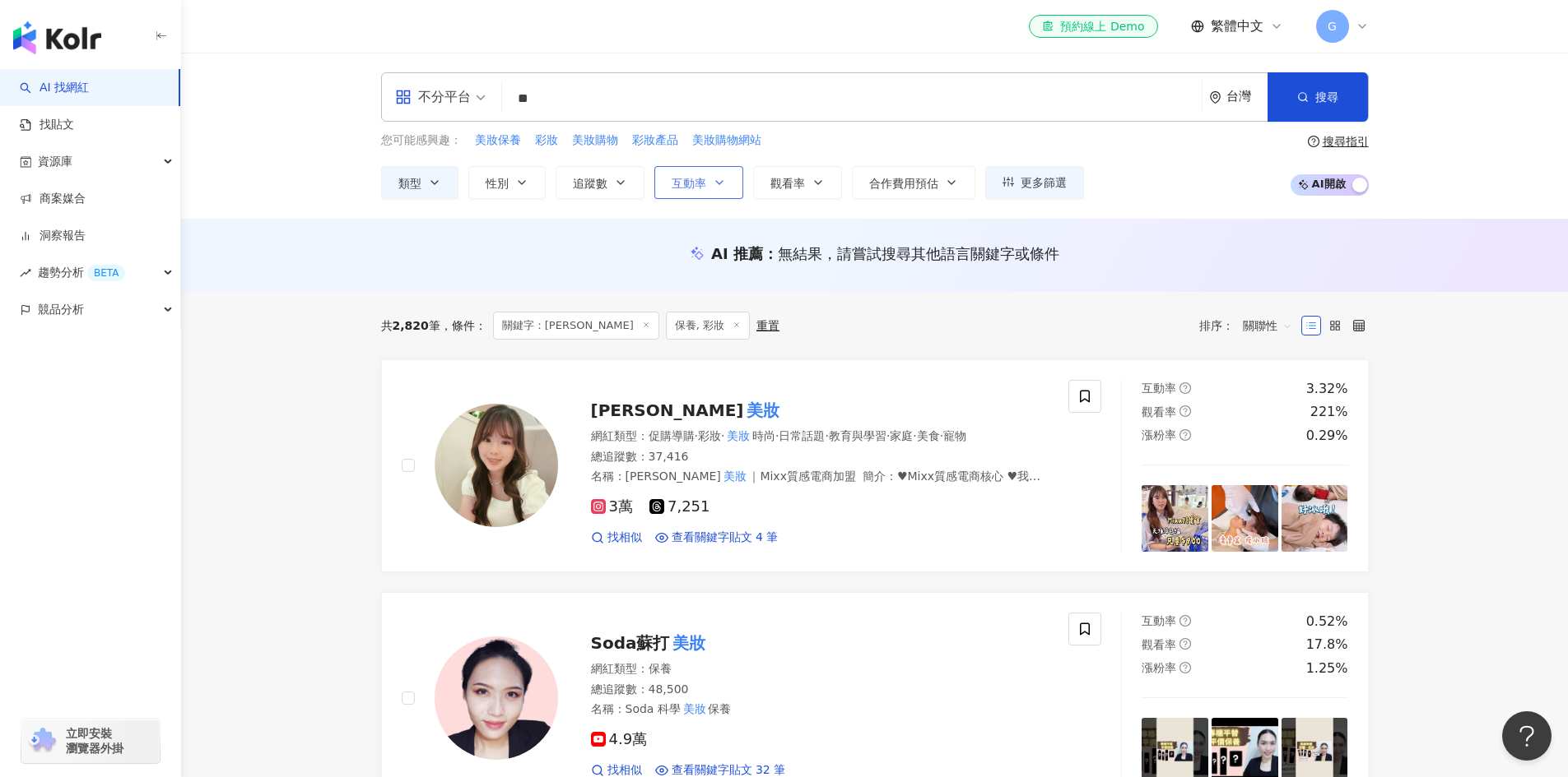
click at [734, 183] on button "互動率" at bounding box center [699, 182] width 89 height 33
click at [946, 187] on icon "button" at bounding box center [952, 182] width 13 height 13
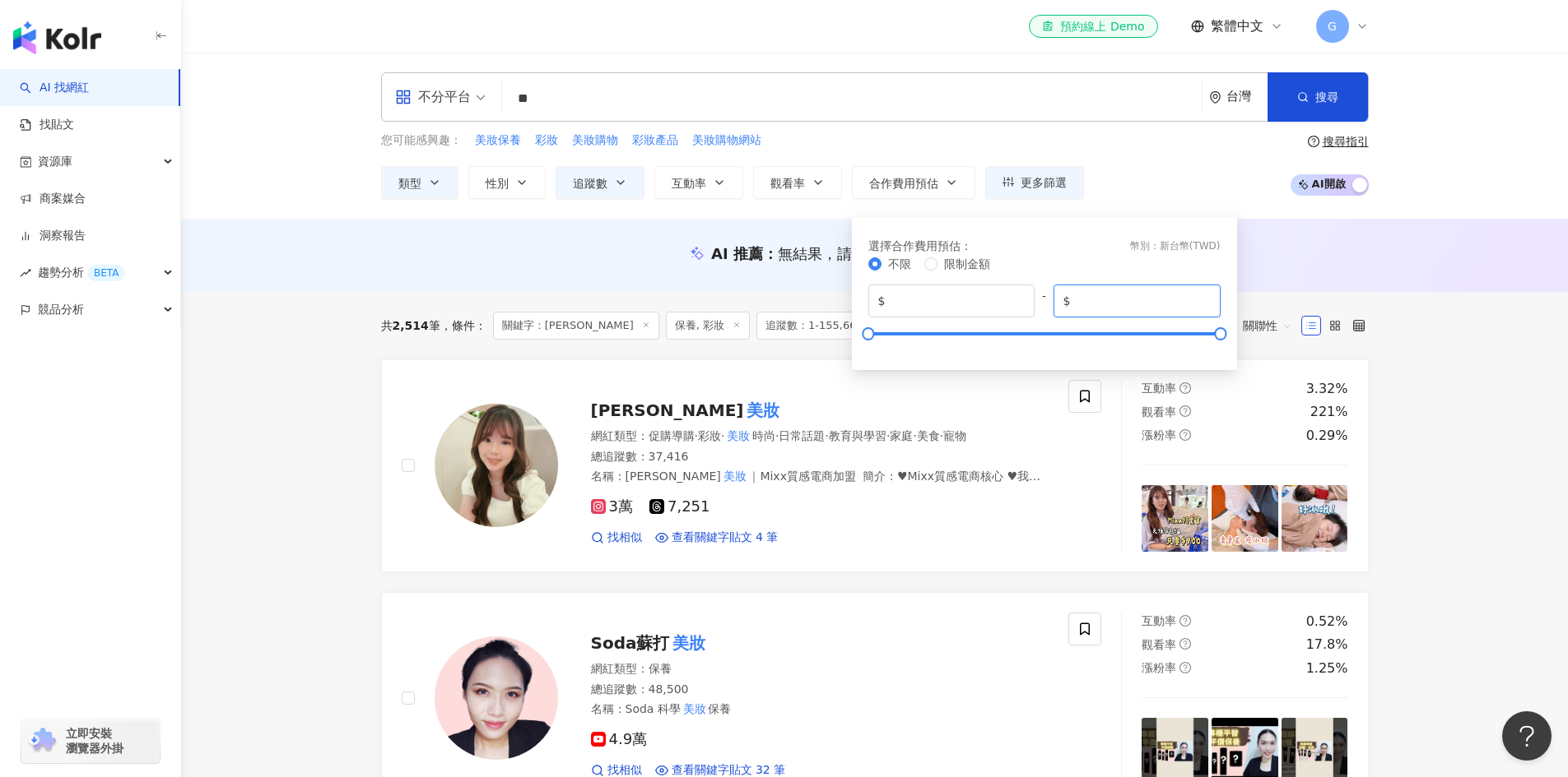
drag, startPoint x: 1151, startPoint y: 304, endPoint x: 1043, endPoint y: 298, distance: 108.2
click at [1043, 298] on div "$ * - $ *******" at bounding box center [1044, 301] width 352 height 33
type input "****"
click at [1090, 228] on div "選擇合作費用預估 ： 幣別 ： 新台幣 ( TWD ) 不限 限制金額 $ * - $ ****" at bounding box center [1044, 293] width 365 height 133
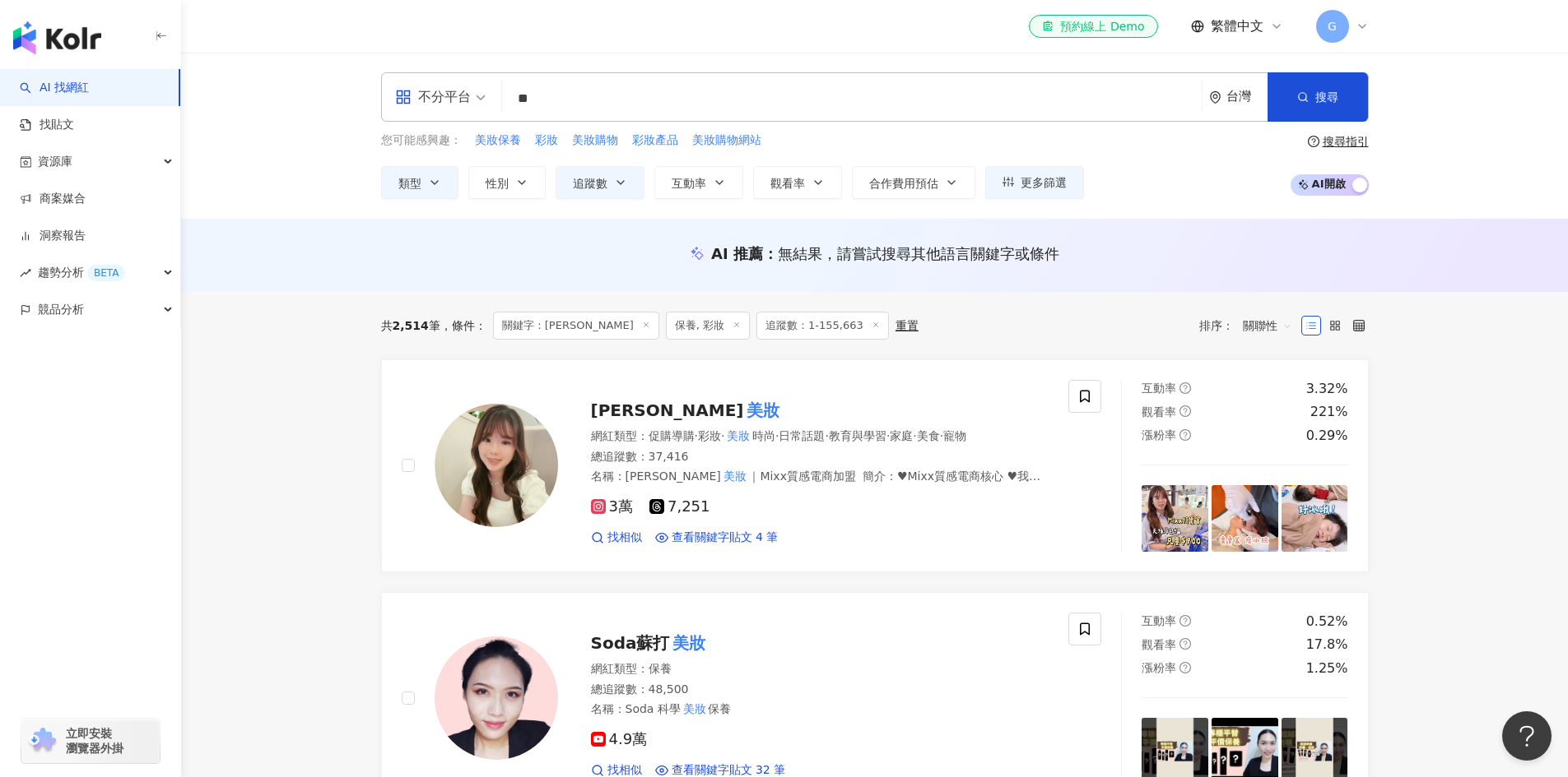
click at [1121, 200] on div "不分平台 ** 台灣 搜尋 customizedTag 網紅類型 美妝 時尚 Hazy 3,489 追蹤者 Soda蘇打美妝 48,500 追蹤者 Mina …" at bounding box center [874, 135] width 1387 height 166
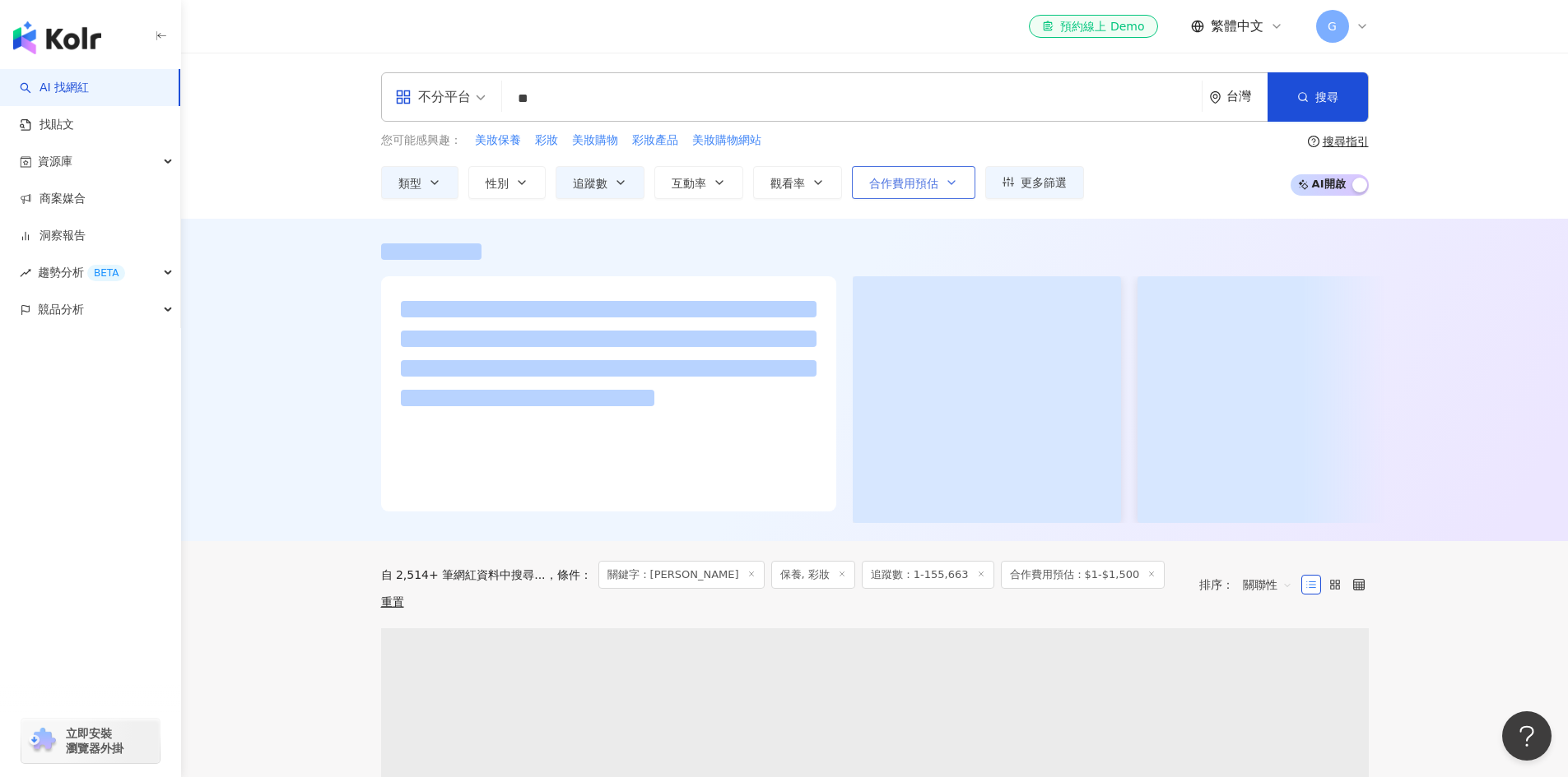
click at [954, 181] on icon "button" at bounding box center [952, 182] width 7 height 3
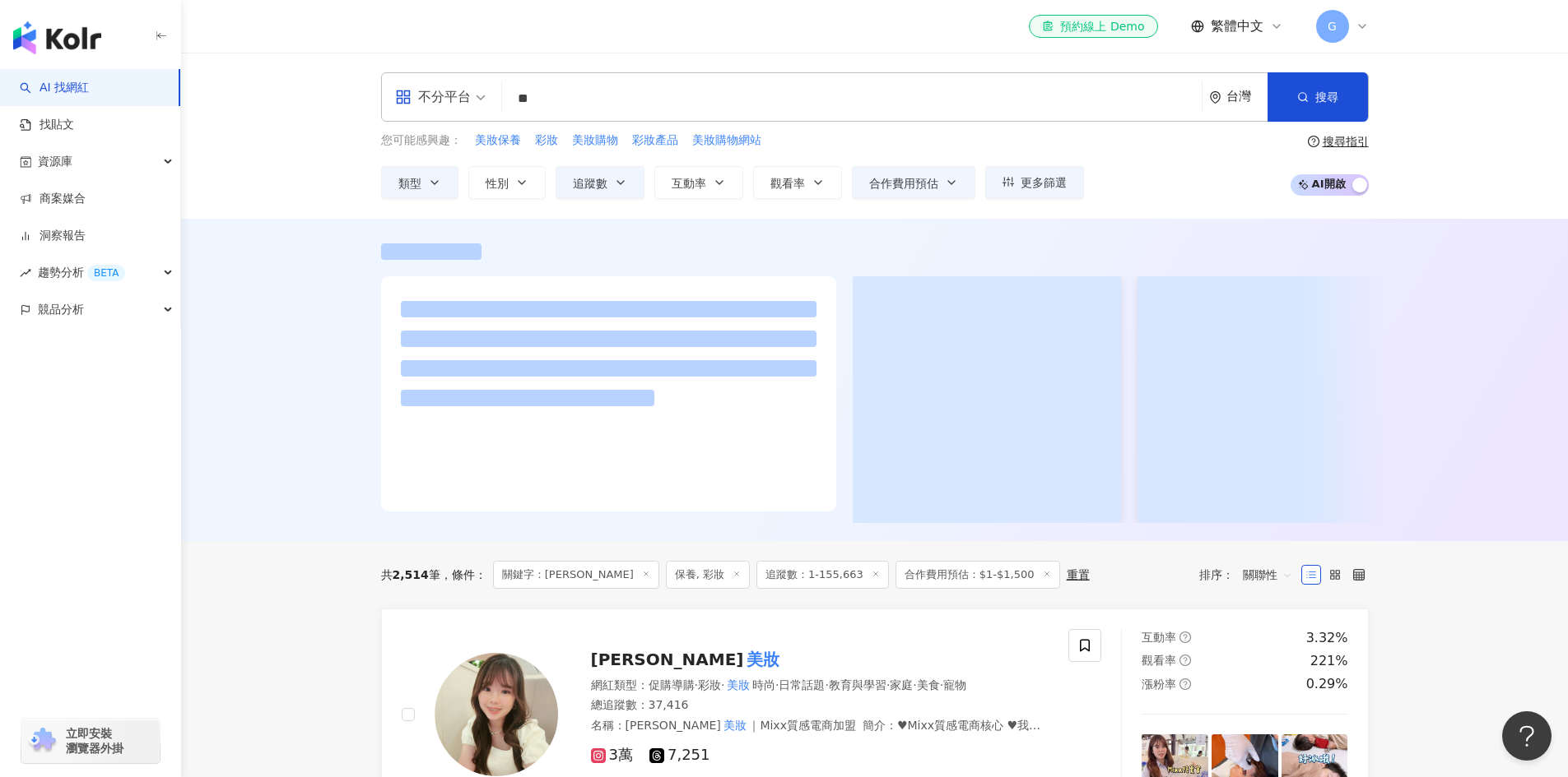
click at [280, 375] on div at bounding box center [874, 380] width 1387 height 323
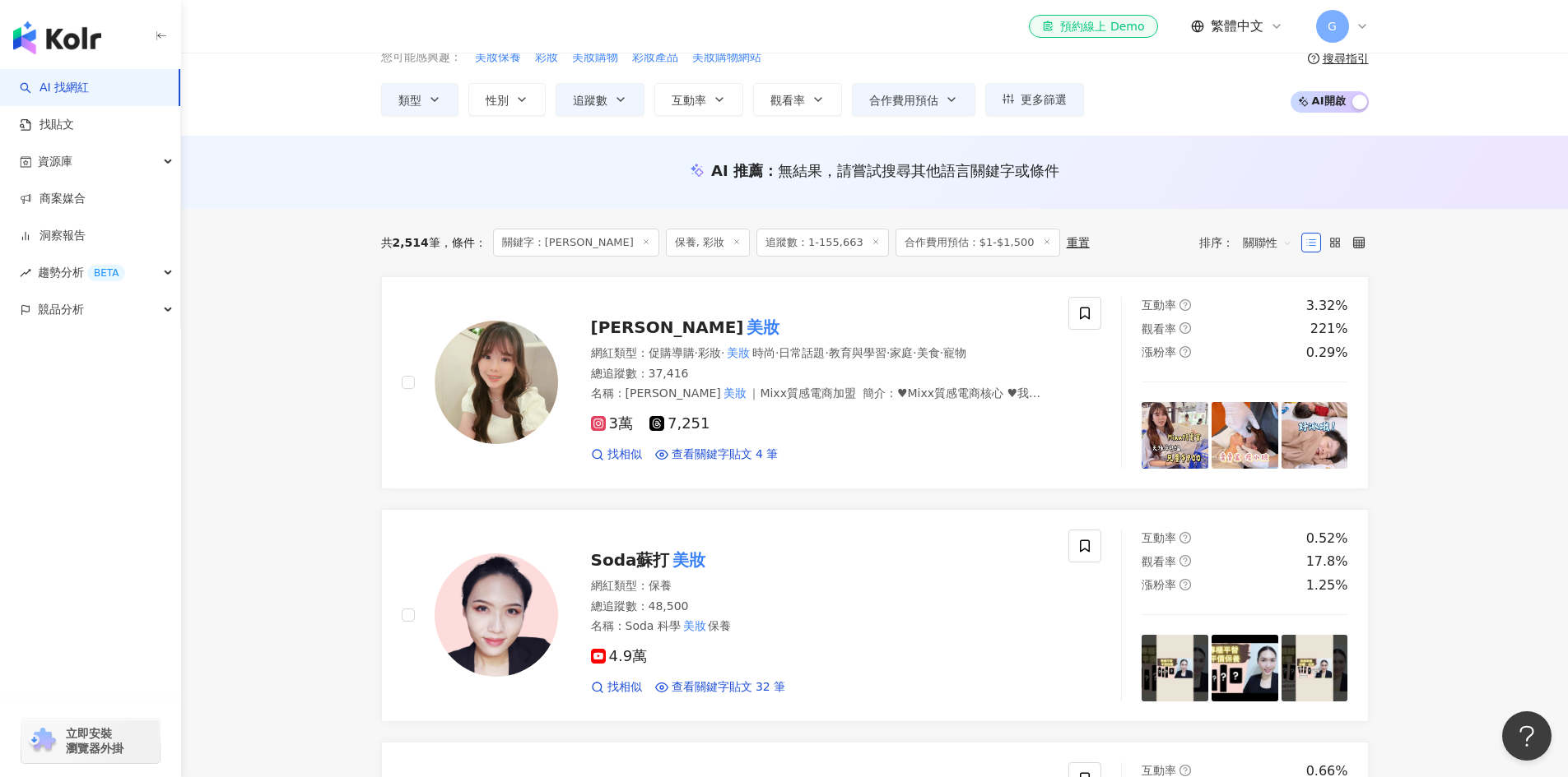
scroll to position [83, 0]
click at [676, 321] on span "小伊 💕伊伊" at bounding box center [667, 329] width 153 height 20
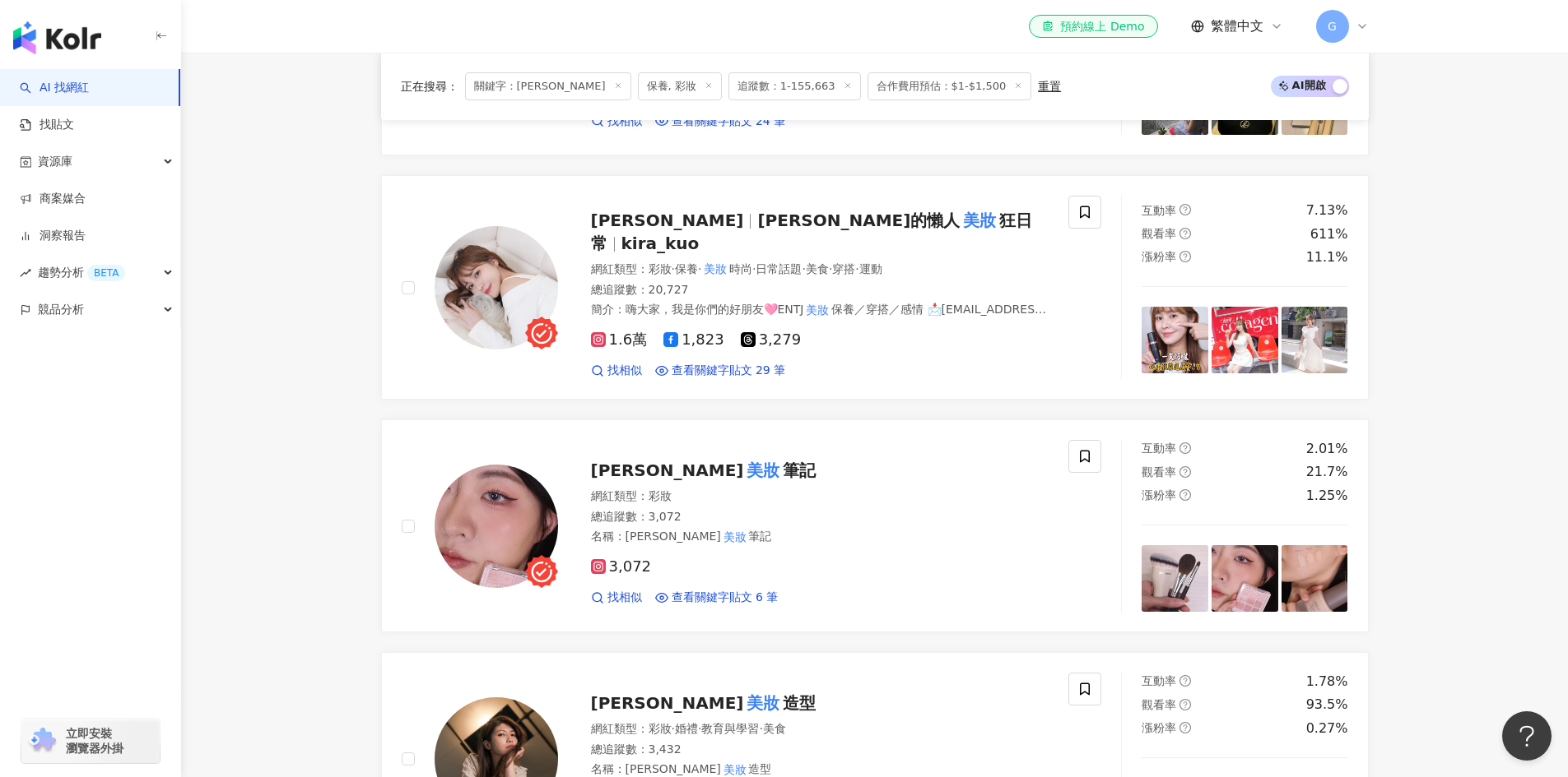
scroll to position [2057, 0]
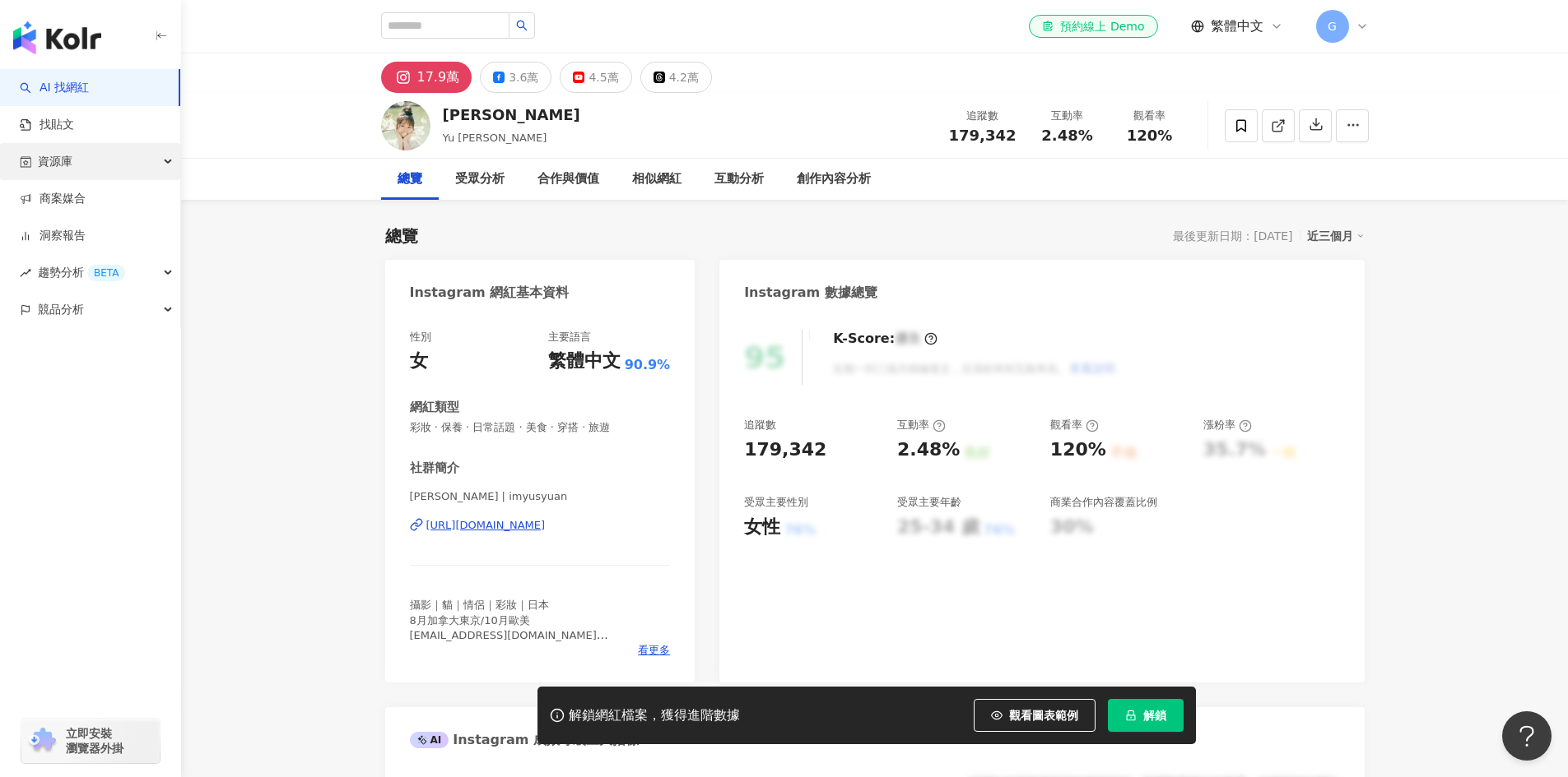
click at [162, 157] on div "資源庫" at bounding box center [90, 161] width 180 height 37
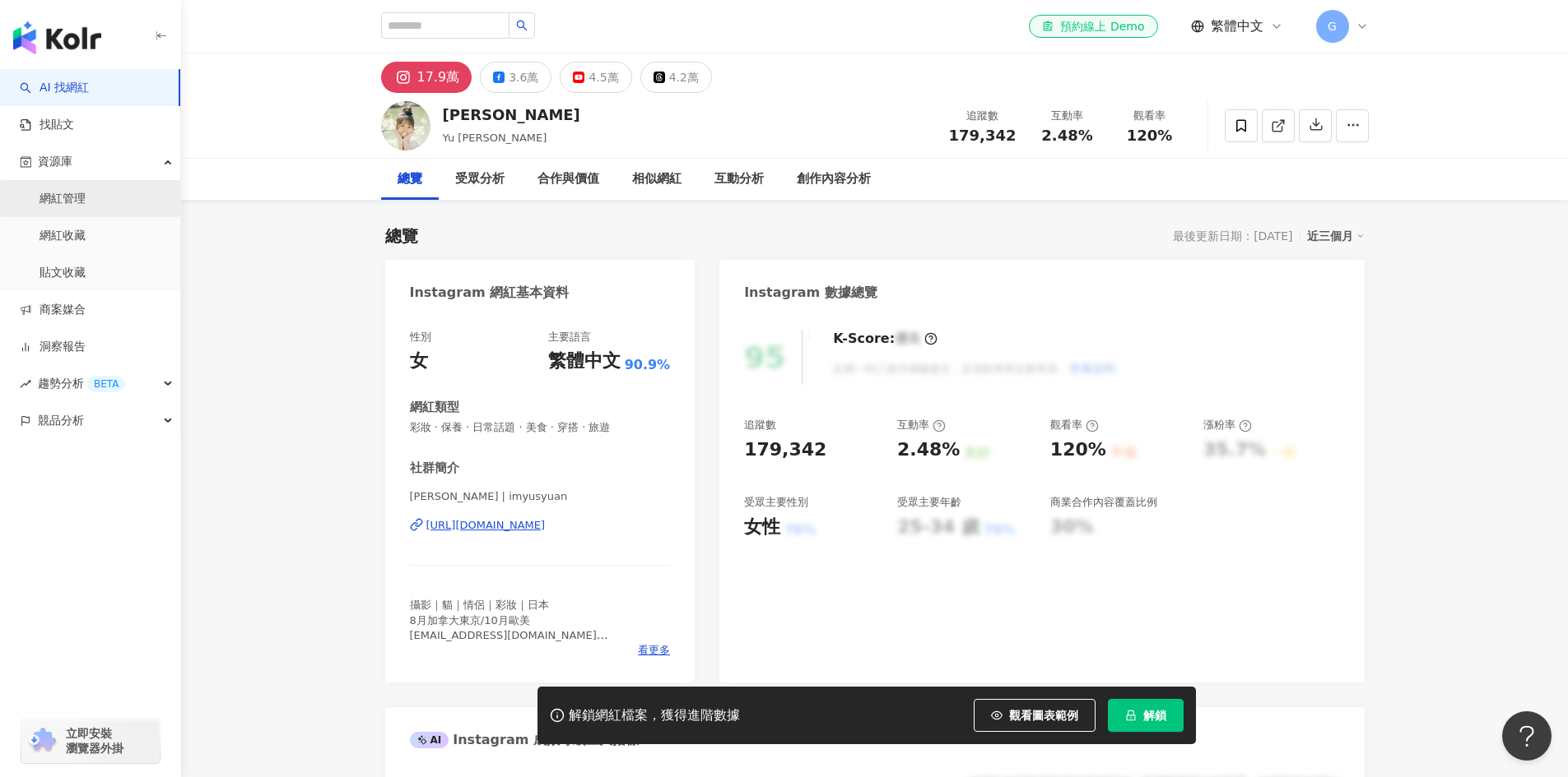
click at [86, 195] on link "網紅管理" at bounding box center [63, 199] width 46 height 17
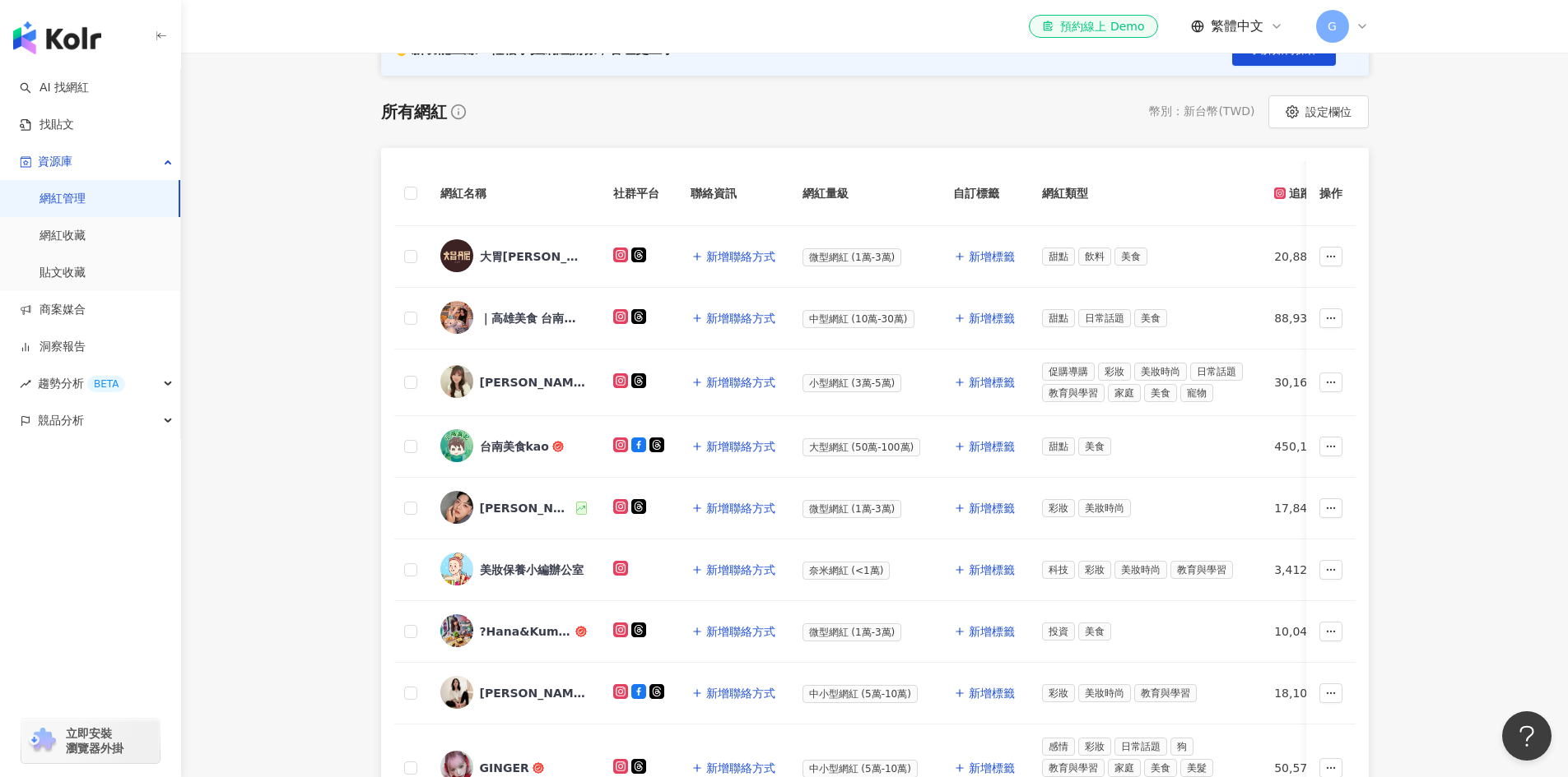
scroll to position [247, 0]
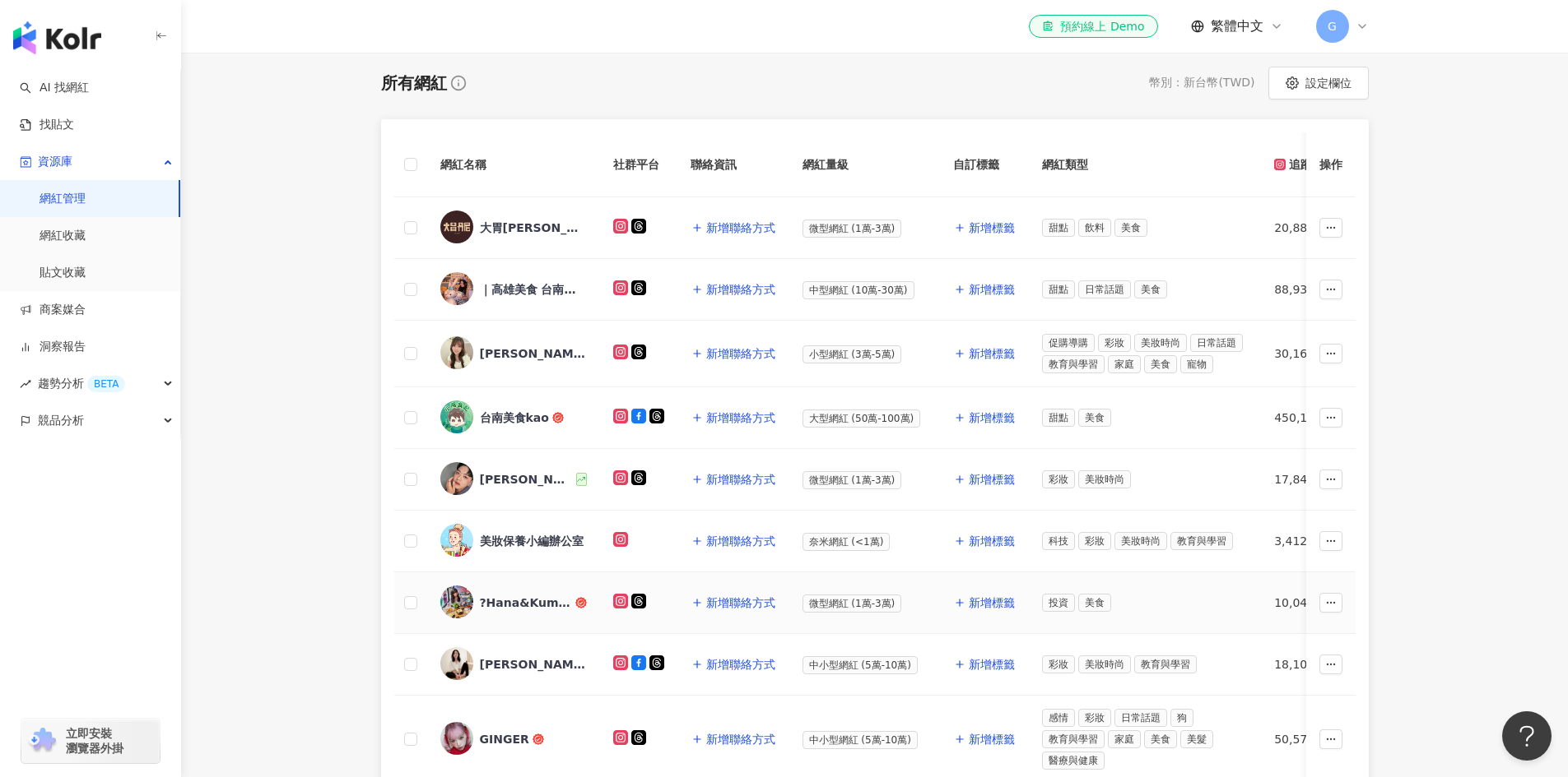
click at [541, 598] on div "?Hana&Kuma?" at bounding box center [526, 603] width 93 height 17
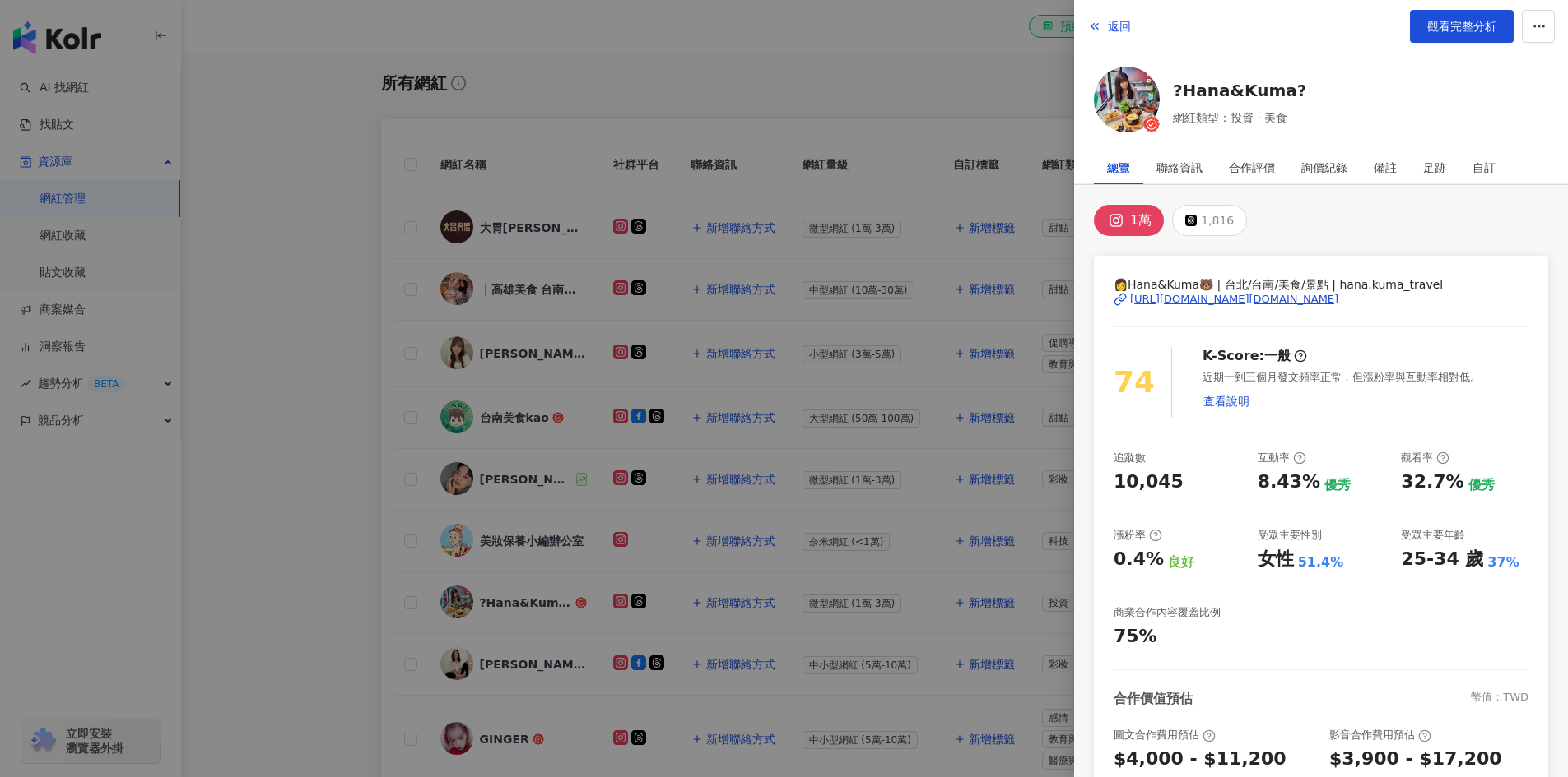
click at [294, 165] on div at bounding box center [784, 388] width 1568 height 777
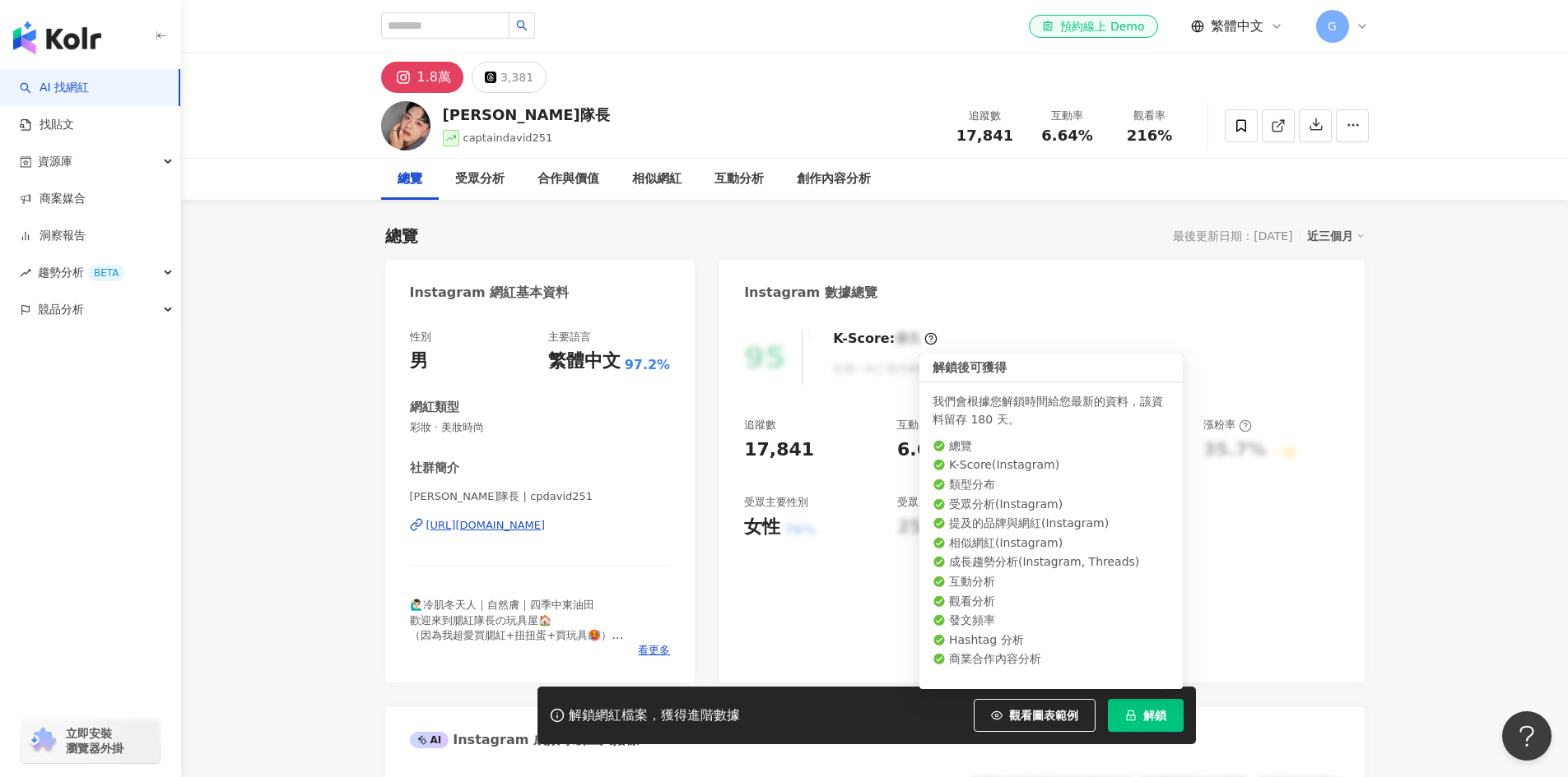
click at [1172, 706] on button "解鎖" at bounding box center [1146, 716] width 76 height 33
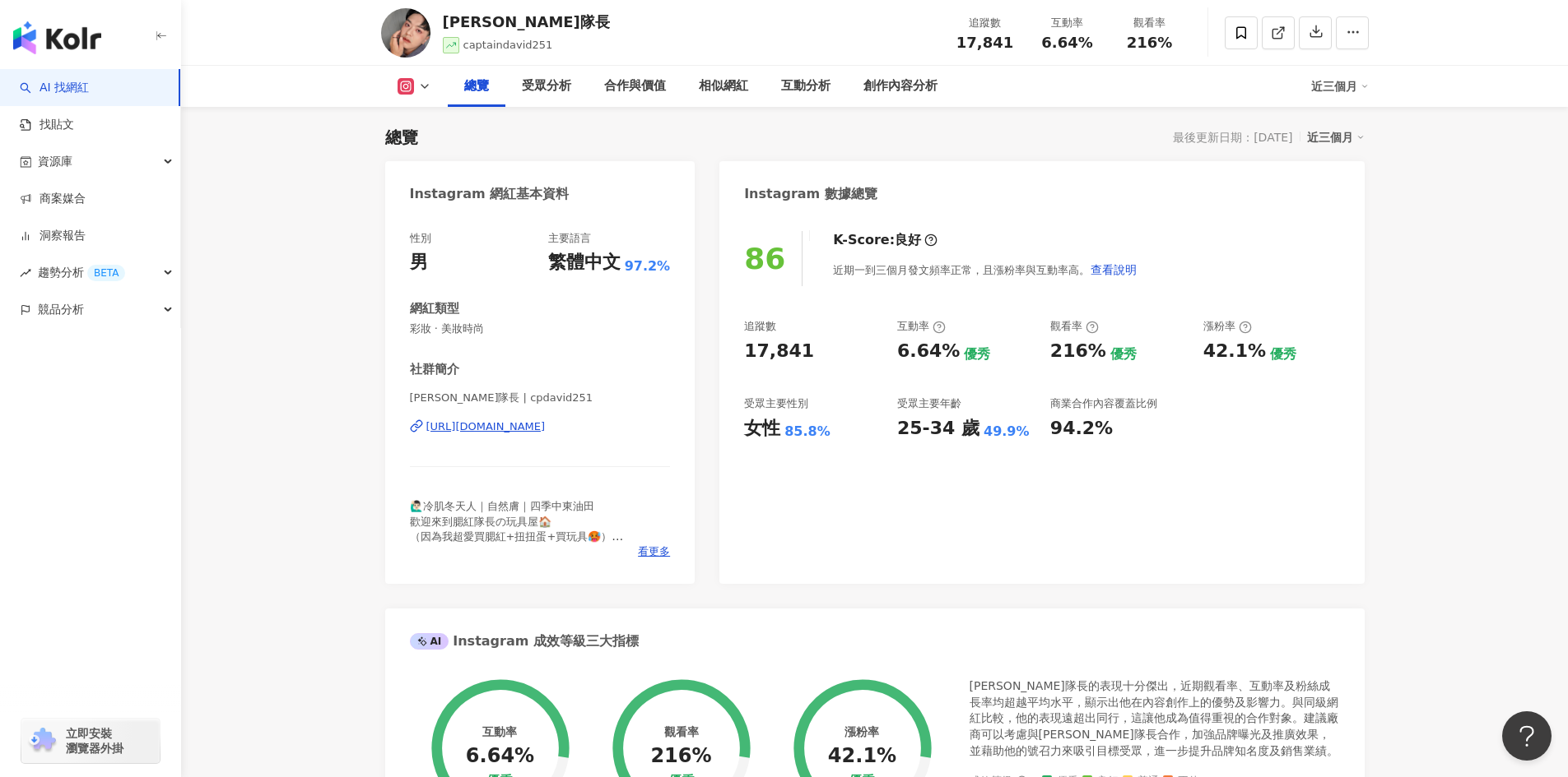
scroll to position [83, 0]
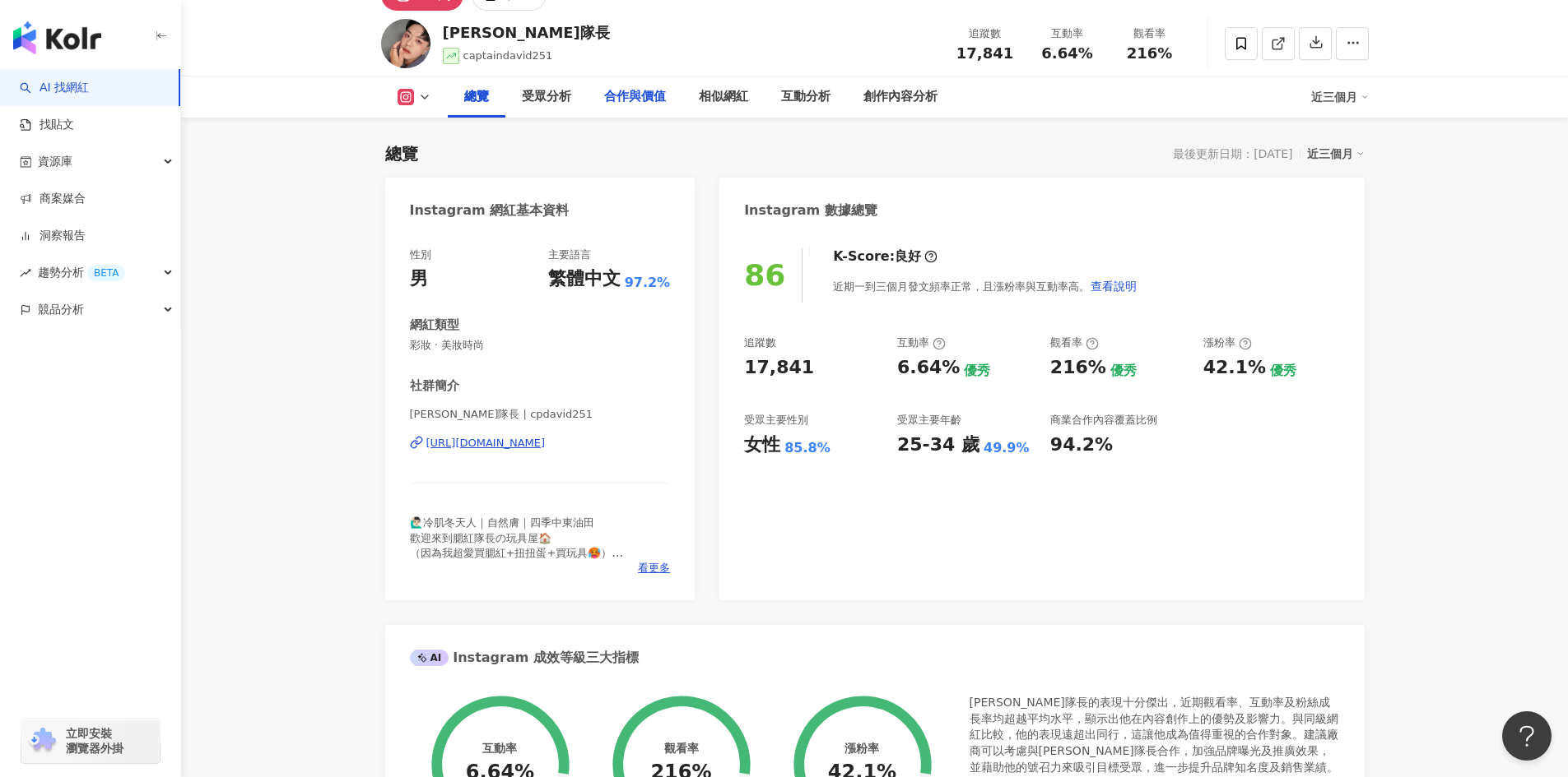
click at [664, 100] on div "合作與價值" at bounding box center [634, 97] width 62 height 20
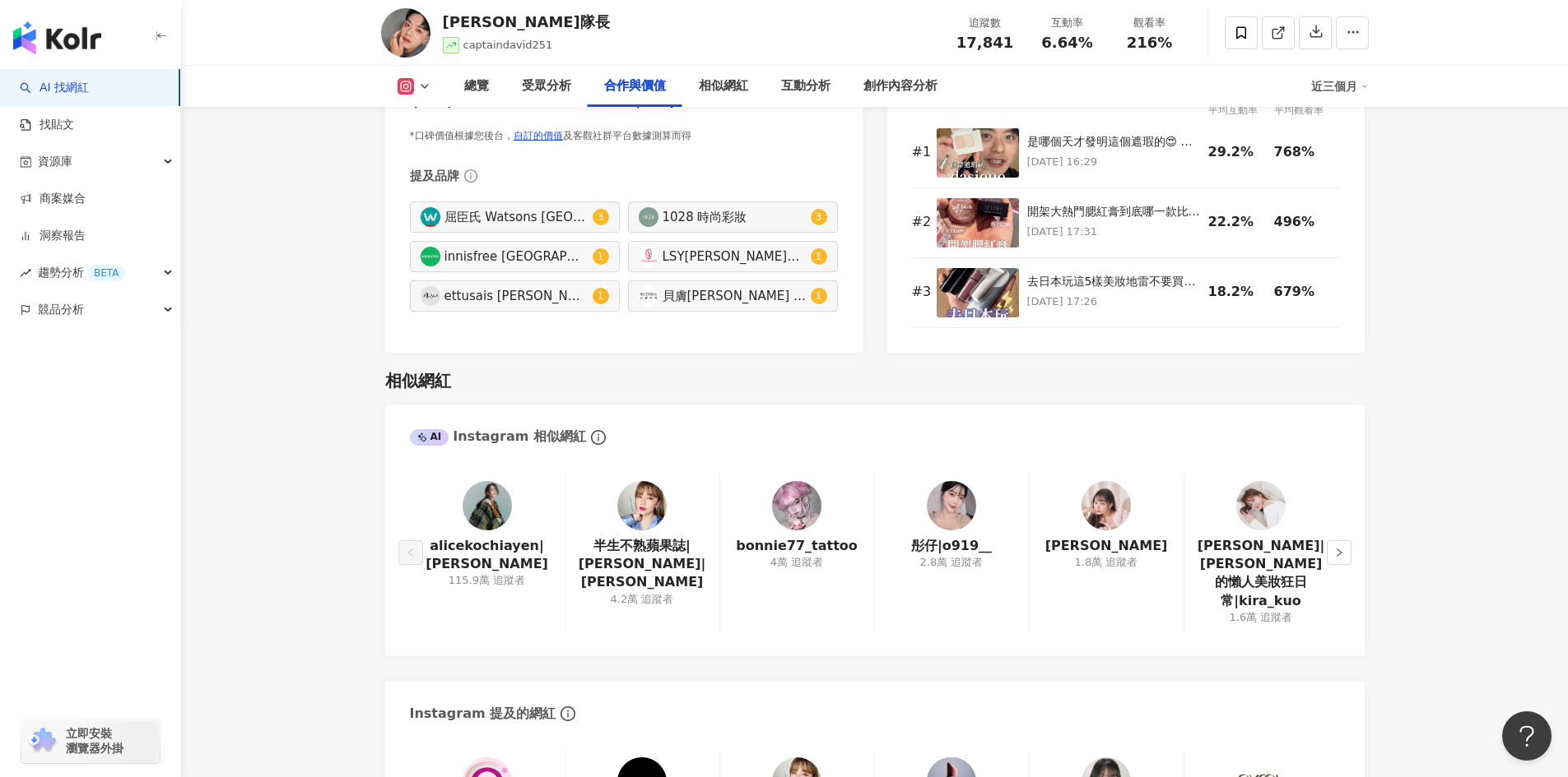
scroll to position [2475, 0]
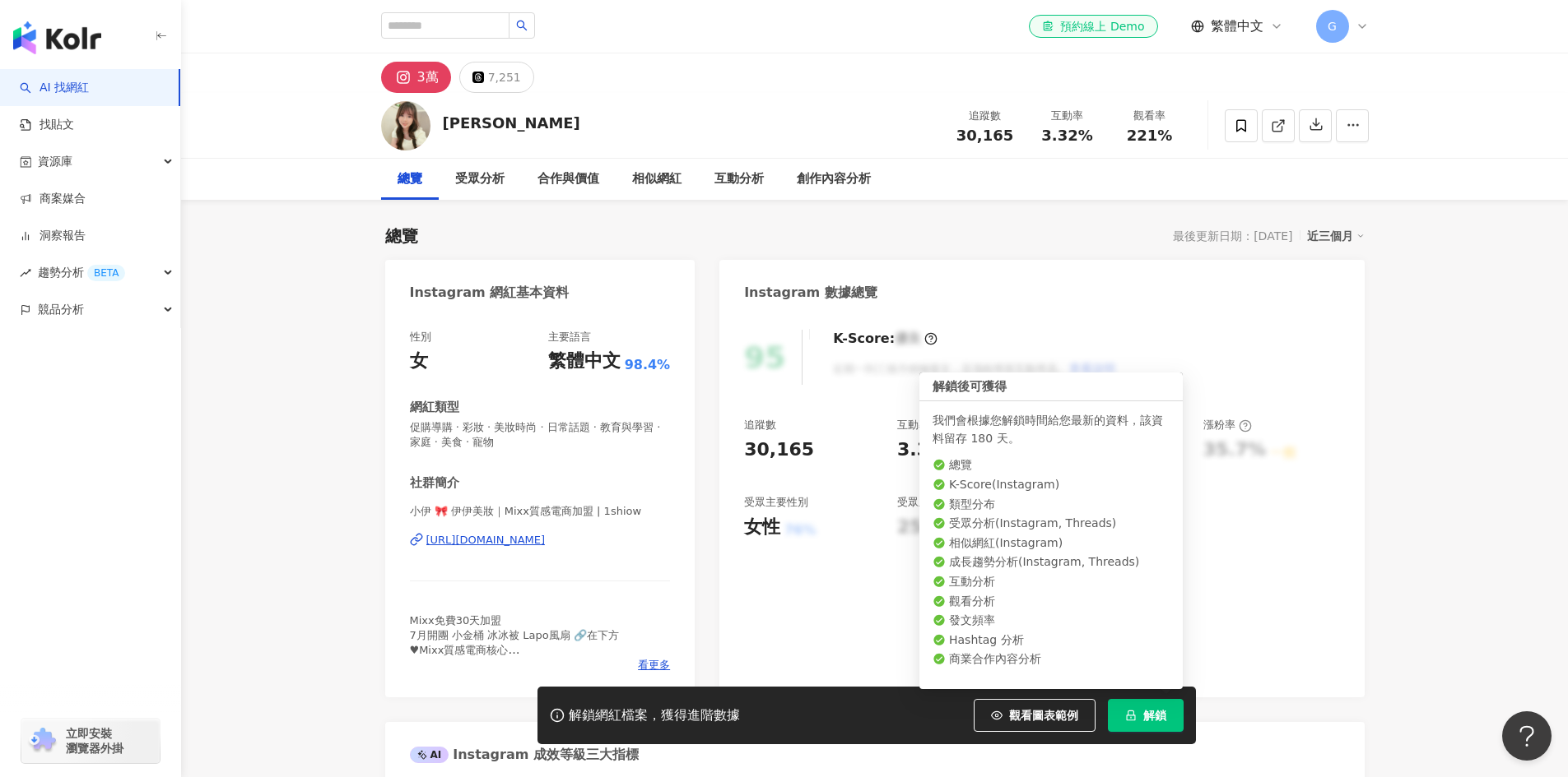
click at [1156, 718] on span "解鎖" at bounding box center [1155, 716] width 23 height 13
